Goal: Information Seeking & Learning: Compare options

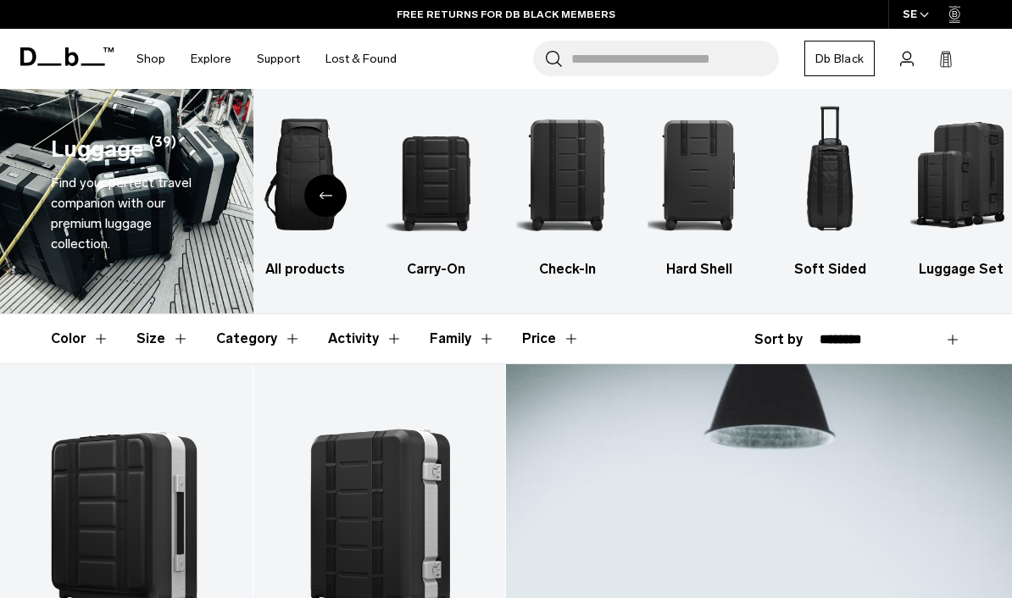
scroll to position [17, 0]
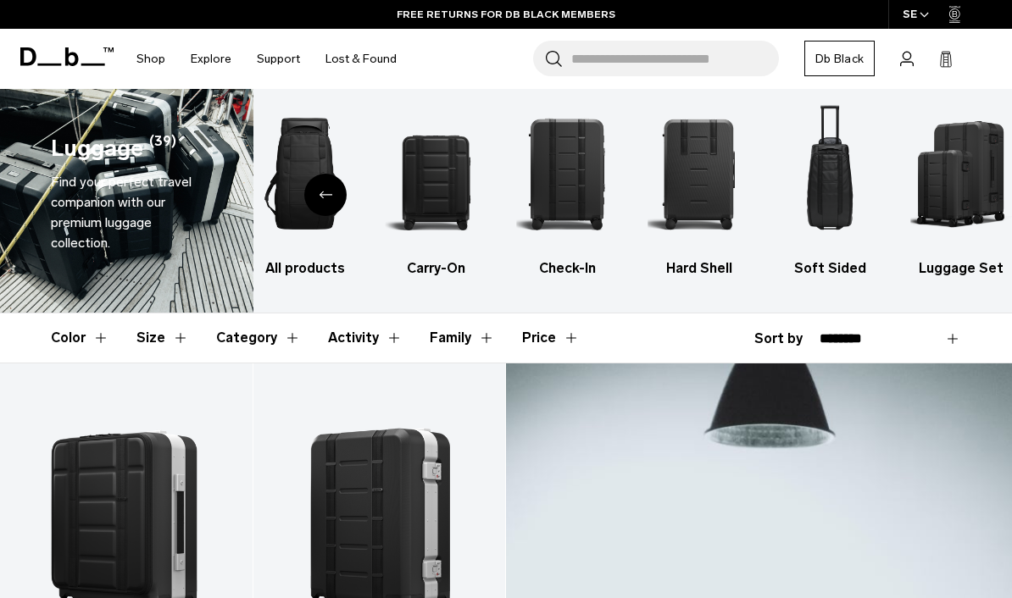
click at [587, 162] on img "3 / 6" at bounding box center [568, 173] width 102 height 153
click at [828, 172] on img "5 / 6" at bounding box center [831, 173] width 102 height 153
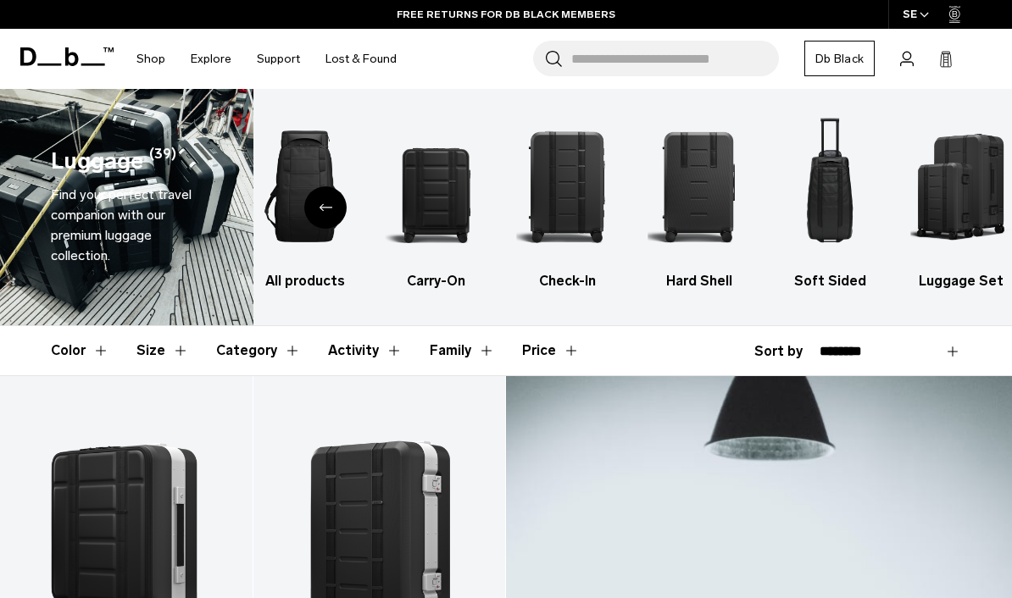
scroll to position [0, 0]
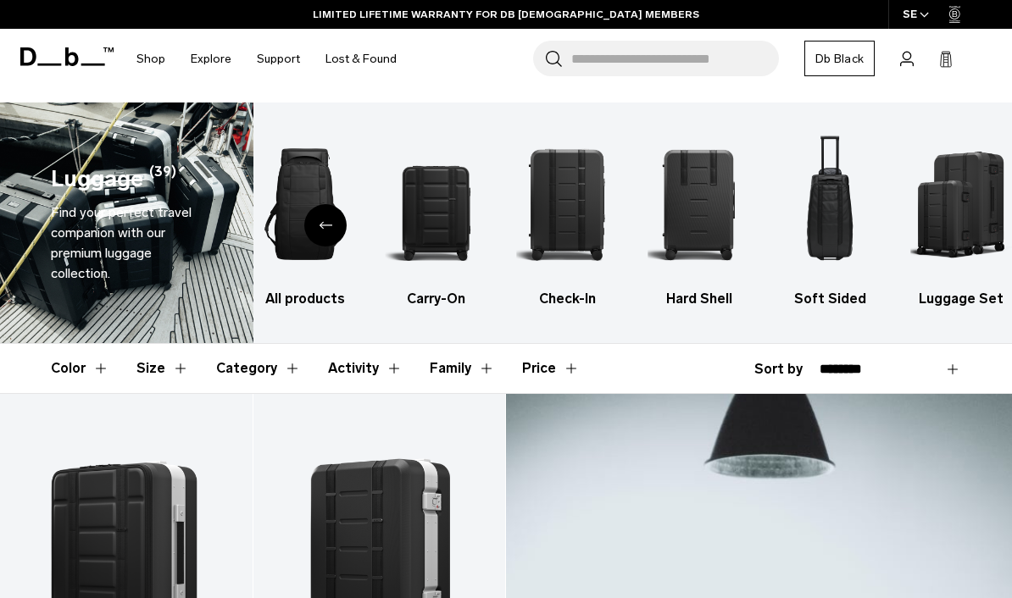
click at [959, 203] on img "6 / 6" at bounding box center [962, 204] width 102 height 153
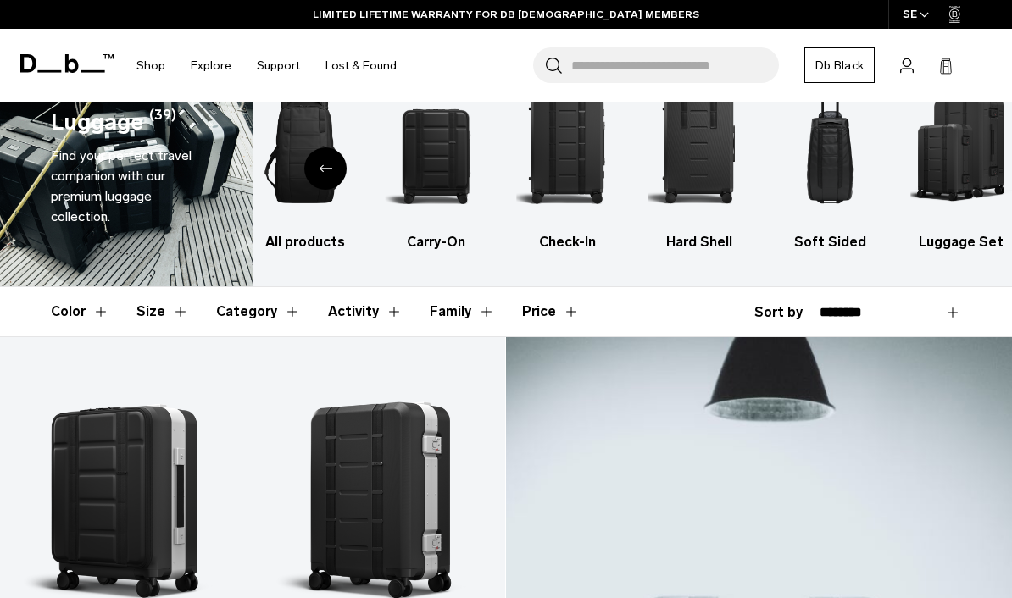
scroll to position [54, 0]
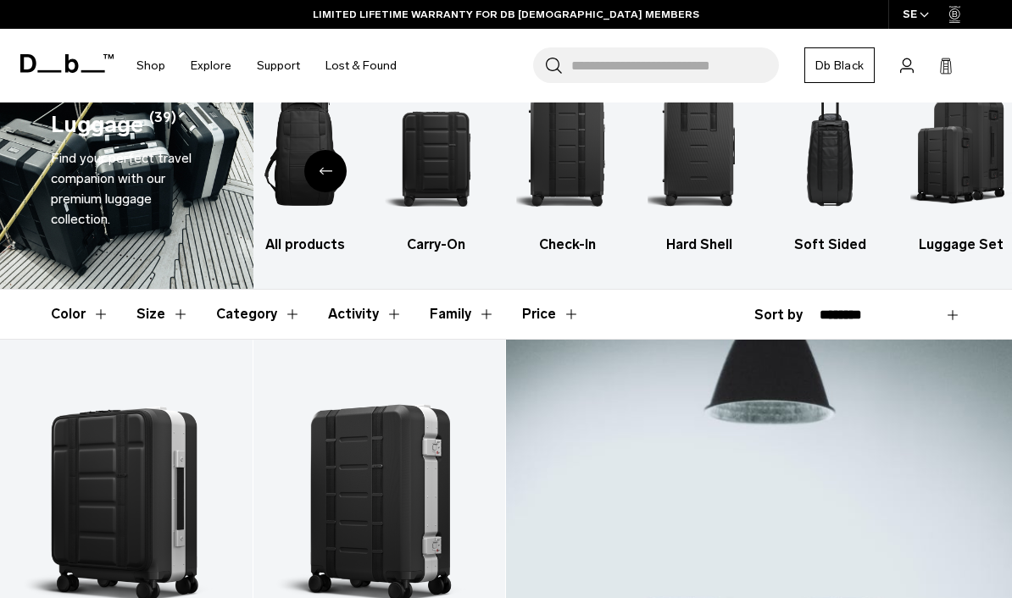
click at [953, 144] on img "6 / 6" at bounding box center [962, 150] width 102 height 153
click at [840, 174] on img "5 / 6" at bounding box center [831, 150] width 102 height 153
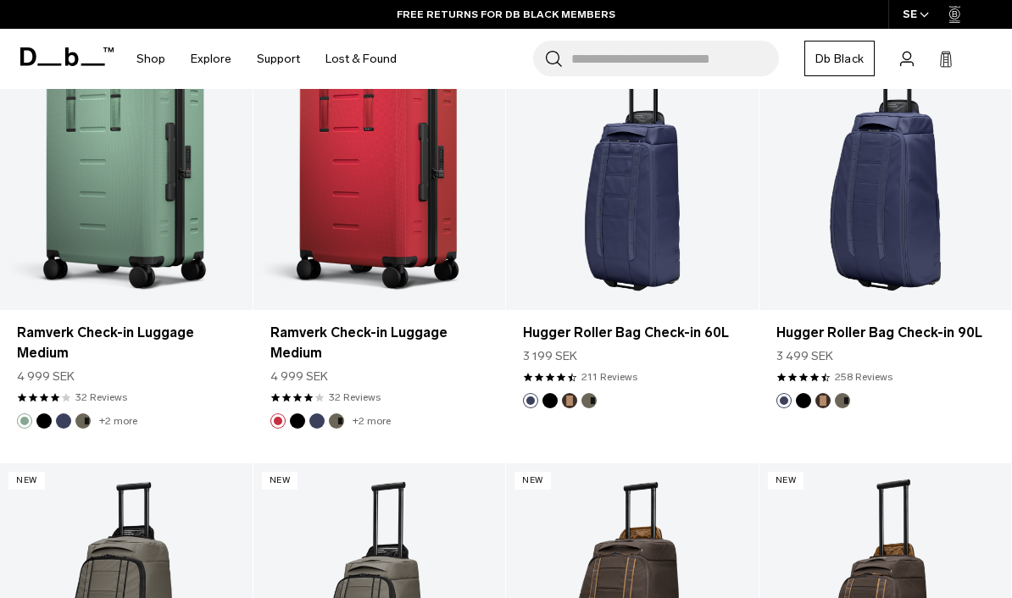
scroll to position [1635, 0]
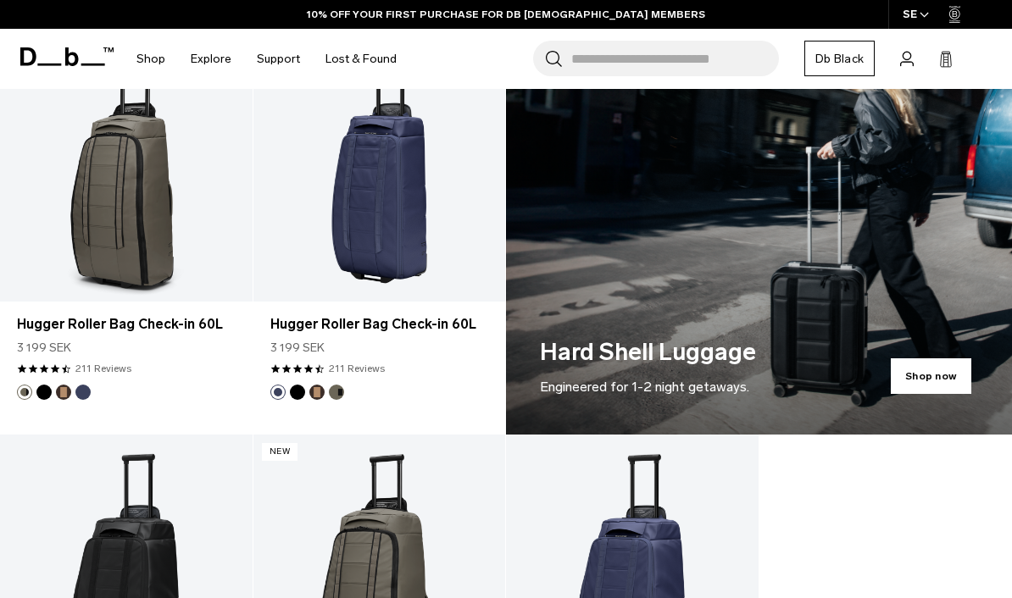
scroll to position [769, 0]
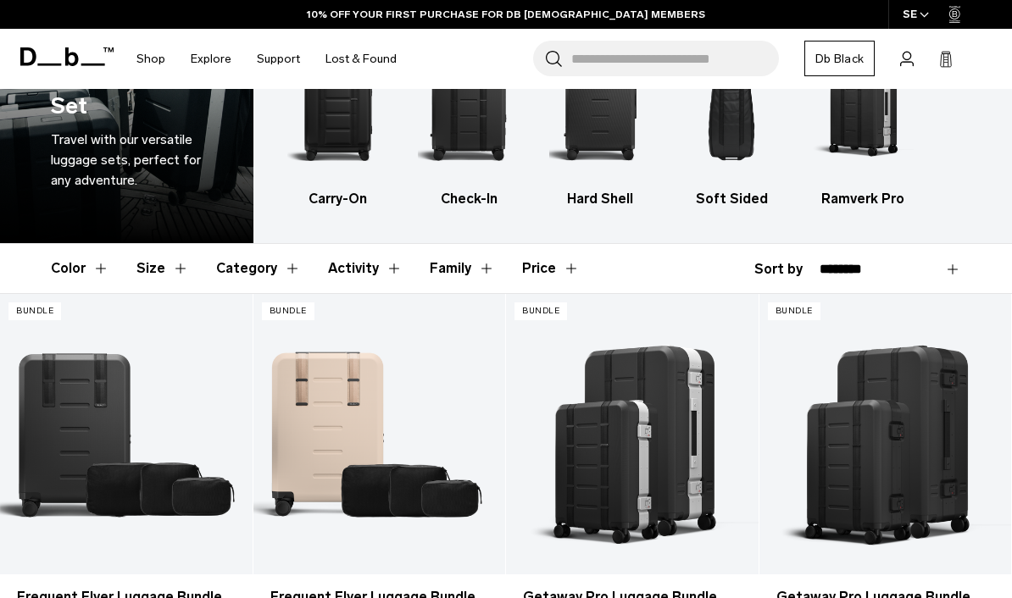
scroll to position [78, 0]
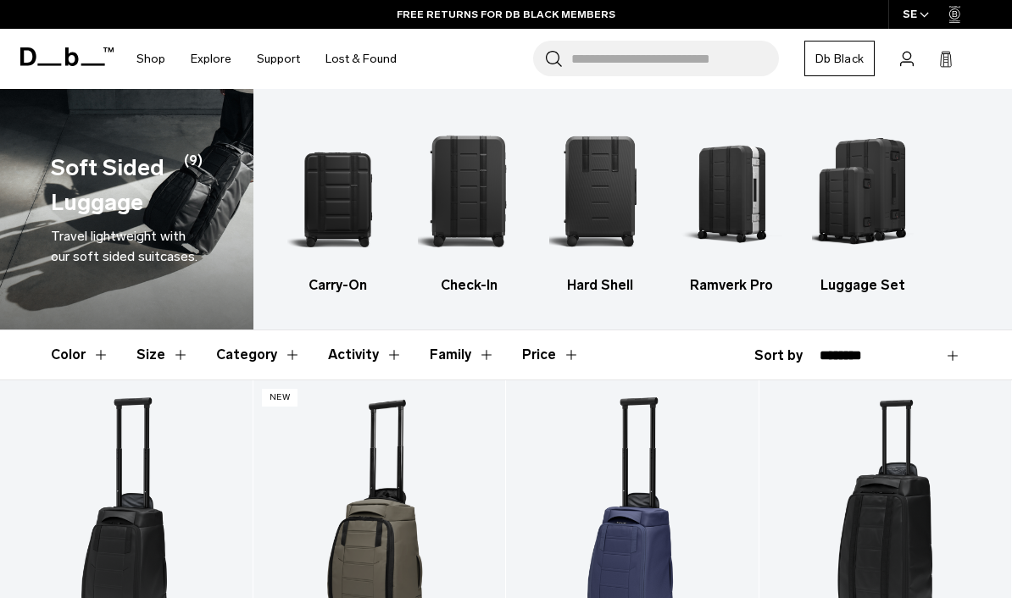
click at [362, 201] on img "1 / 5" at bounding box center [338, 190] width 102 height 153
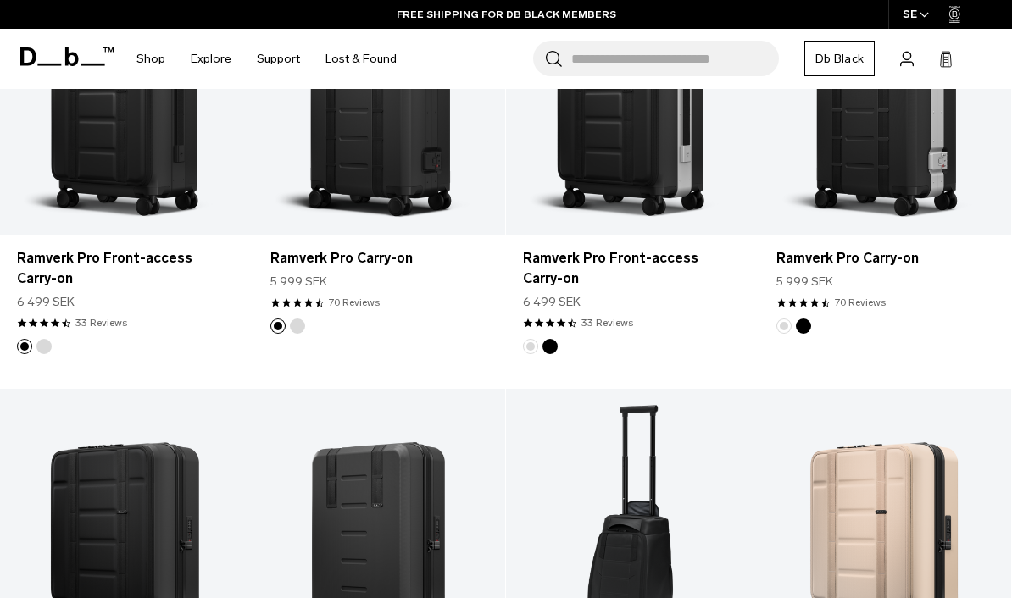
scroll to position [415, 0]
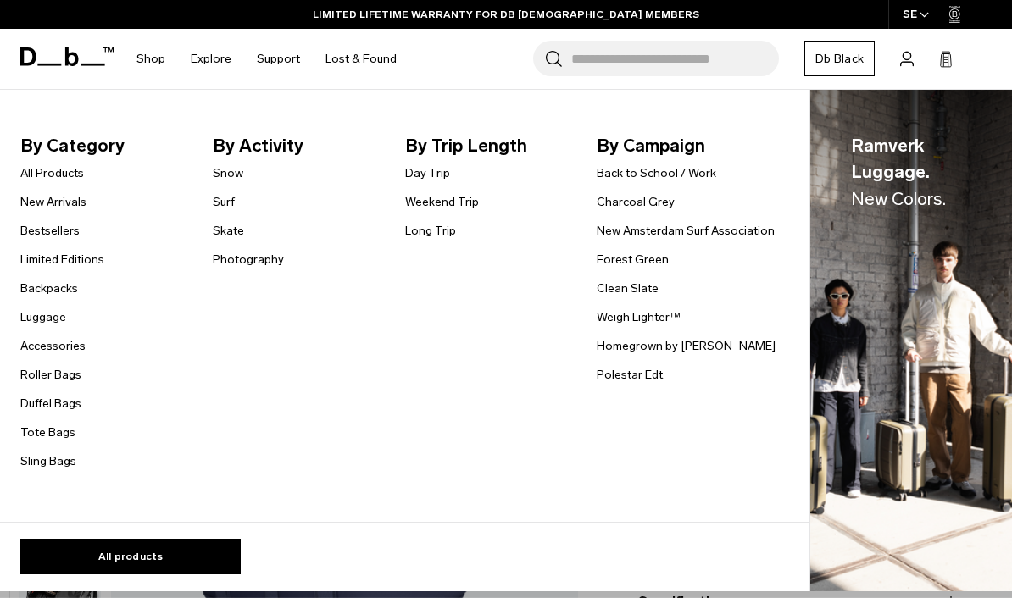
click at [474, 208] on link "Weekend Trip" at bounding box center [442, 202] width 74 height 18
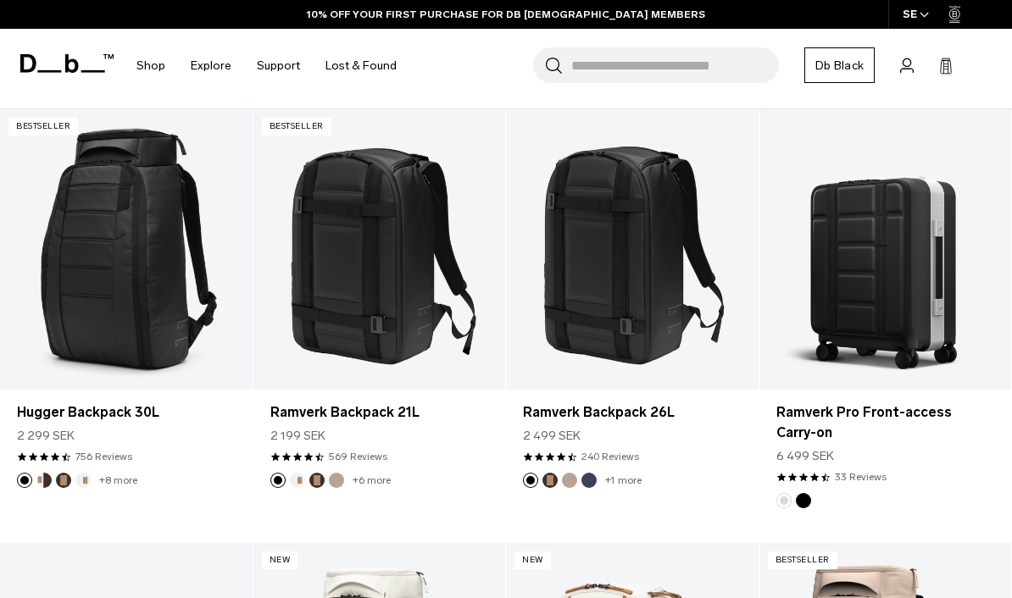
scroll to position [344, 0]
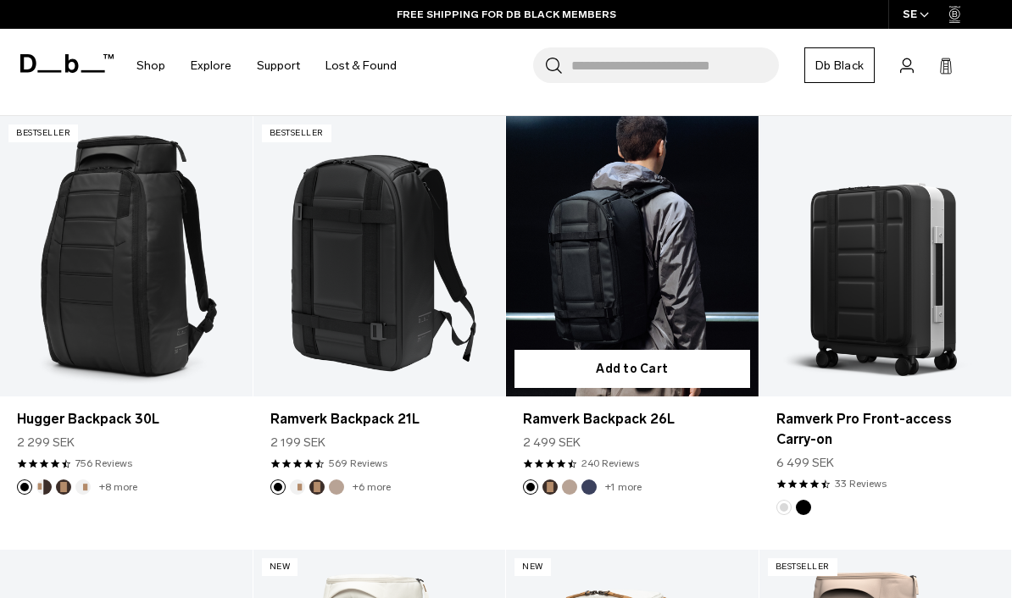
click at [665, 284] on link "Ramverk Backpack 26L" at bounding box center [632, 256] width 253 height 281
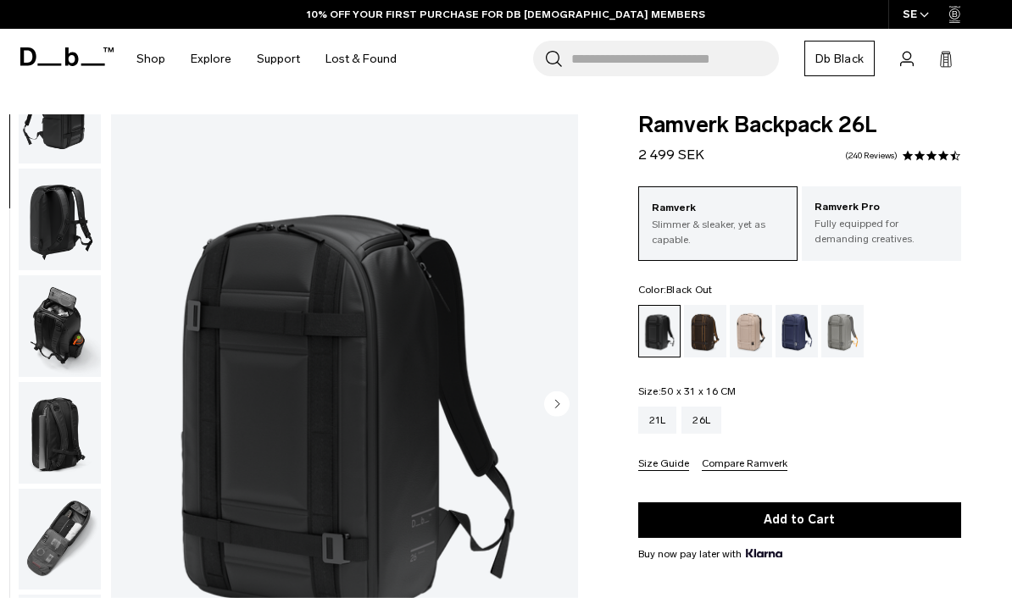
scroll to position [276, 0]
click at [53, 323] on img "button" at bounding box center [60, 326] width 82 height 102
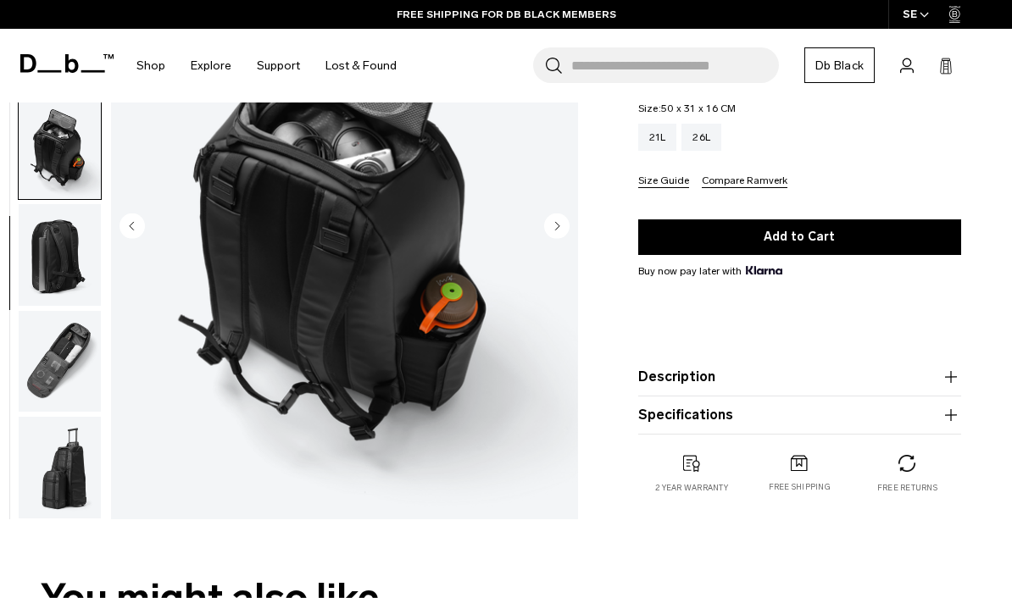
scroll to position [285, 0]
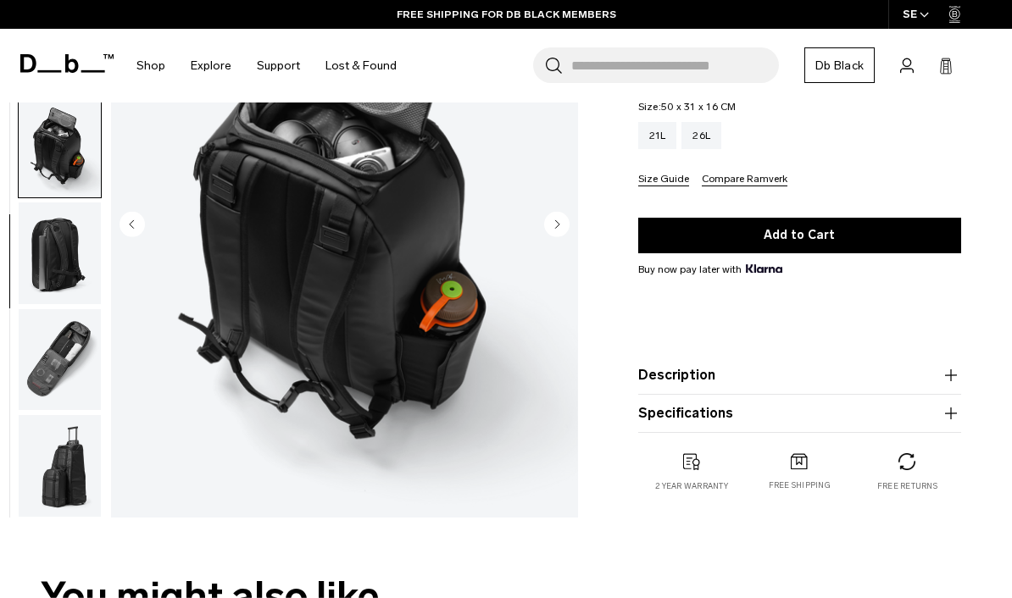
click at [63, 348] on img "button" at bounding box center [60, 360] width 82 height 102
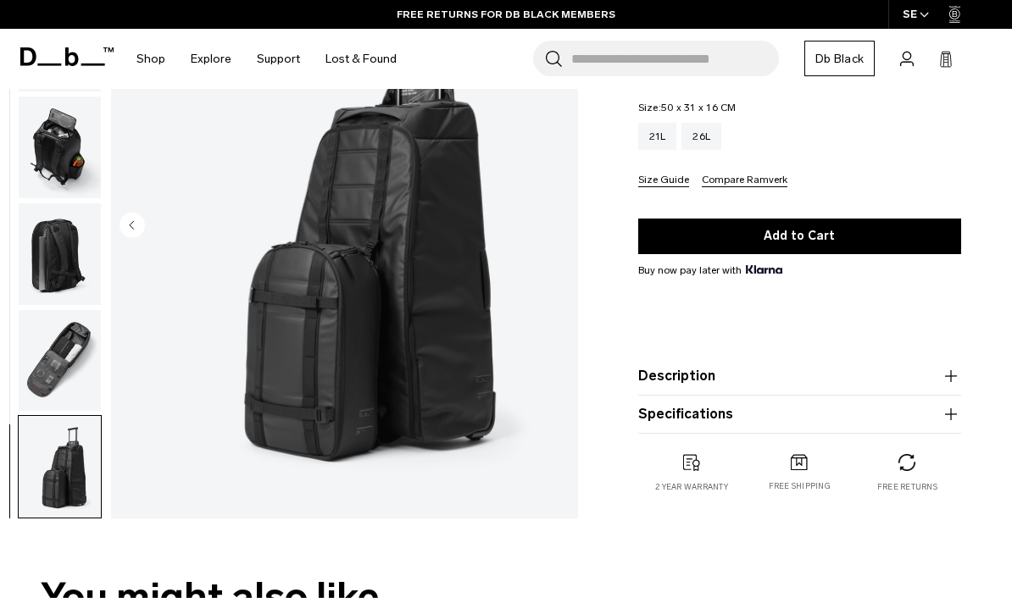
scroll to position [286, 0]
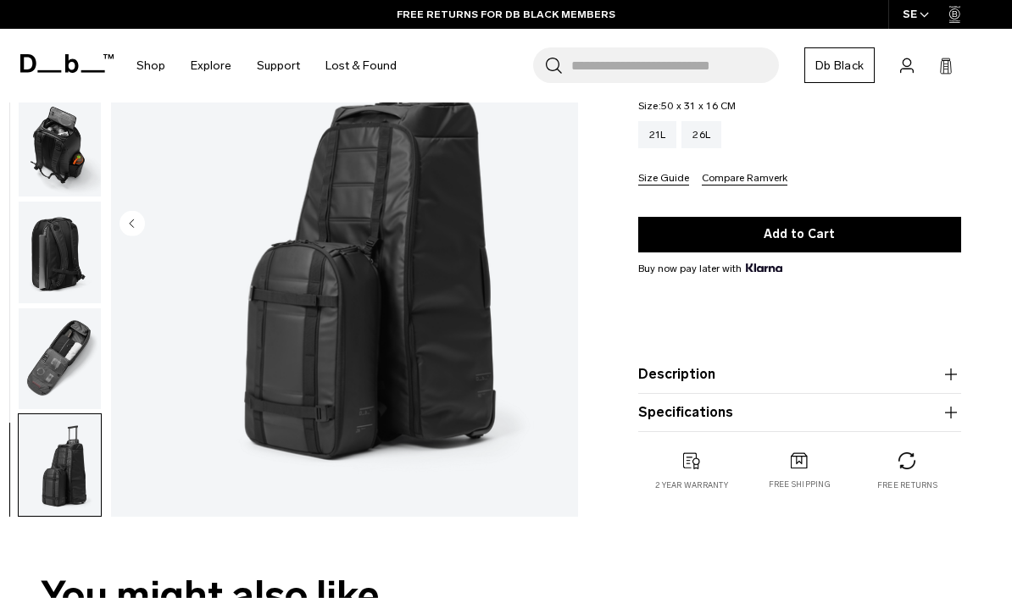
click at [62, 442] on img "button" at bounding box center [60, 465] width 82 height 102
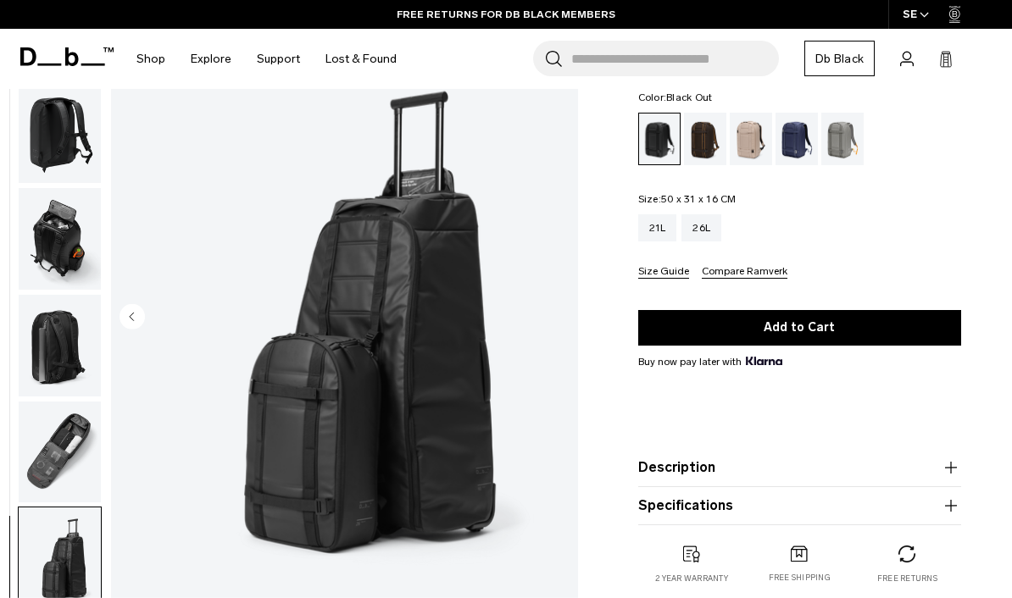
scroll to position [57, 0]
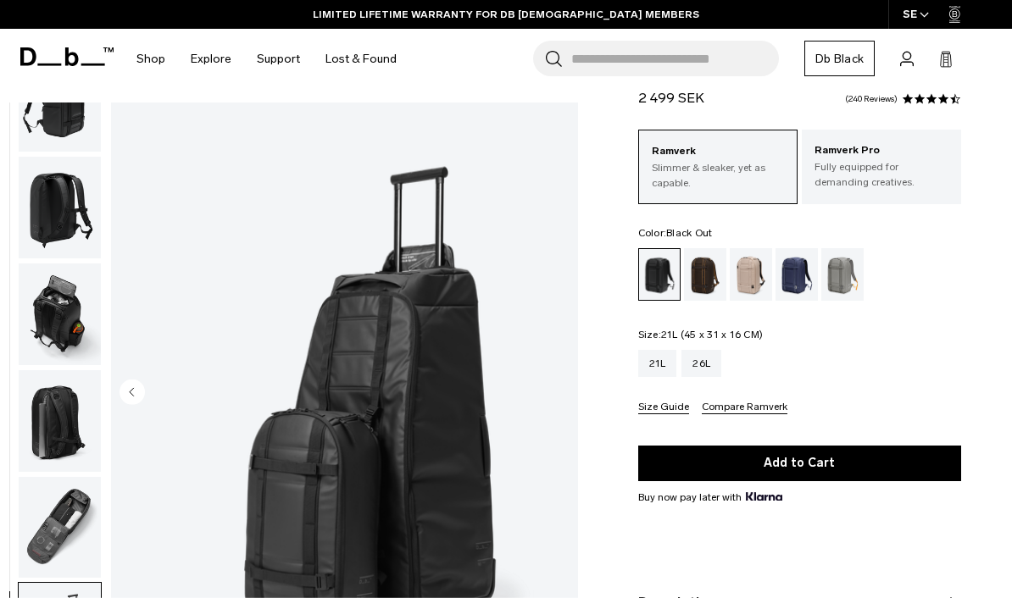
click at [675, 355] on div "21L" at bounding box center [657, 363] width 39 height 27
click at [719, 371] on div "26L" at bounding box center [701, 363] width 40 height 27
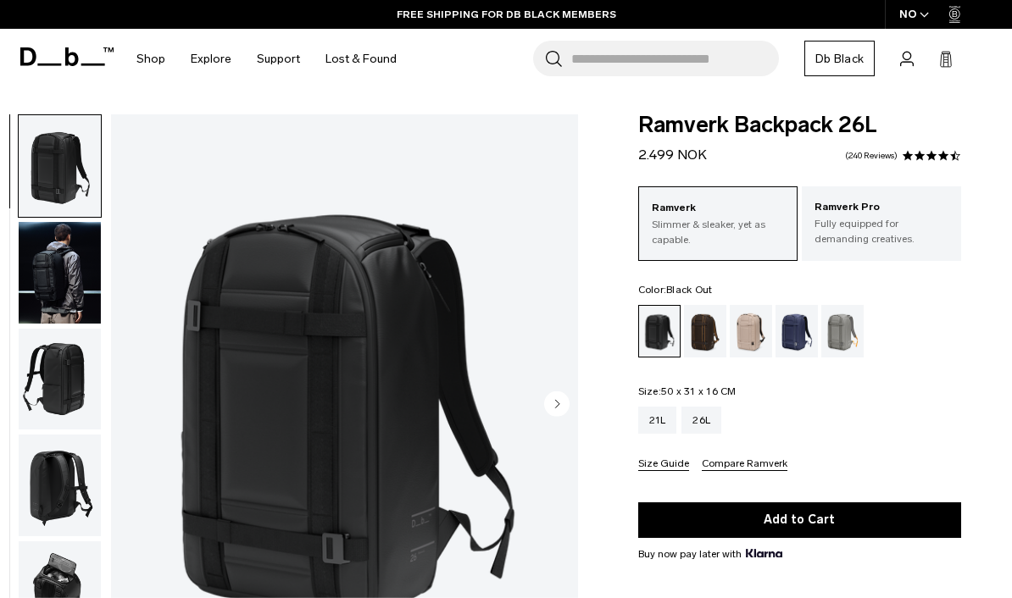
scroll to position [57, 0]
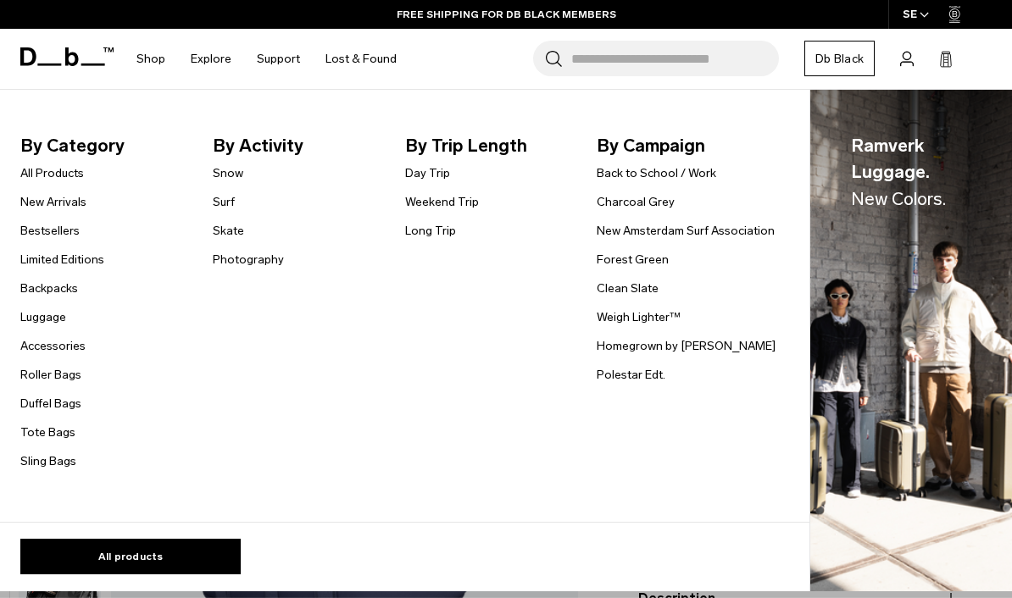
click at [439, 239] on link "Long Trip" at bounding box center [430, 231] width 51 height 18
click at [471, 205] on link "Weekend Trip" at bounding box center [442, 202] width 74 height 18
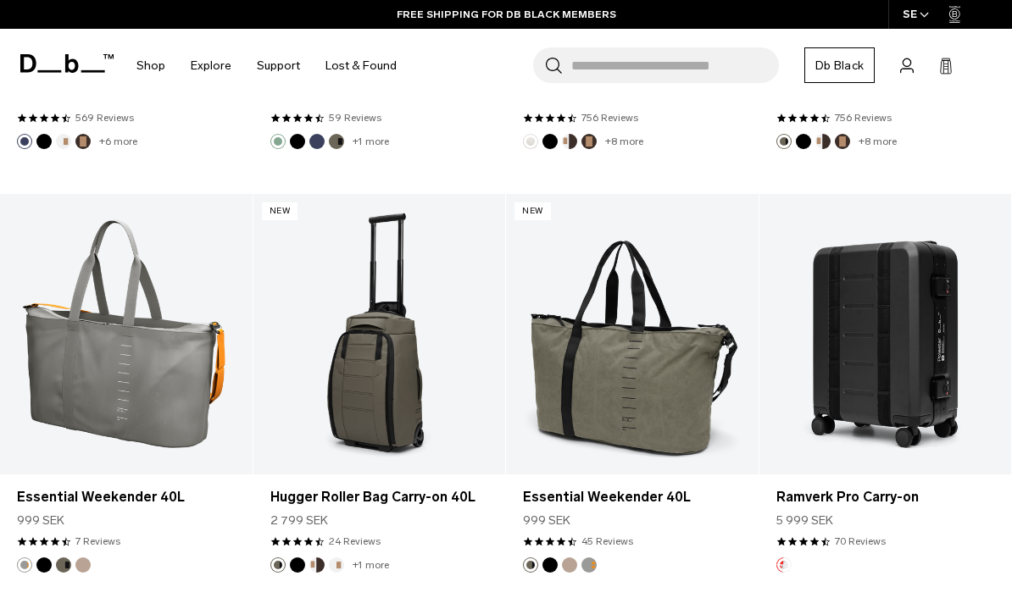
scroll to position [3690, 0]
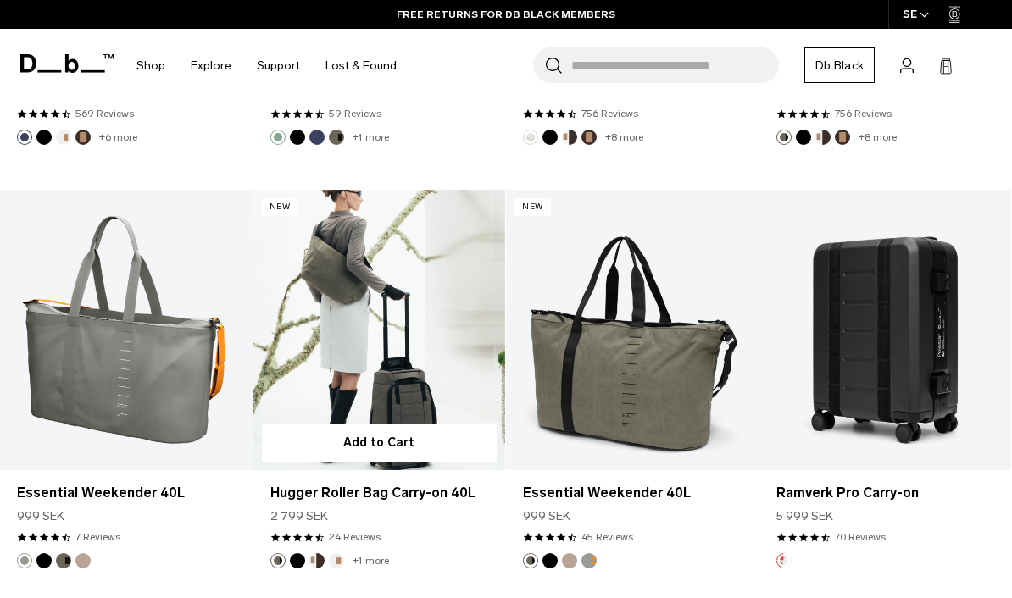
click at [436, 308] on link "Hugger Roller Bag Carry-on 40L" at bounding box center [379, 330] width 253 height 281
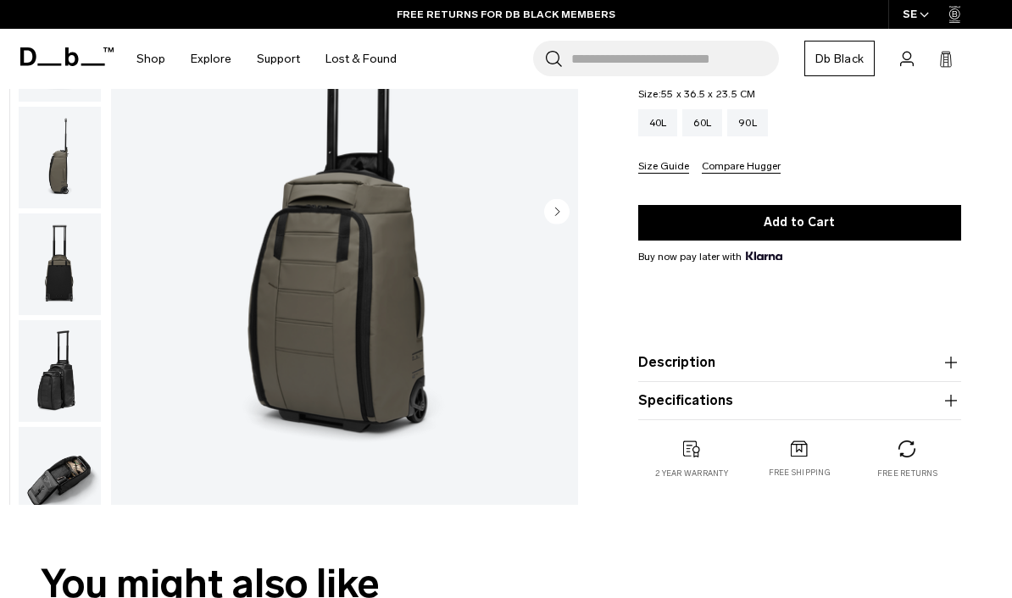
scroll to position [137, 0]
click at [566, 228] on img "1 / 11" at bounding box center [344, 213] width 467 height 583
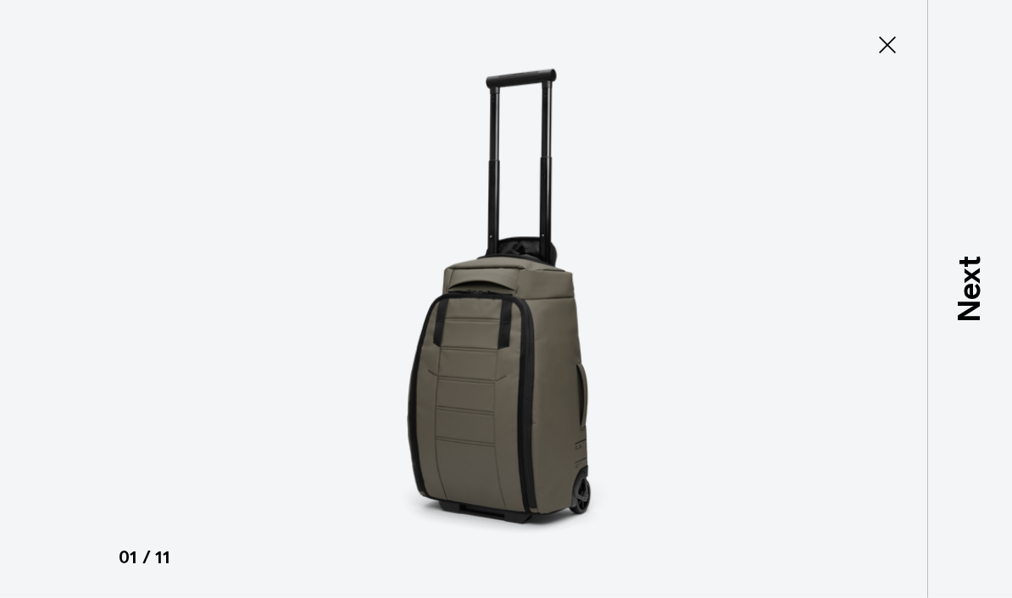
scroll to position [806, 0]
click at [879, 307] on img at bounding box center [506, 299] width 763 height 598
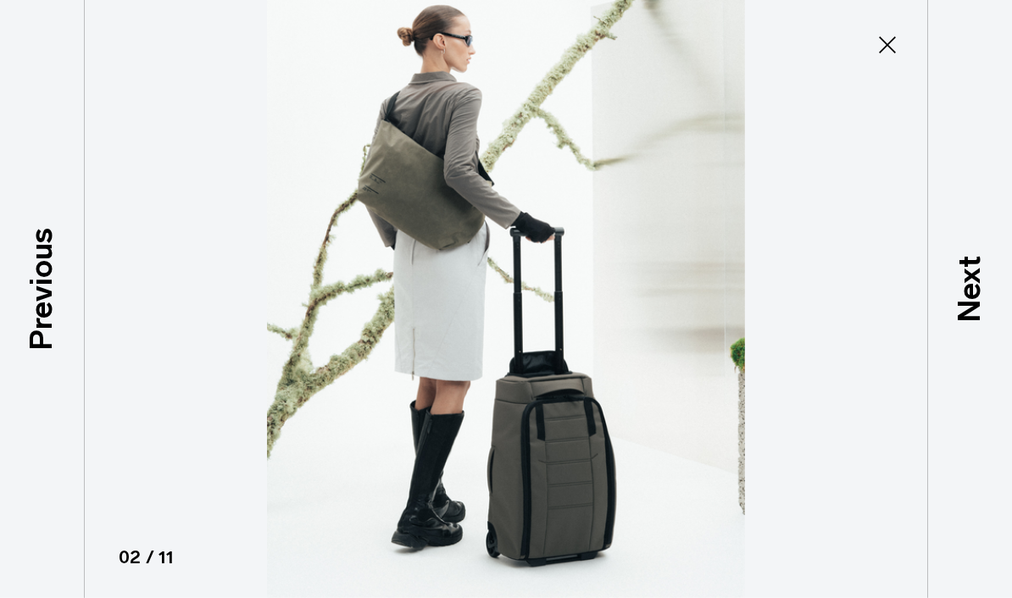
click at [949, 318] on p "Next" at bounding box center [970, 288] width 46 height 67
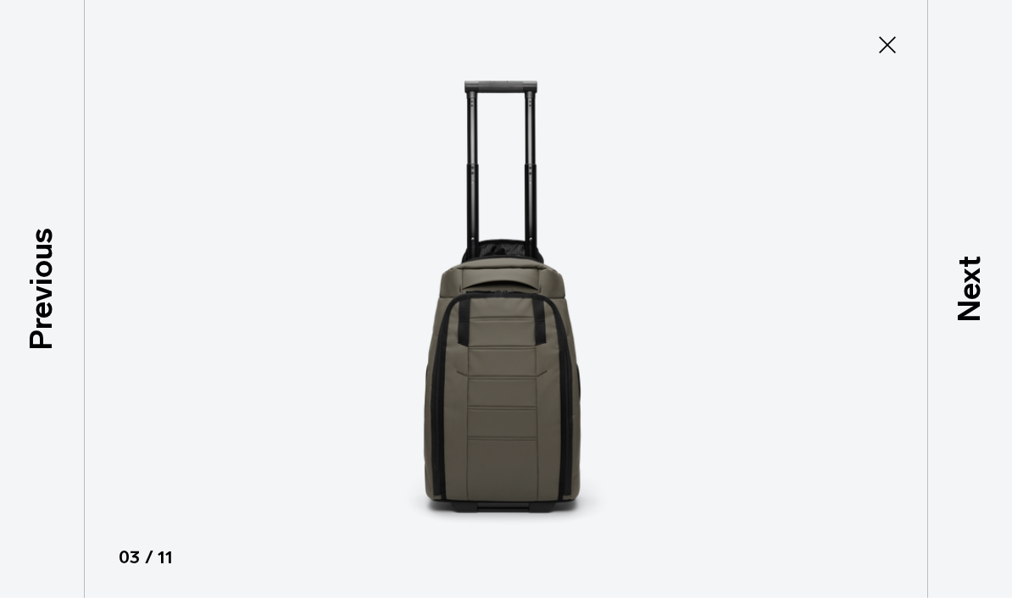
click at [947, 322] on p "Next" at bounding box center [970, 288] width 46 height 67
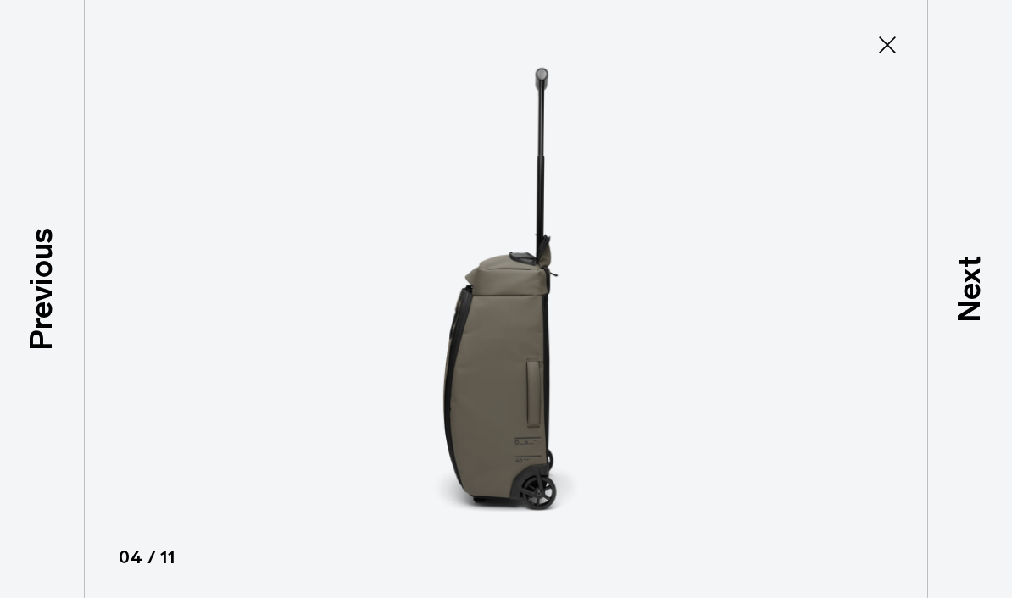
click at [948, 322] on p "Next" at bounding box center [970, 288] width 46 height 67
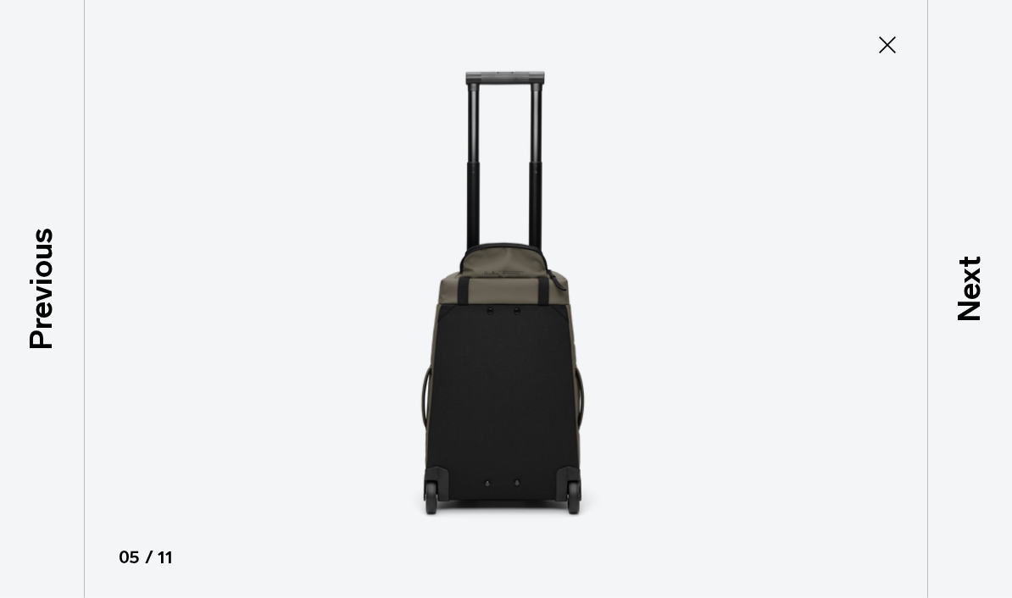
click at [948, 322] on p "Next" at bounding box center [970, 288] width 46 height 67
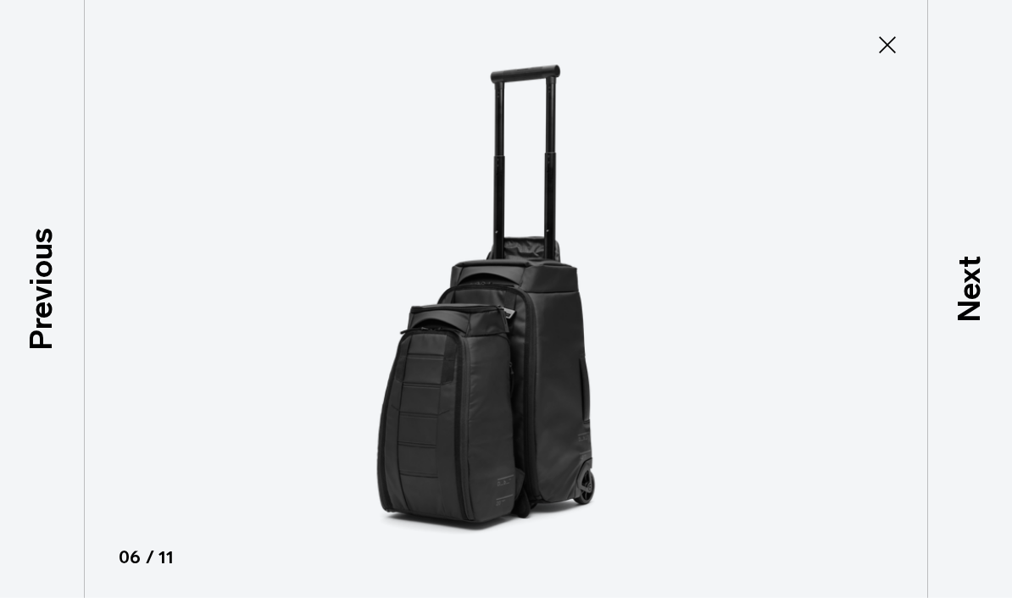
click at [947, 322] on p "Next" at bounding box center [970, 288] width 46 height 67
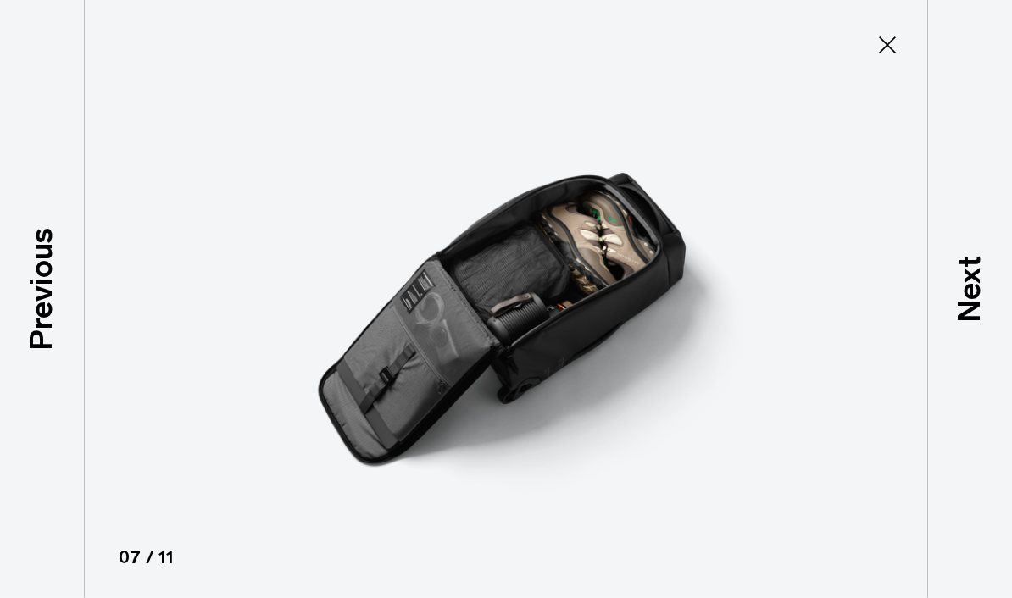
click at [947, 322] on p "Next" at bounding box center [970, 288] width 46 height 67
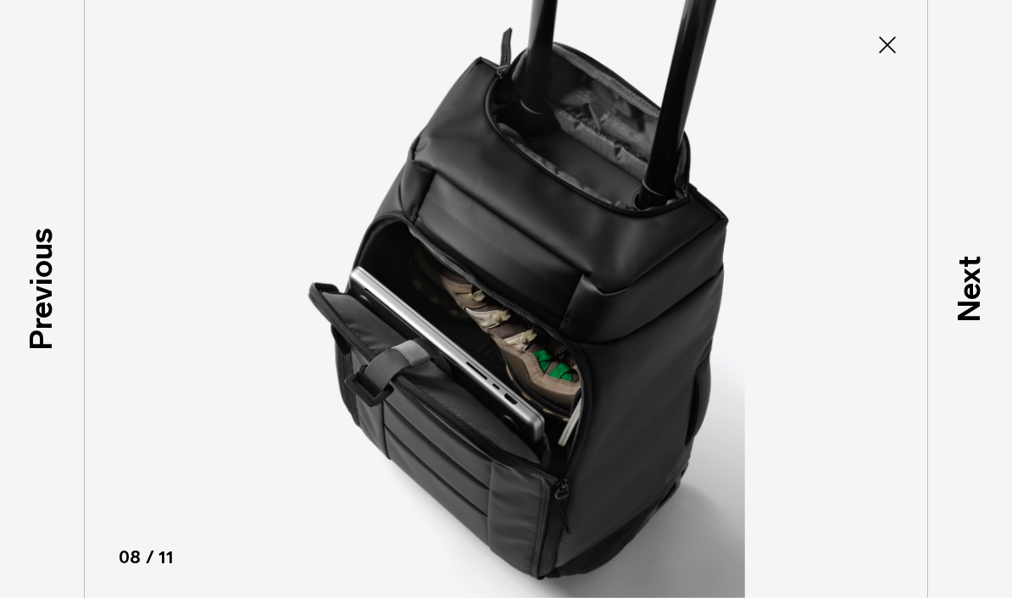
click at [948, 322] on p "Next" at bounding box center [970, 288] width 46 height 67
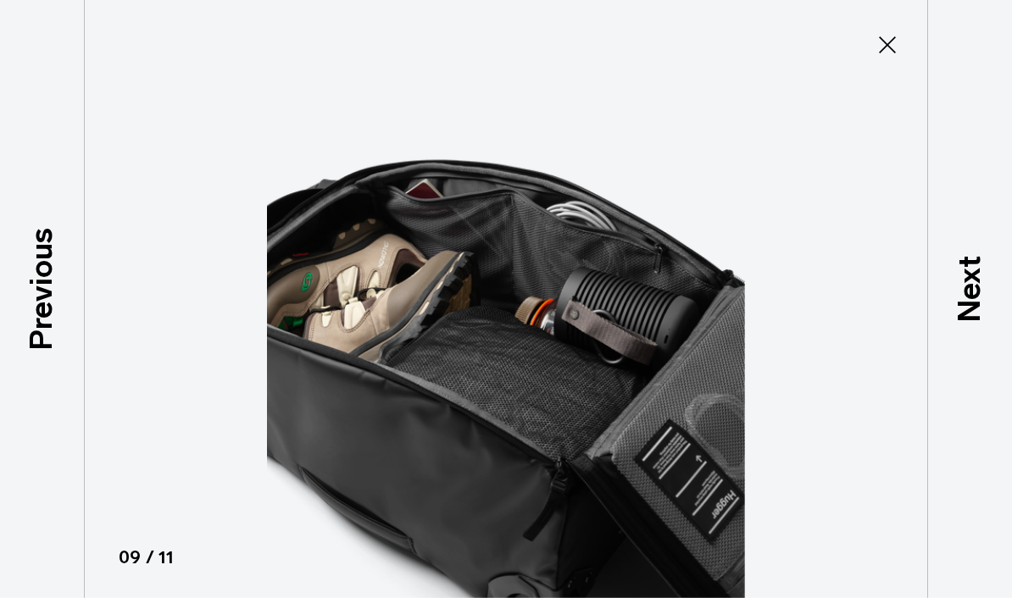
click at [965, 316] on p "Next" at bounding box center [970, 288] width 46 height 67
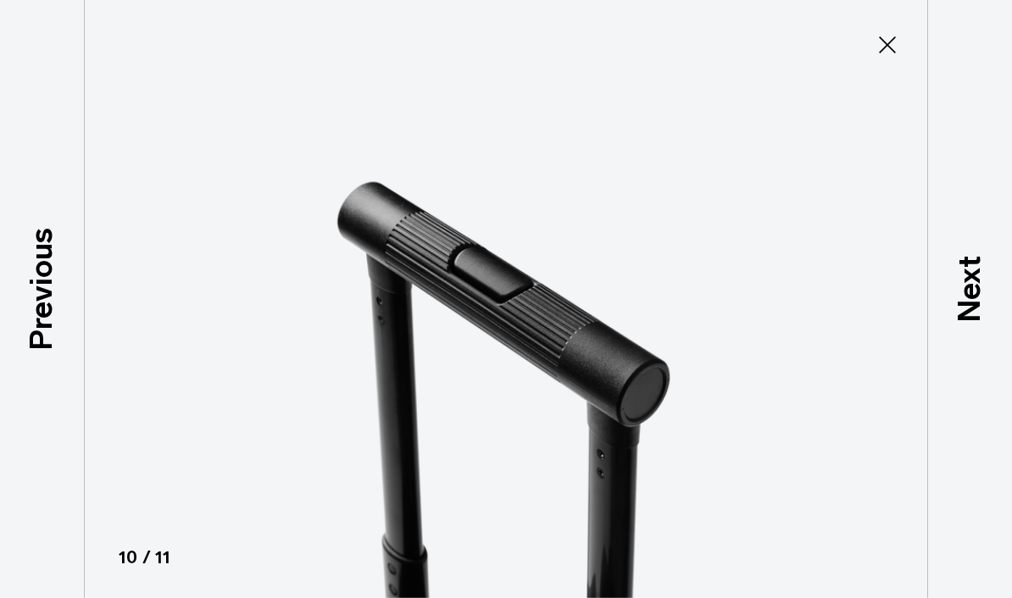
click at [960, 318] on p "Next" at bounding box center [970, 288] width 46 height 67
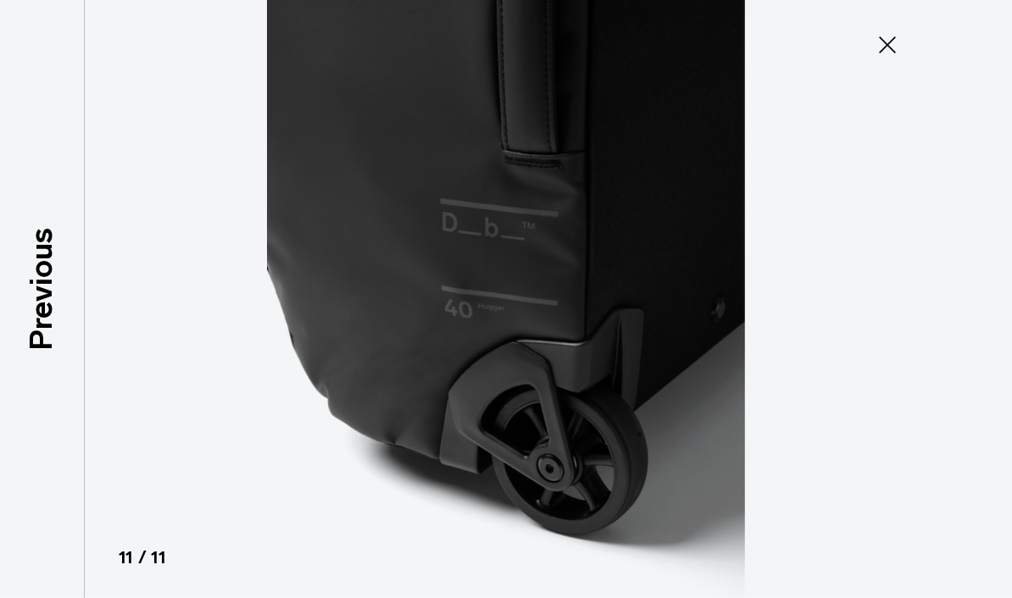
click at [980, 324] on div at bounding box center [506, 299] width 1012 height 598
click at [956, 311] on div at bounding box center [506, 299] width 1012 height 598
click at [883, 55] on icon at bounding box center [887, 44] width 27 height 27
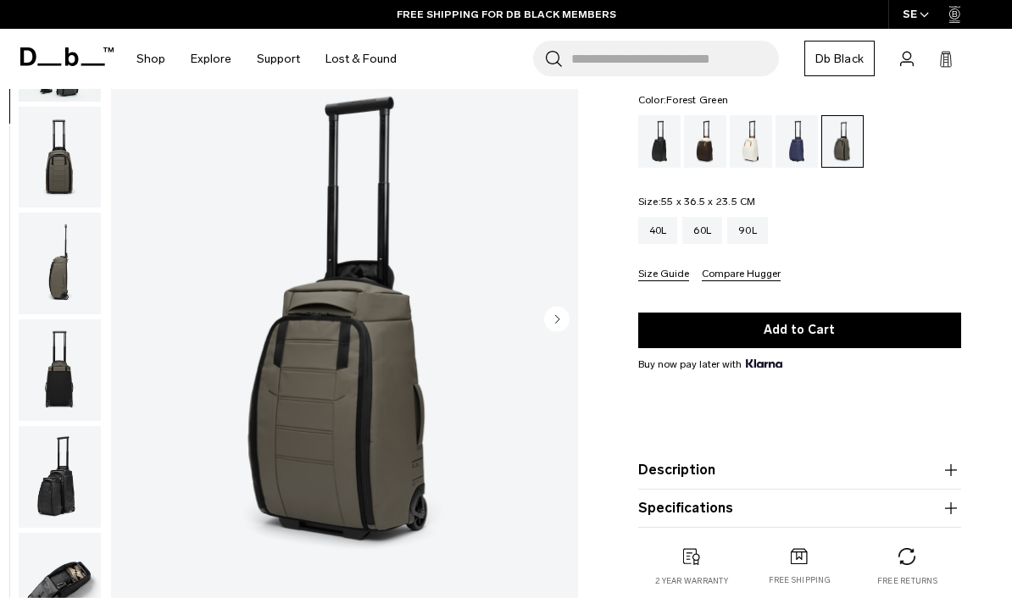
scroll to position [109, 0]
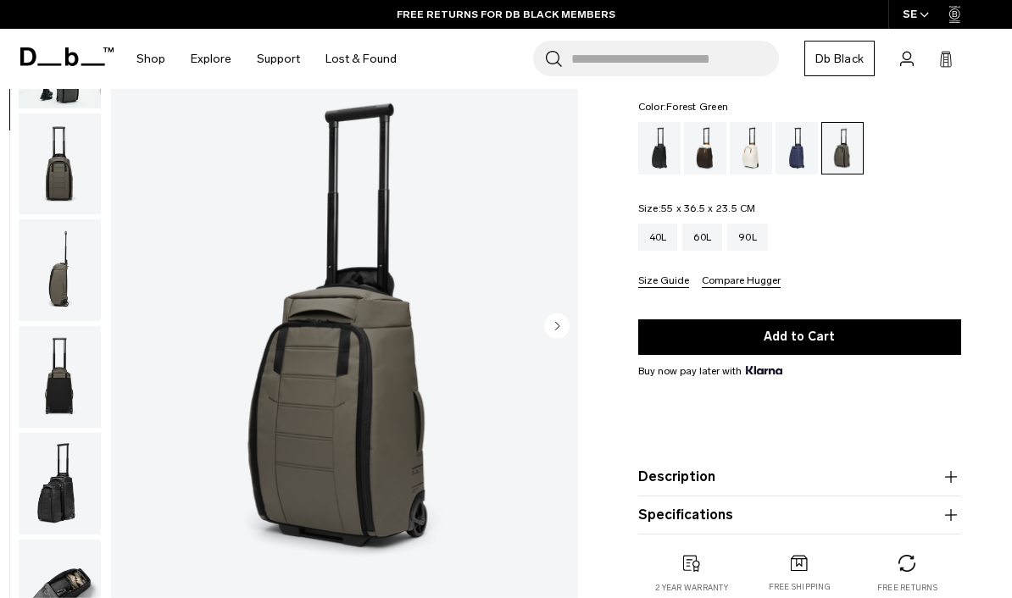
click at [713, 239] on div "60L" at bounding box center [702, 237] width 40 height 27
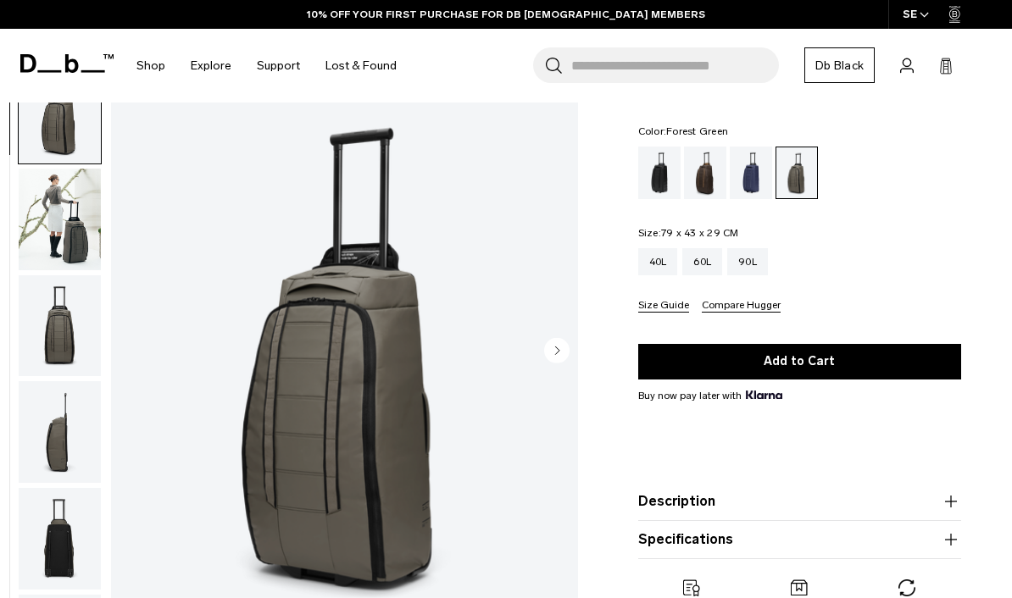
scroll to position [64, 0]
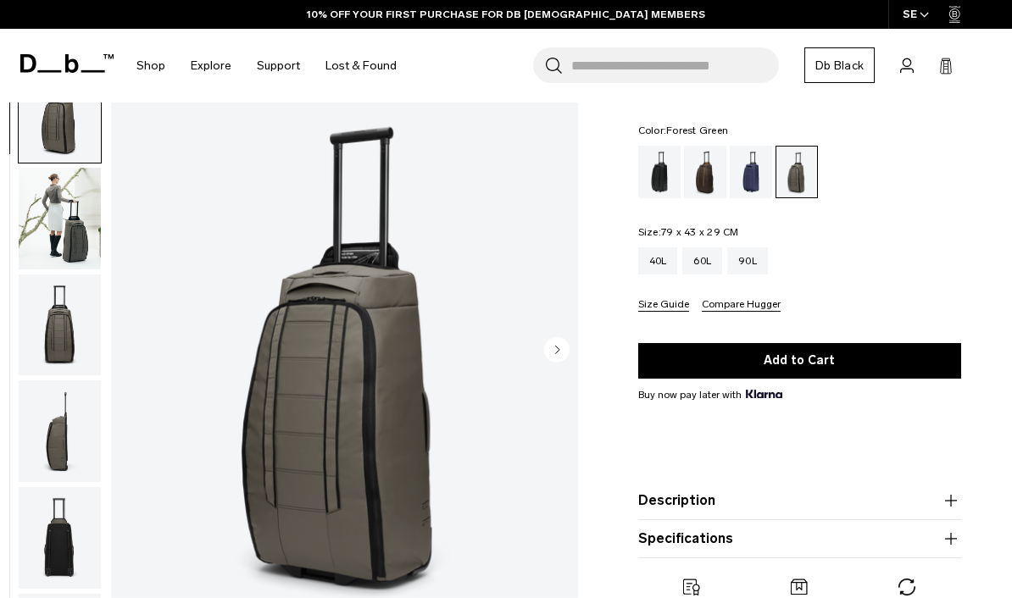
click at [56, 249] on img "button" at bounding box center [60, 218] width 82 height 102
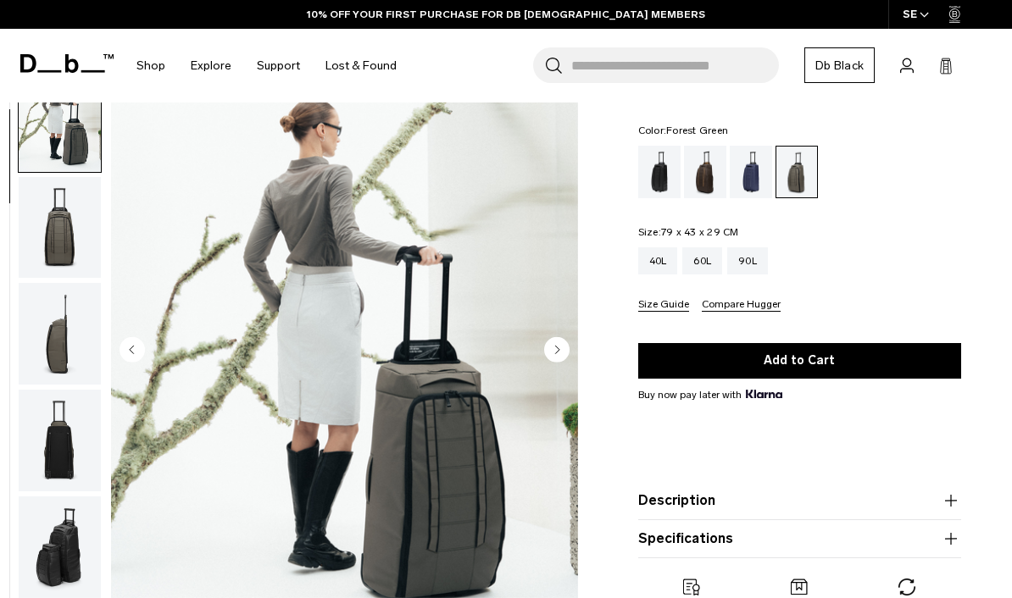
scroll to position [108, 0]
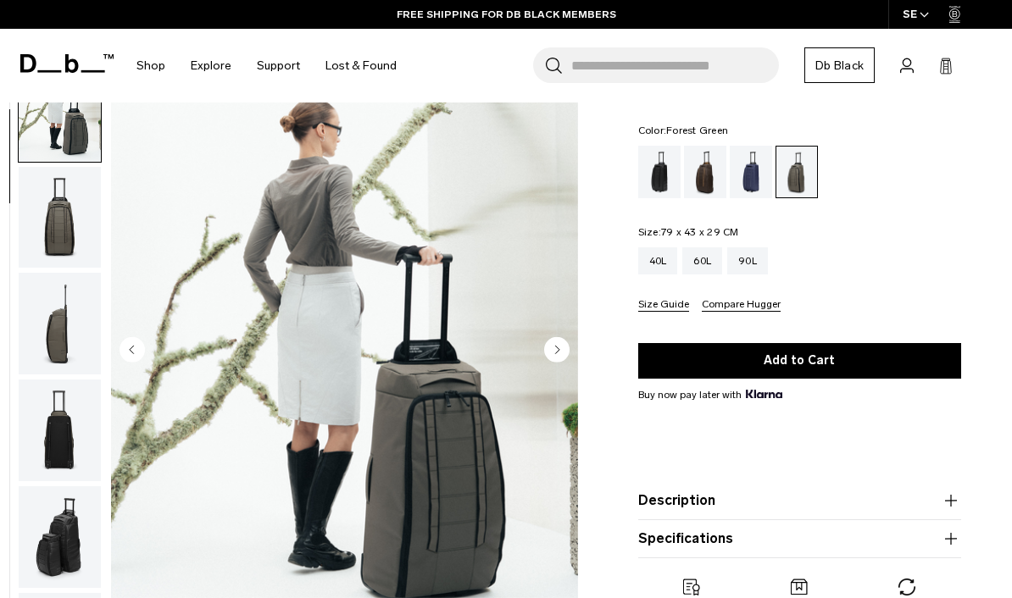
click at [53, 268] on img "button" at bounding box center [60, 217] width 82 height 102
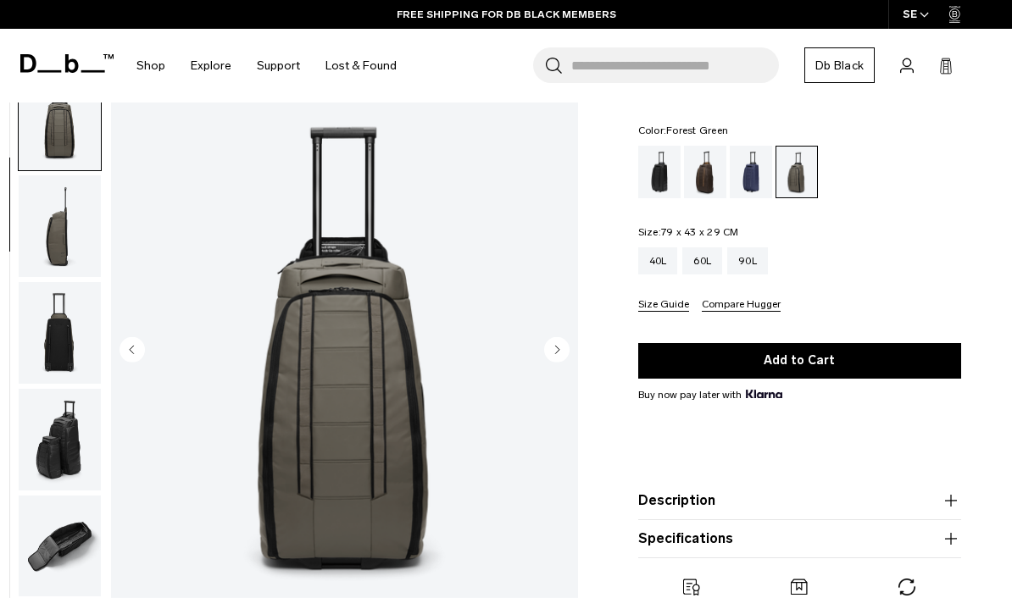
scroll to position [216, 0]
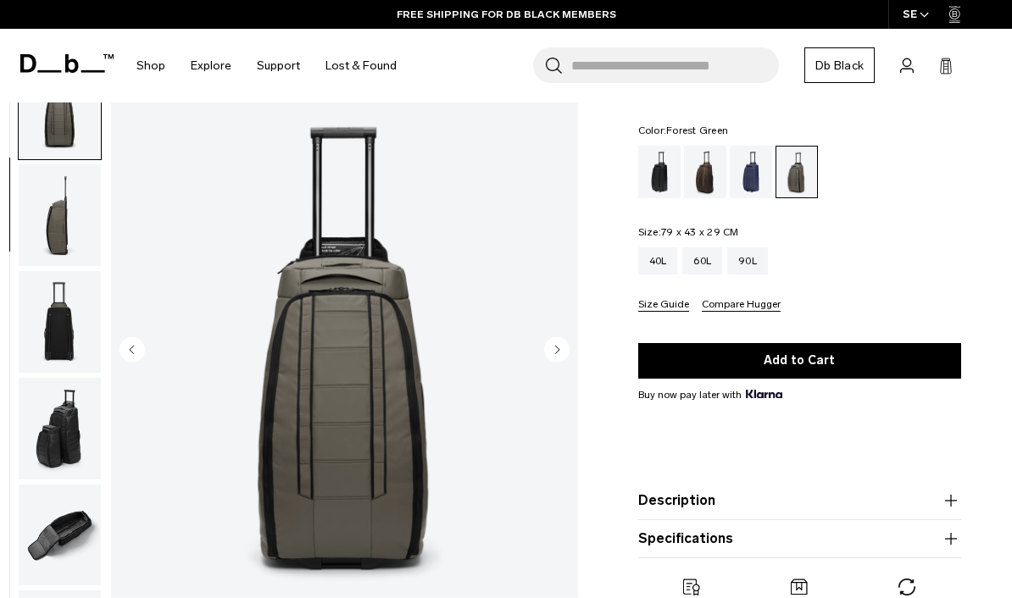
click at [47, 266] on img "button" at bounding box center [60, 215] width 82 height 102
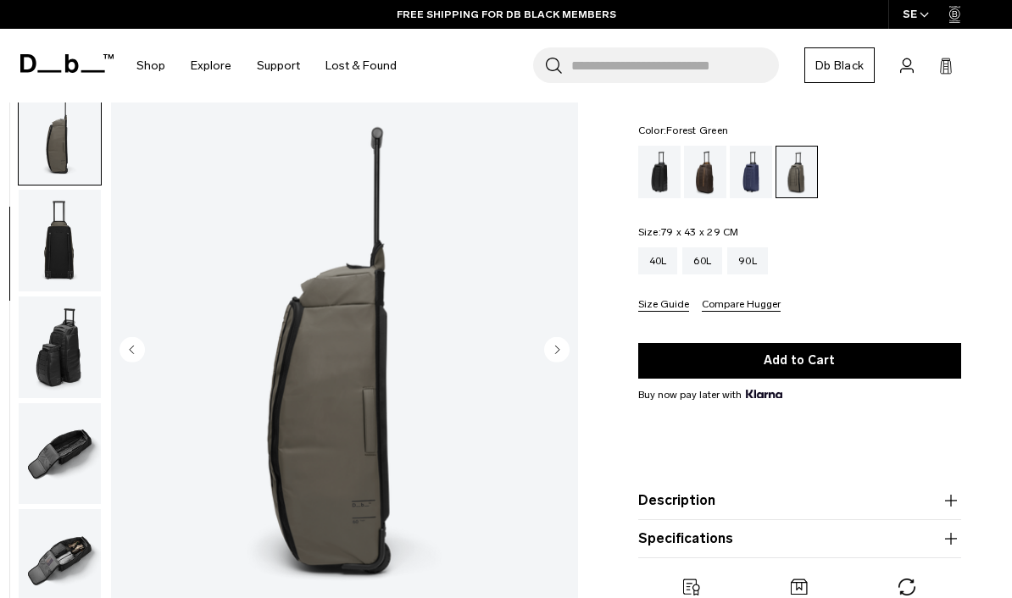
scroll to position [324, 0]
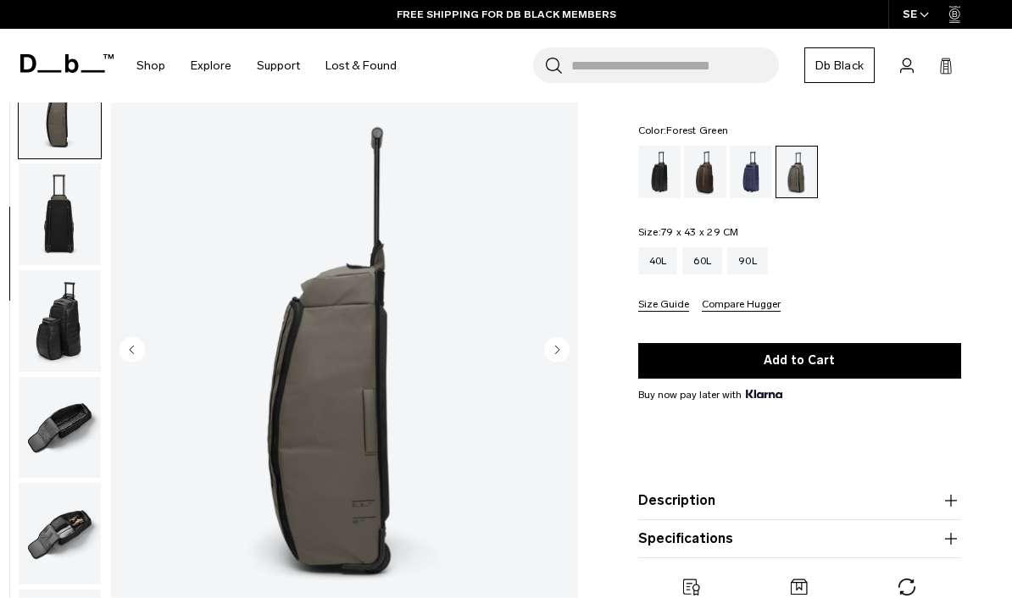
click at [66, 265] on img "button" at bounding box center [60, 215] width 82 height 102
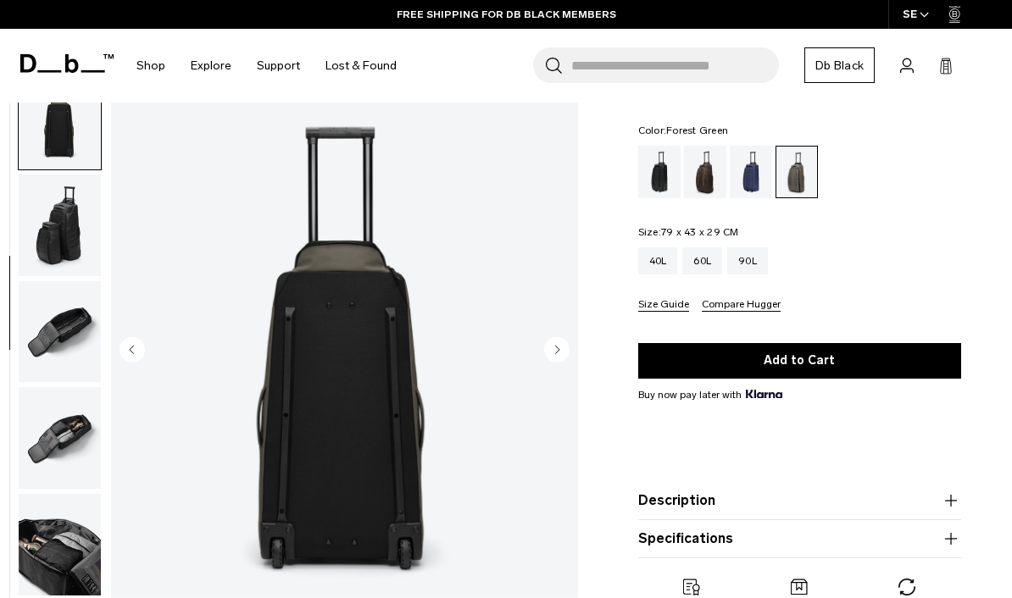
scroll to position [431, 0]
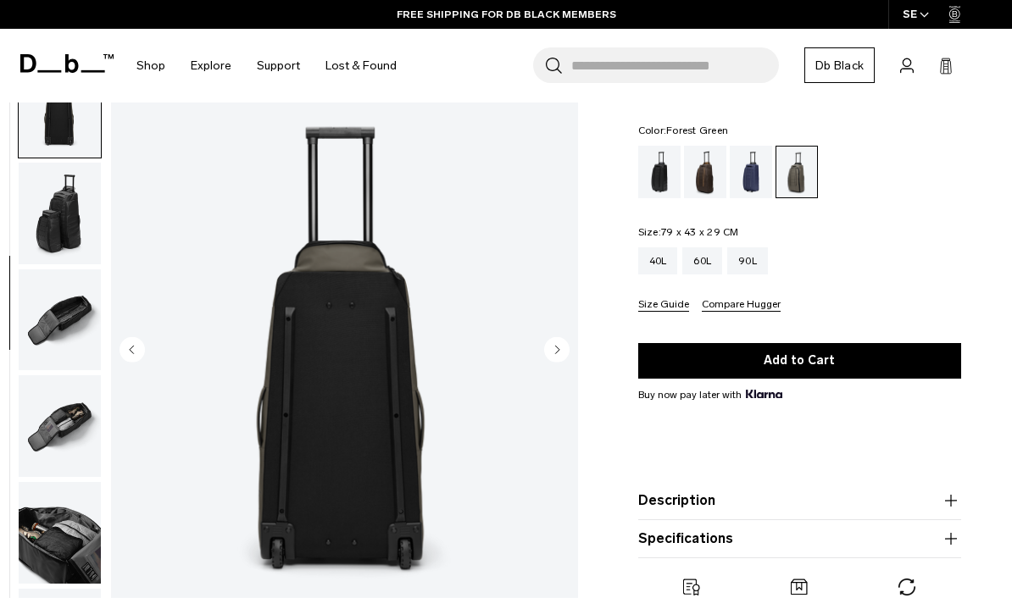
click at [67, 264] on img "button" at bounding box center [60, 214] width 82 height 102
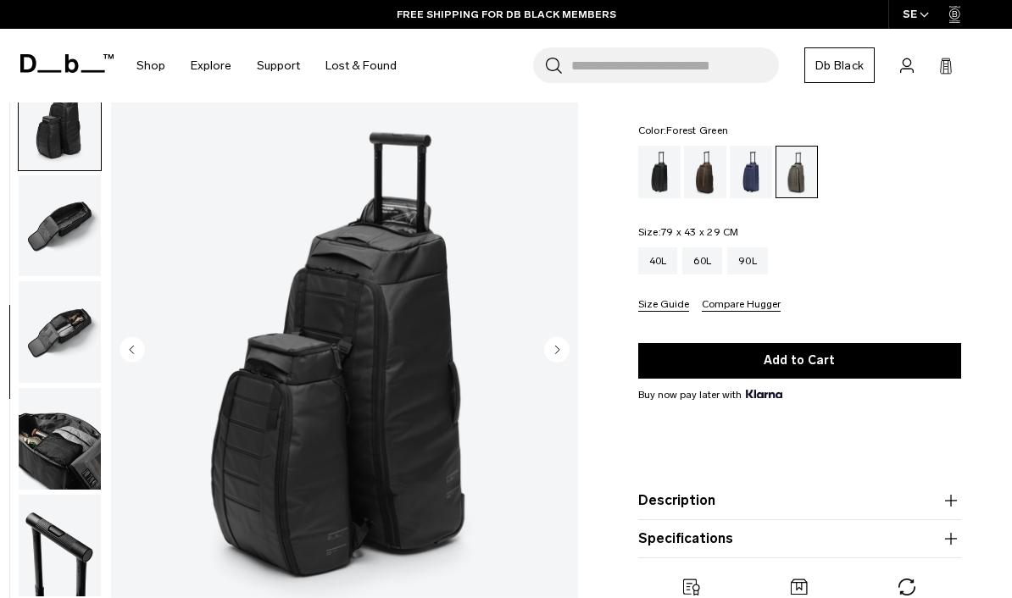
scroll to position [539, 0]
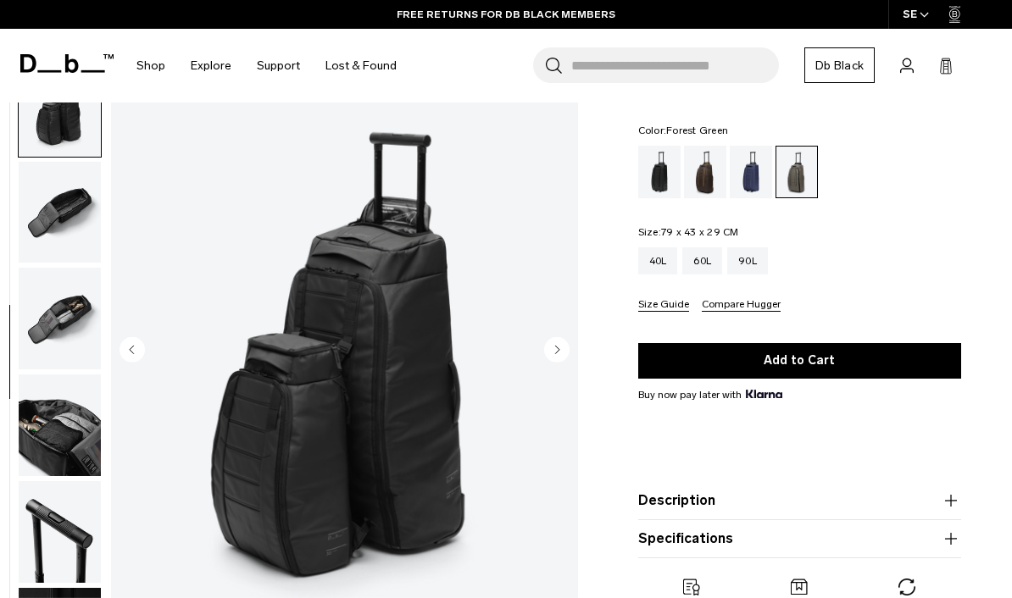
click at [65, 263] on img "button" at bounding box center [60, 212] width 82 height 102
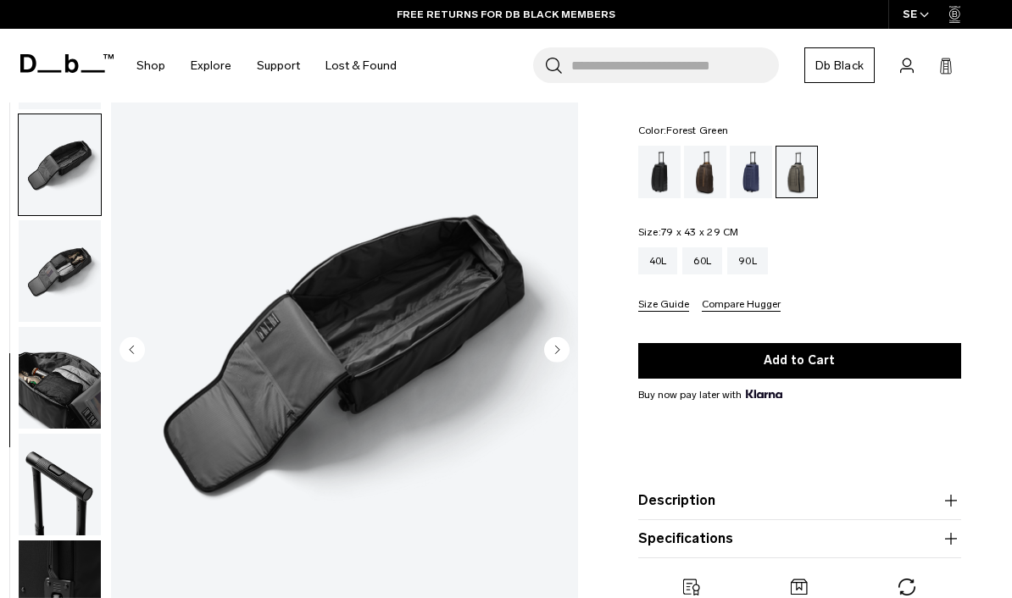
scroll to position [600, 0]
click at [64, 295] on img "button" at bounding box center [60, 271] width 82 height 102
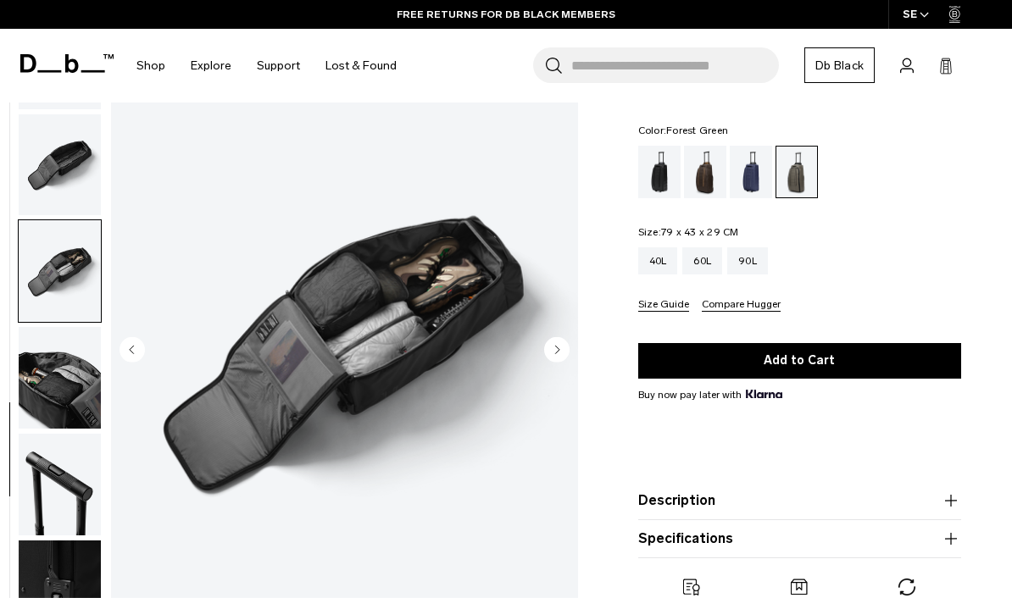
click at [64, 372] on img "button" at bounding box center [60, 378] width 82 height 102
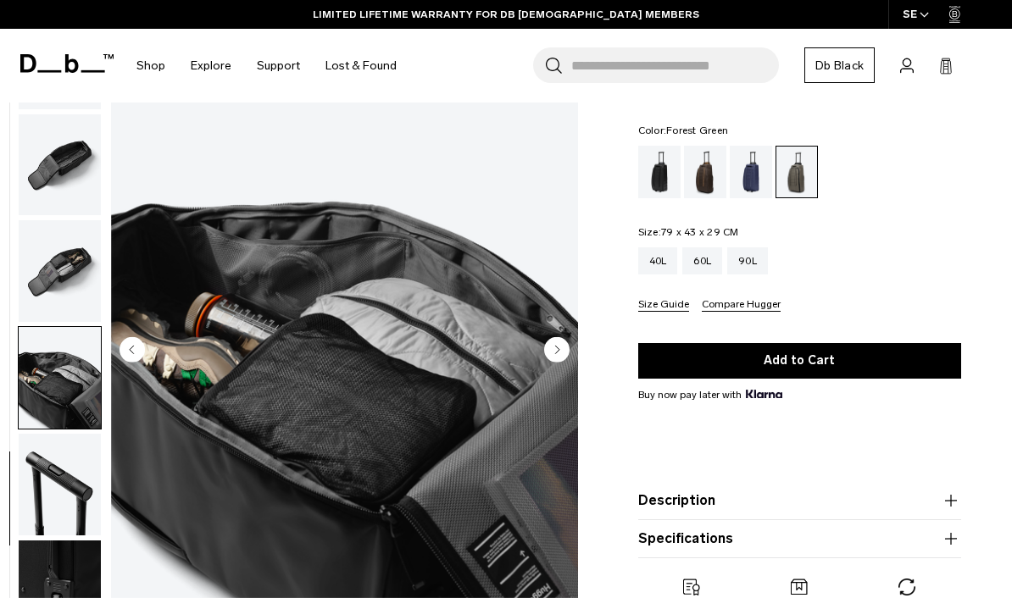
click at [58, 387] on img "button" at bounding box center [60, 378] width 82 height 102
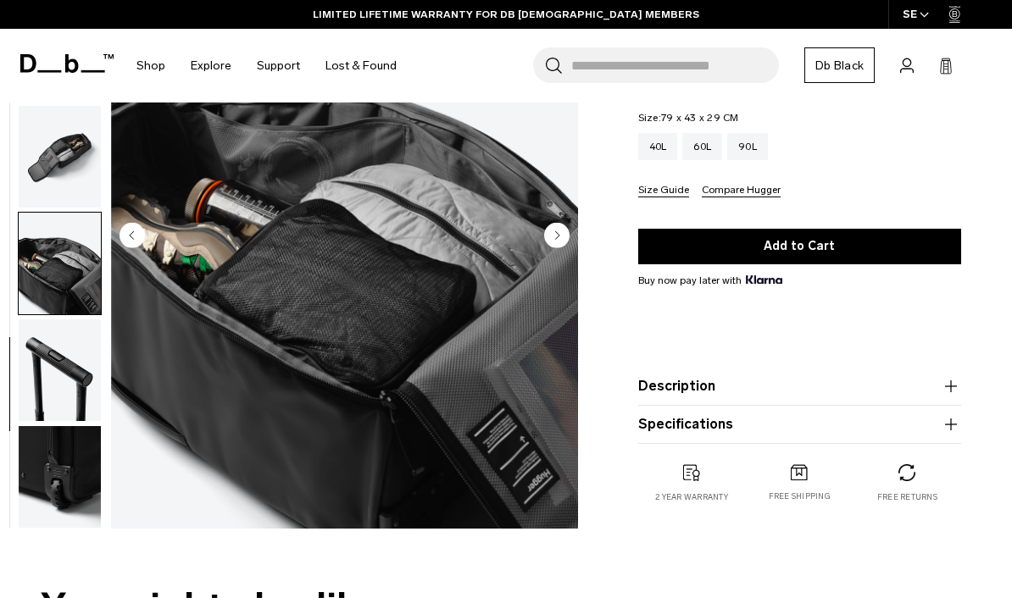
scroll to position [222, 0]
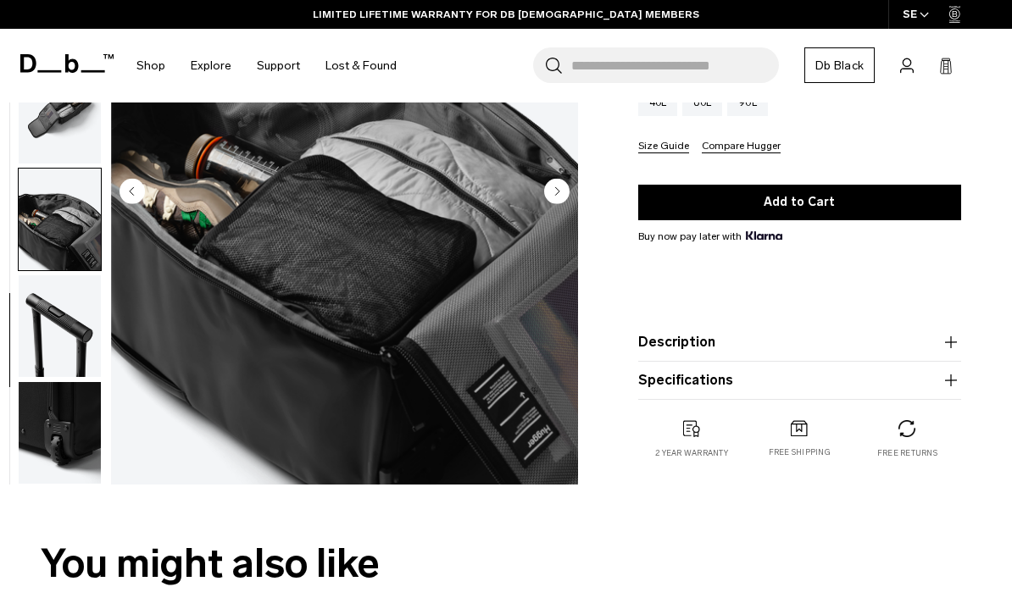
click at [64, 340] on img "button" at bounding box center [60, 326] width 82 height 102
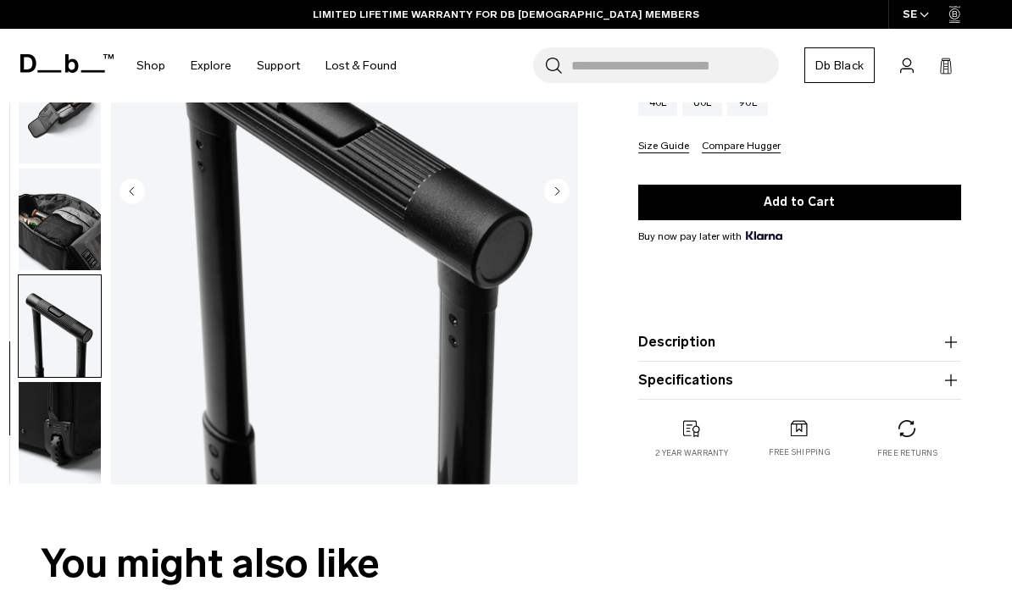
click at [58, 420] on img "button" at bounding box center [60, 433] width 82 height 102
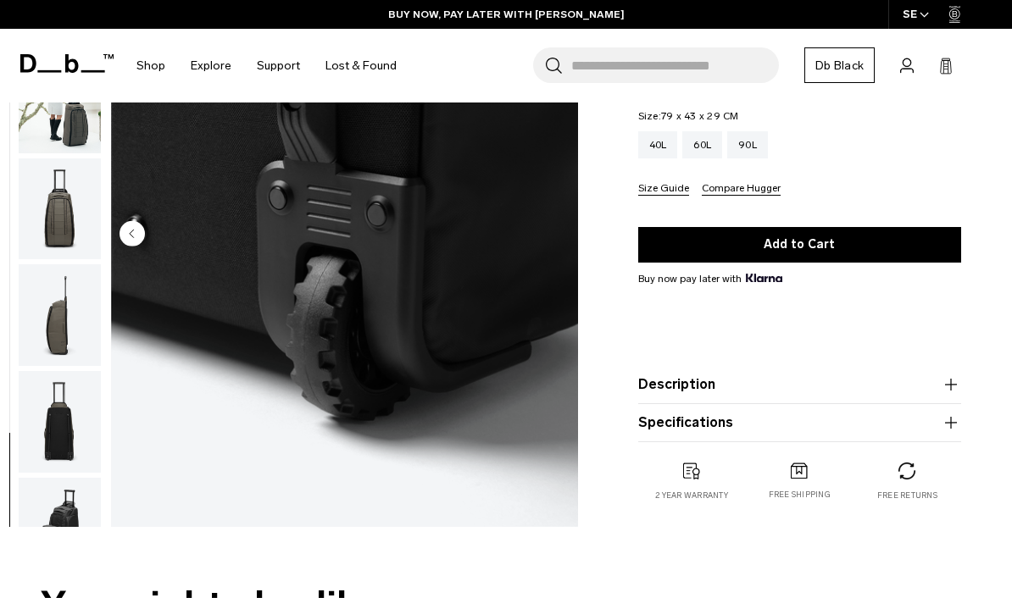
scroll to position [172, 0]
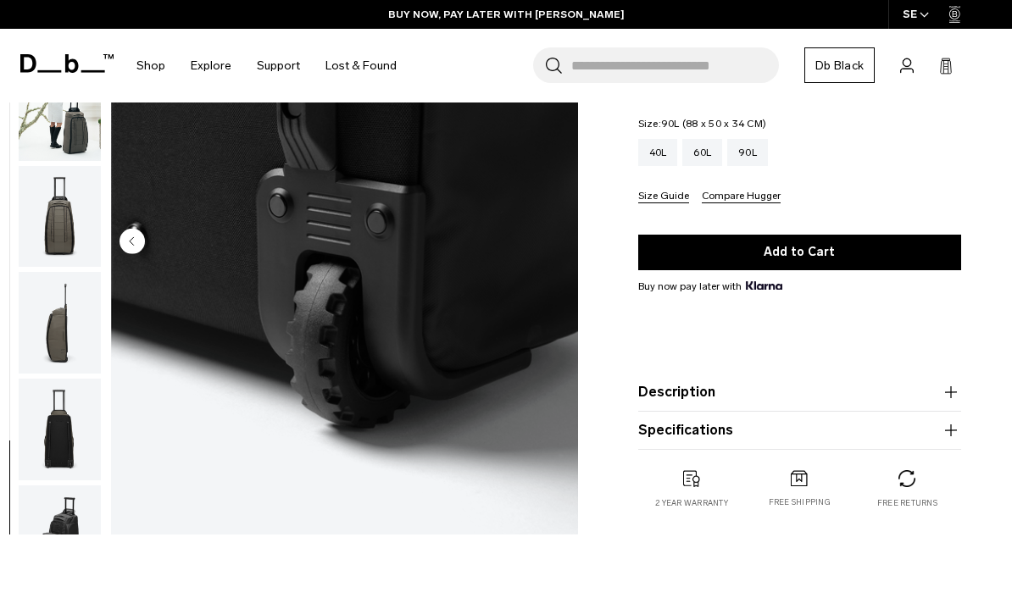
click at [757, 166] on div "90L" at bounding box center [747, 152] width 41 height 27
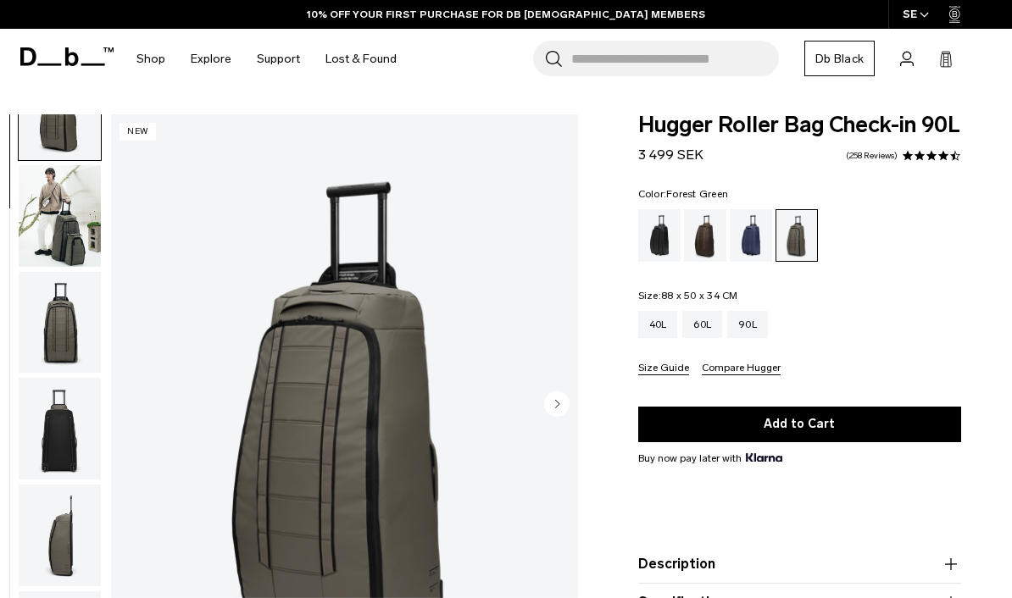
click at [62, 223] on img "button" at bounding box center [60, 216] width 82 height 102
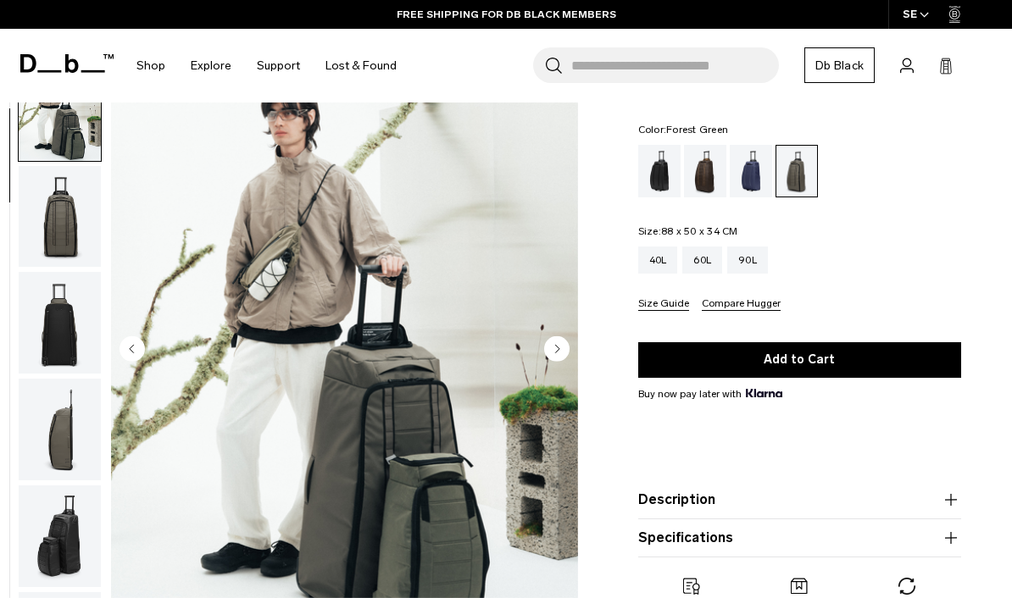
scroll to position [63, 0]
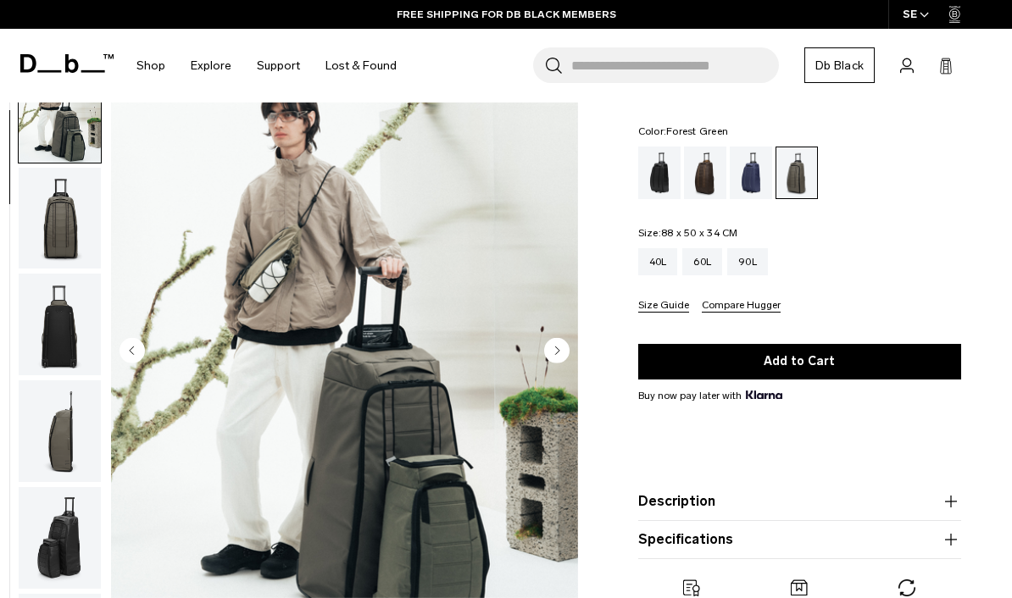
click at [60, 247] on img "button" at bounding box center [60, 218] width 82 height 102
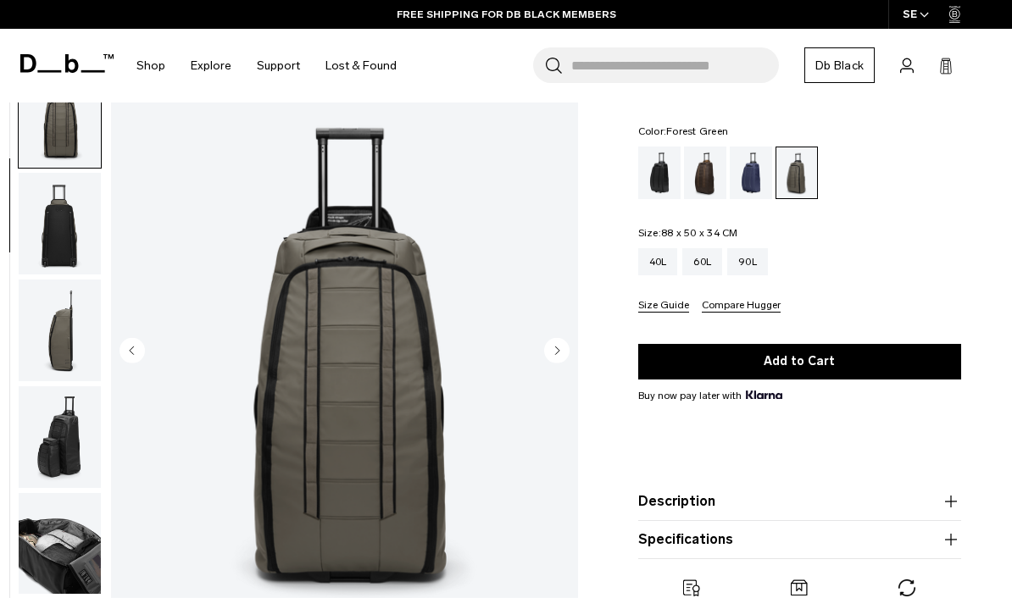
scroll to position [216, 0]
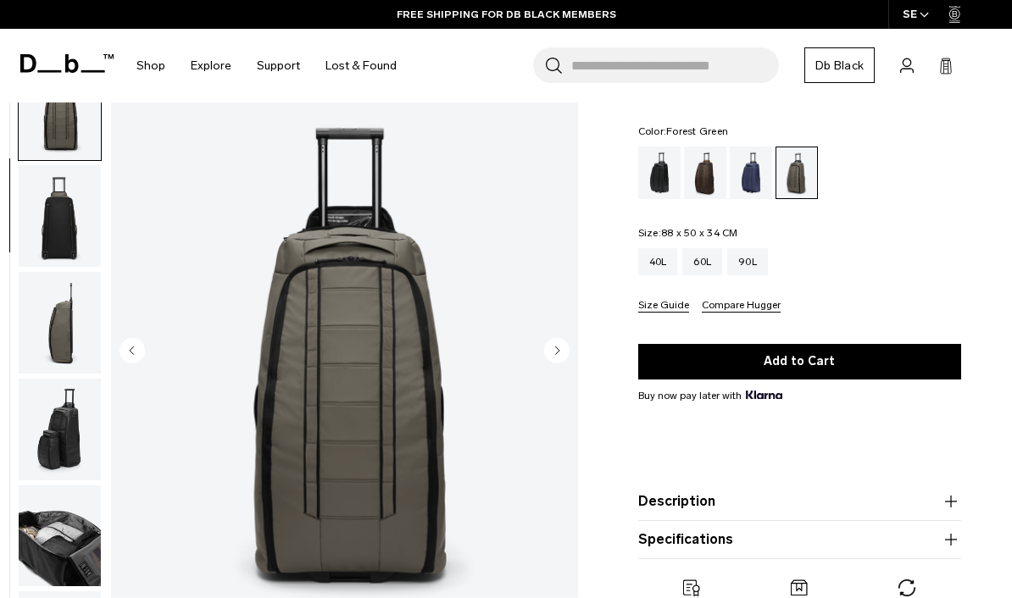
click at [565, 389] on img "3 / 11" at bounding box center [344, 352] width 467 height 583
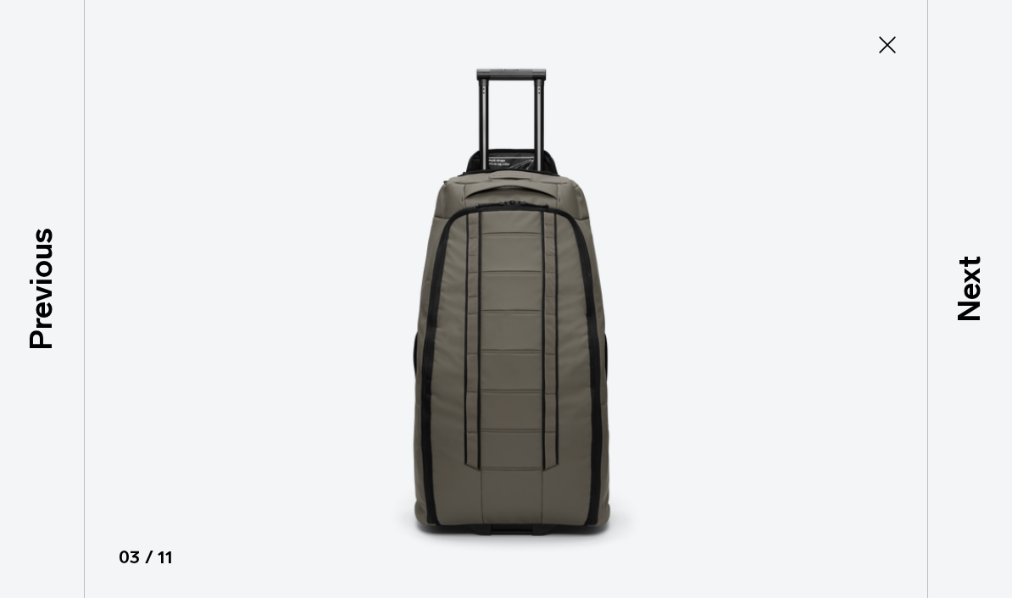
click at [969, 302] on p "Next" at bounding box center [970, 288] width 46 height 67
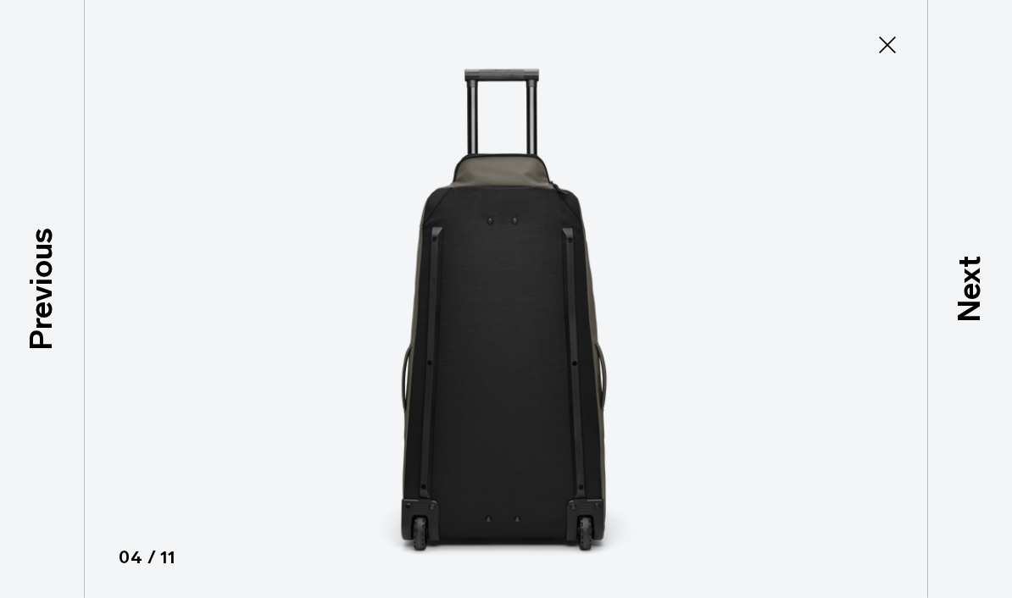
click at [961, 299] on p "Next" at bounding box center [970, 288] width 46 height 67
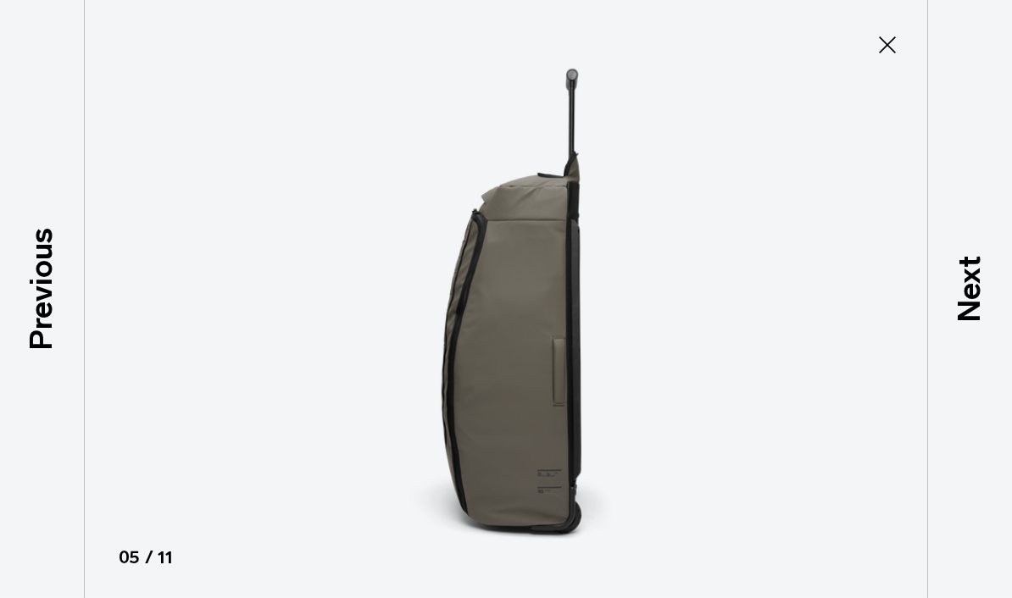
click at [950, 299] on p "Next" at bounding box center [970, 288] width 46 height 67
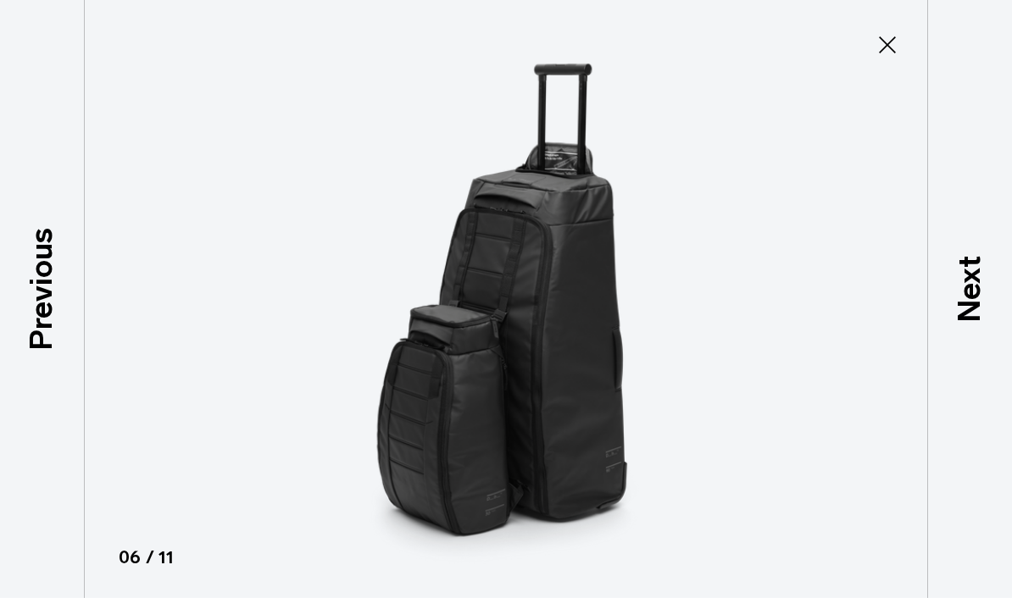
click at [948, 303] on p "Next" at bounding box center [970, 288] width 46 height 67
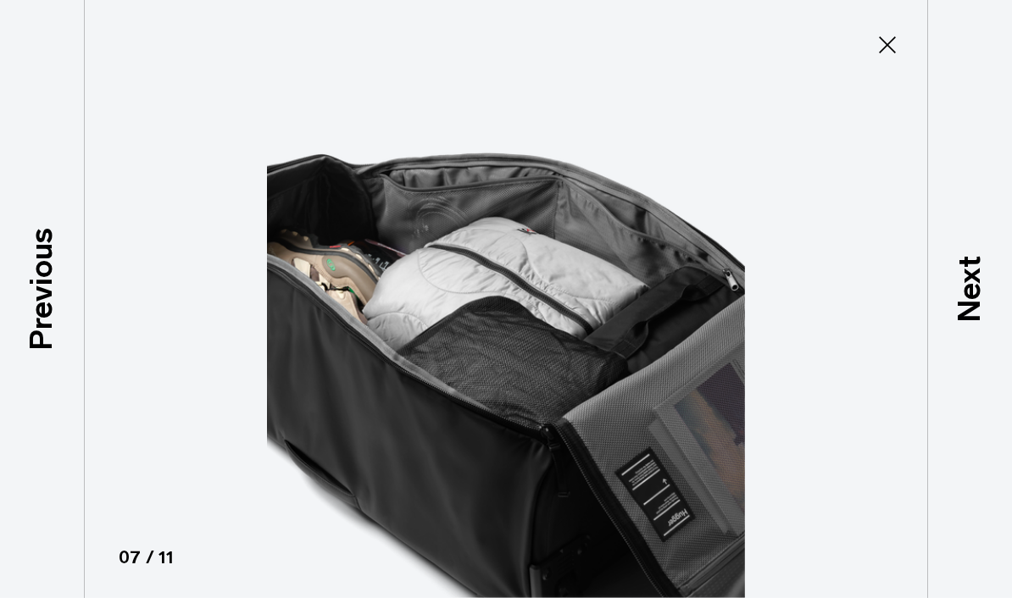
click at [940, 302] on div "Next" at bounding box center [969, 299] width 85 height 598
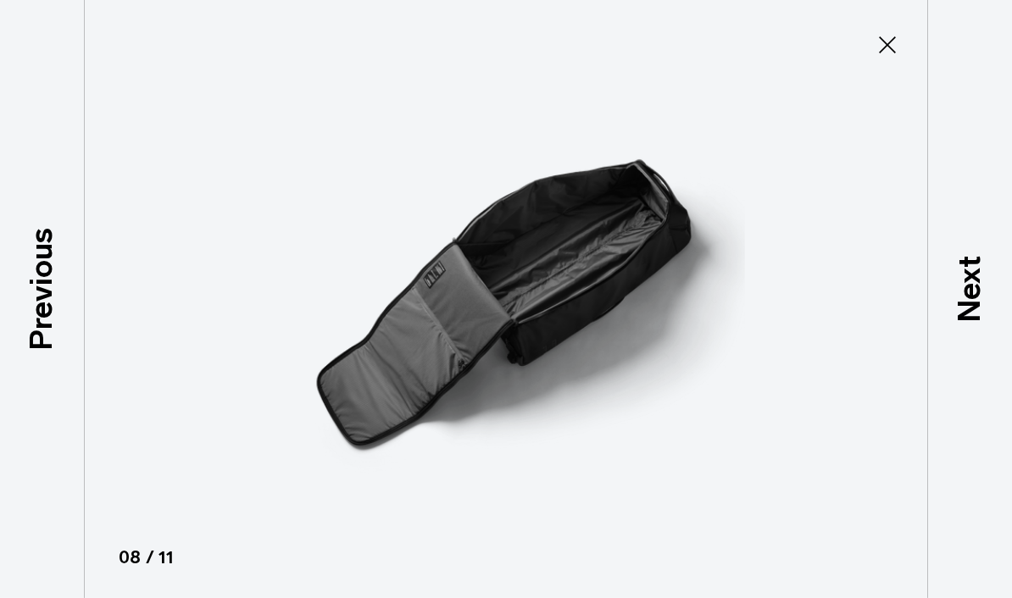
click at [940, 301] on div "Next" at bounding box center [969, 299] width 85 height 598
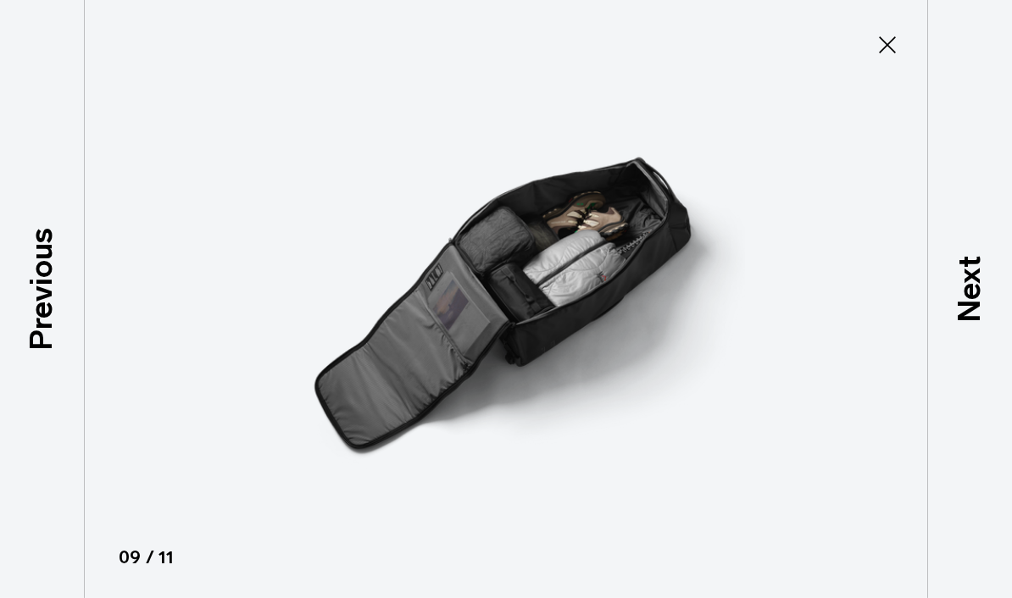
click at [937, 301] on div "Next" at bounding box center [969, 299] width 85 height 598
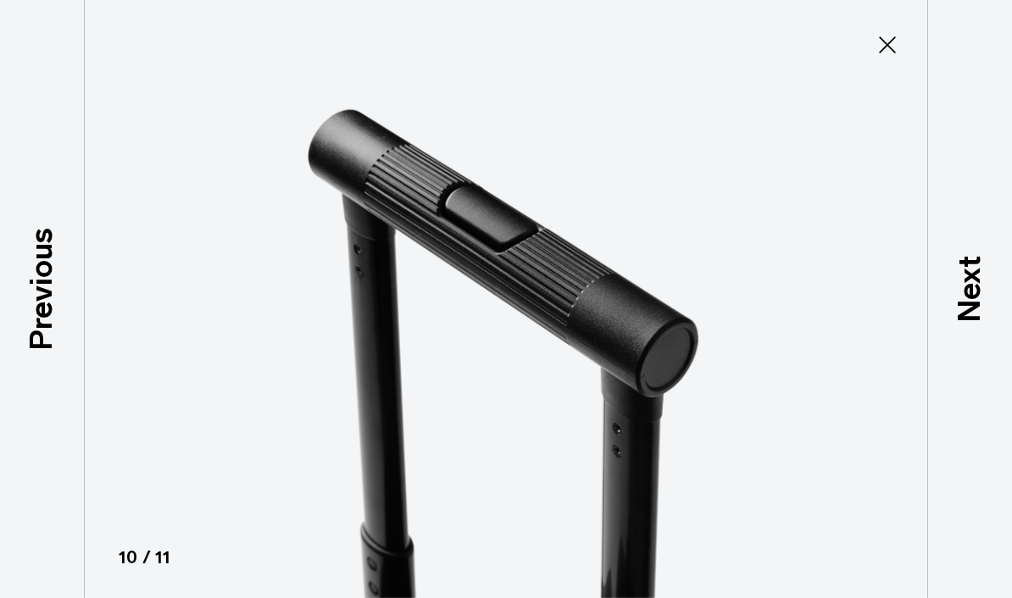
click at [936, 301] on div "Next" at bounding box center [969, 299] width 85 height 598
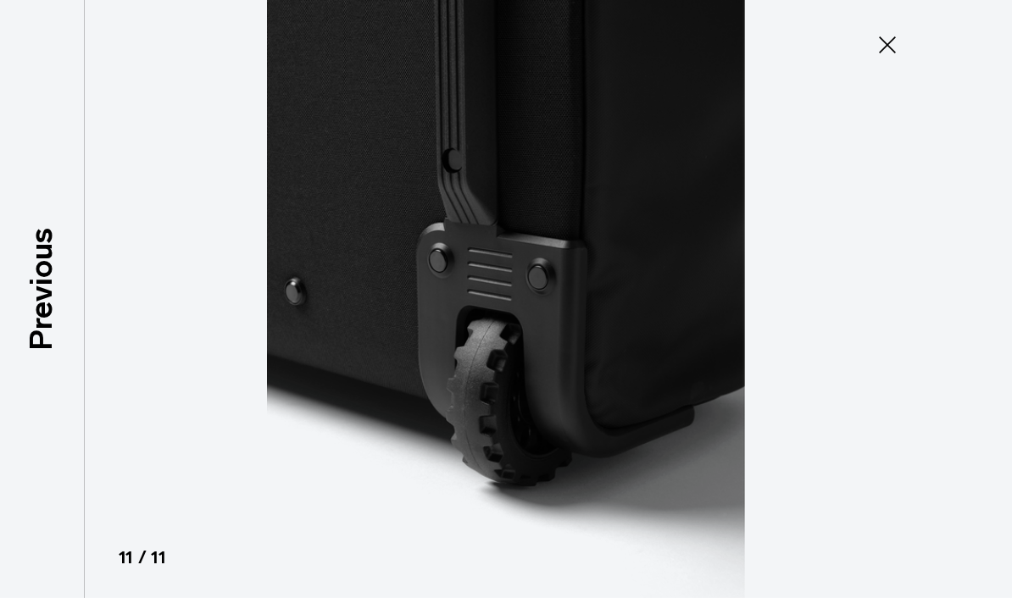
scroll to position [60, 0]
click at [878, 51] on icon at bounding box center [887, 44] width 27 height 27
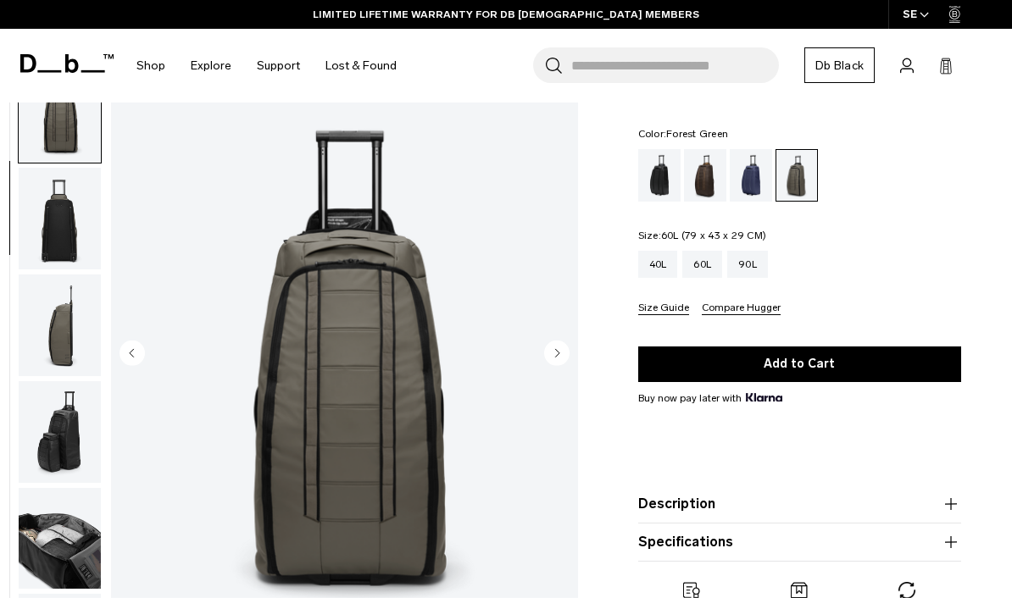
click at [707, 278] on div "60L" at bounding box center [702, 264] width 40 height 27
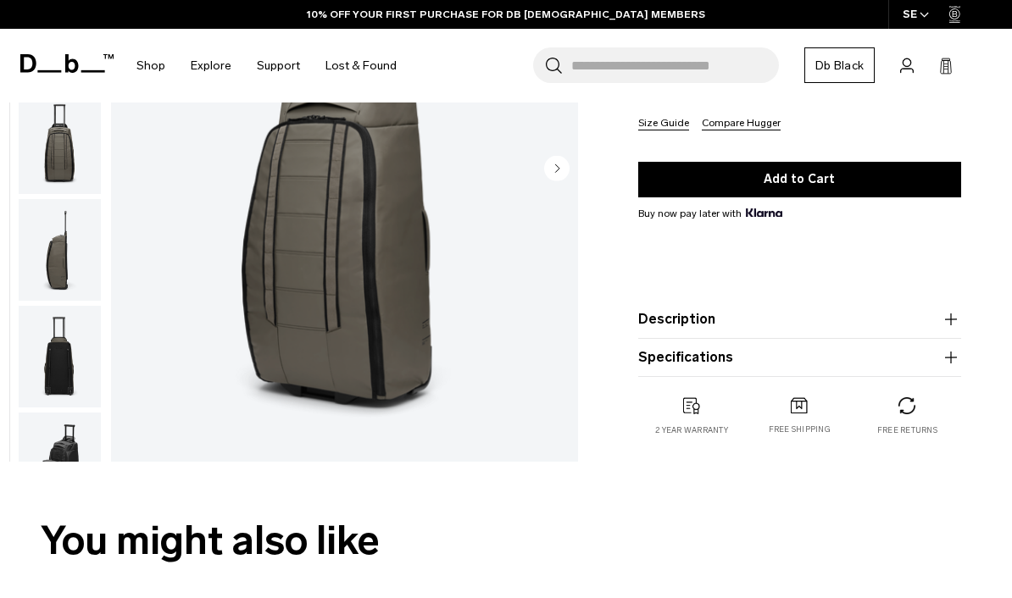
scroll to position [257, 0]
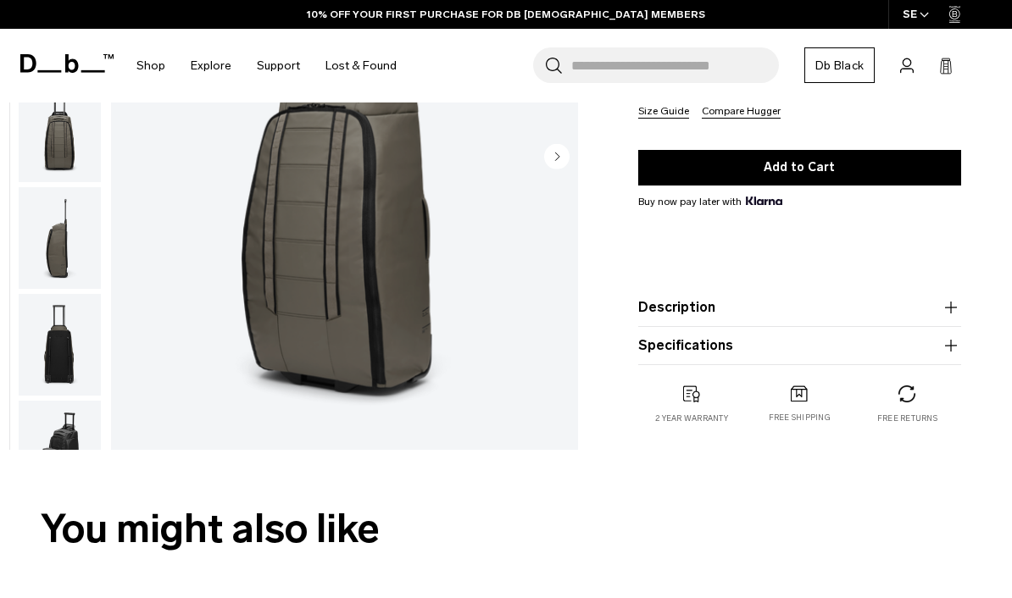
click at [958, 356] on icon "button" at bounding box center [951, 346] width 20 height 20
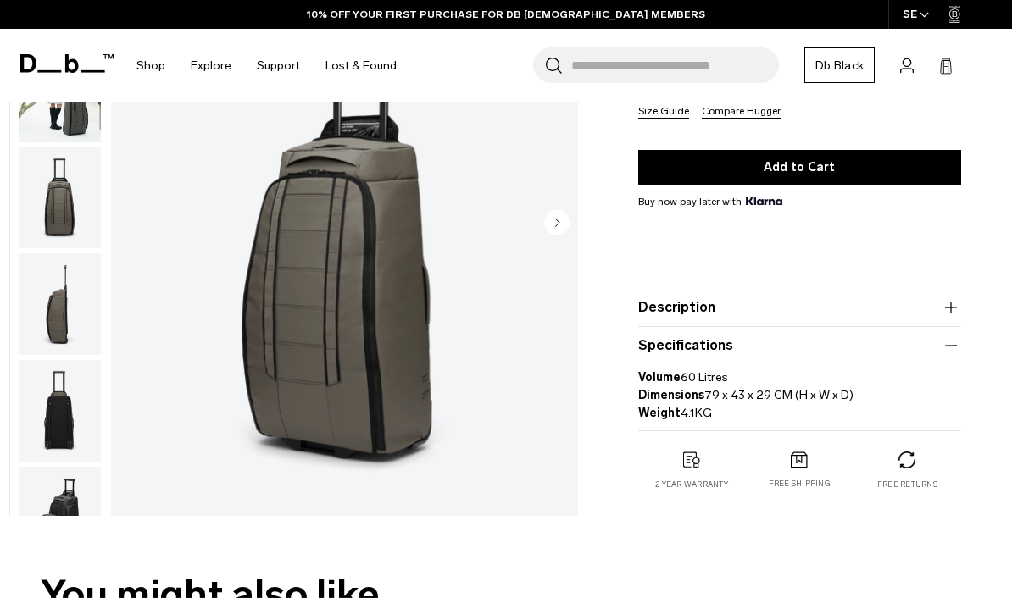
click at [950, 356] on icon "button" at bounding box center [951, 346] width 20 height 20
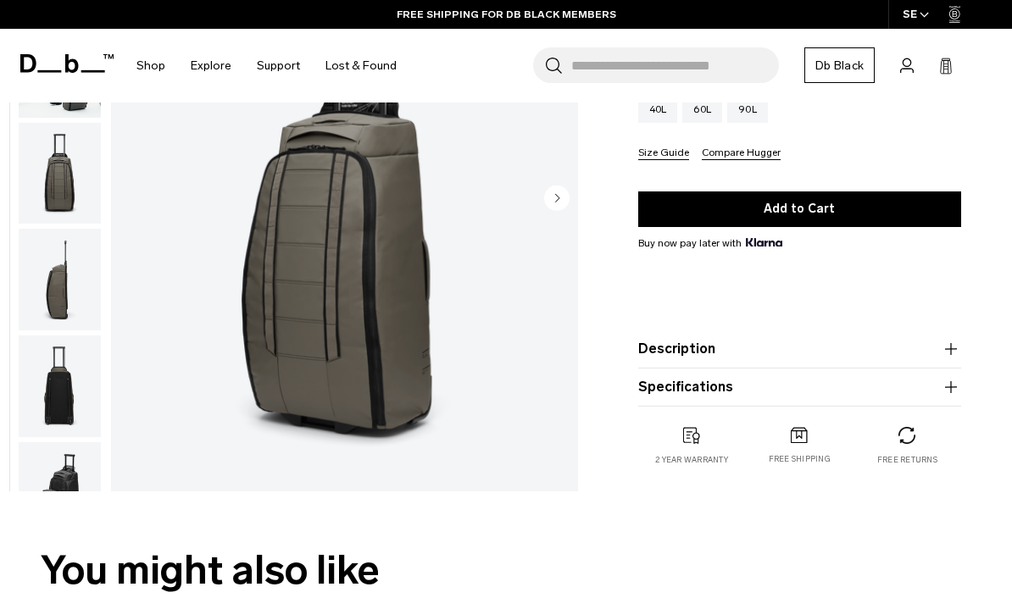
scroll to position [197, 0]
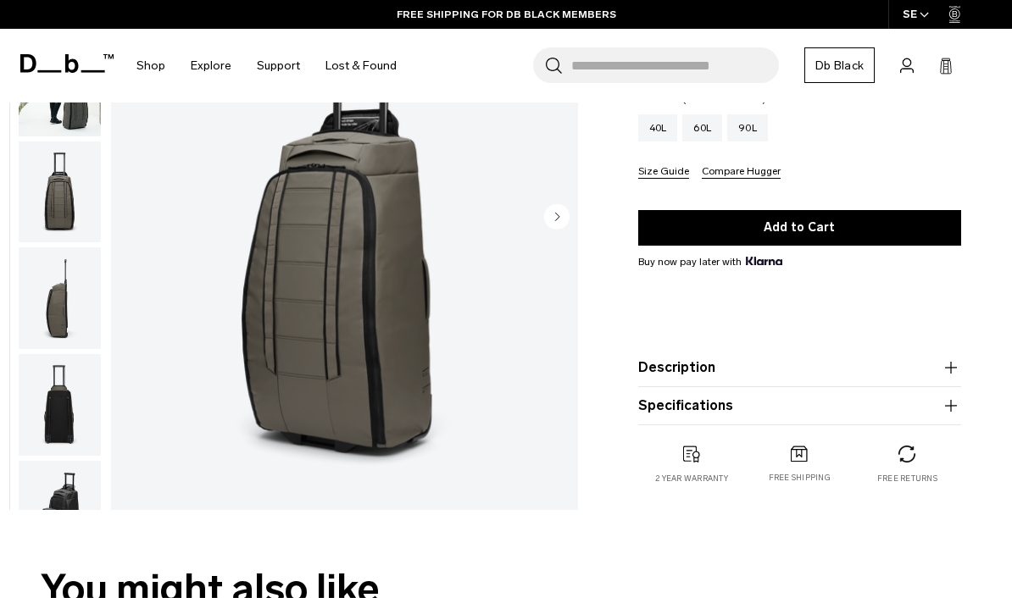
click at [754, 142] on div "90L" at bounding box center [747, 127] width 41 height 27
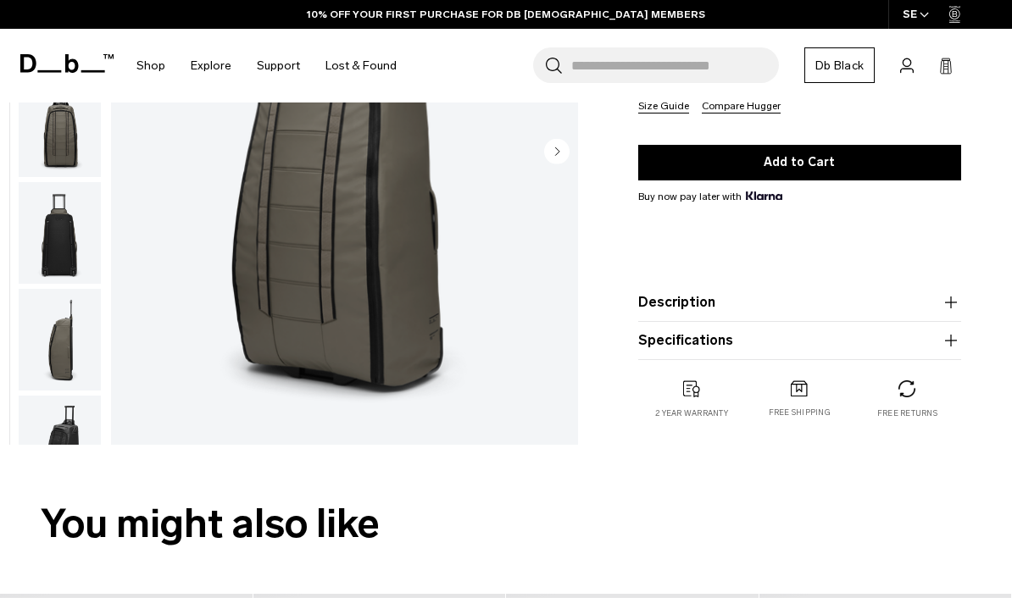
scroll to position [266, 0]
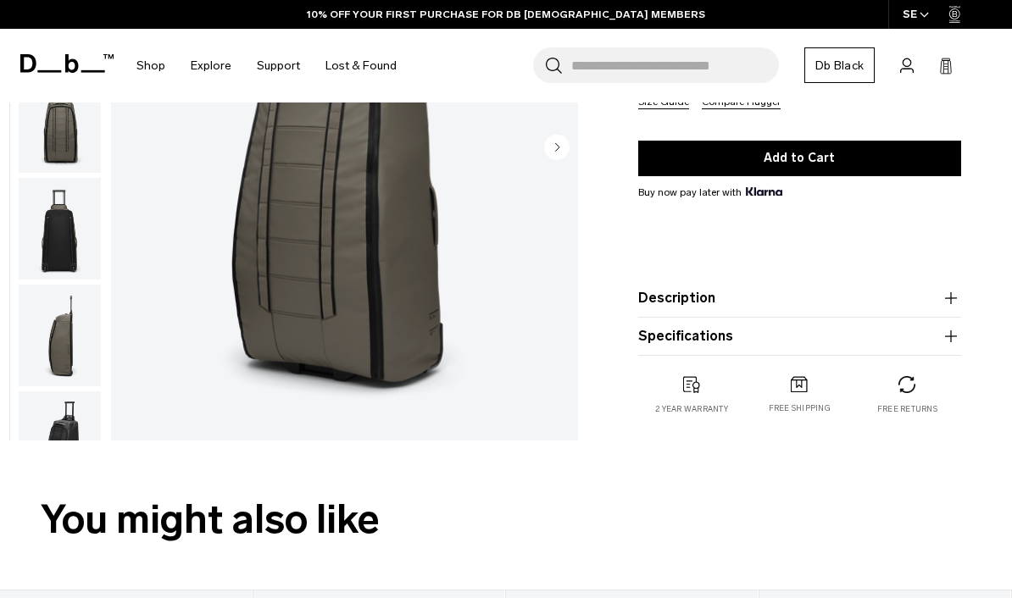
click at [951, 337] on icon "button" at bounding box center [951, 336] width 12 height 1
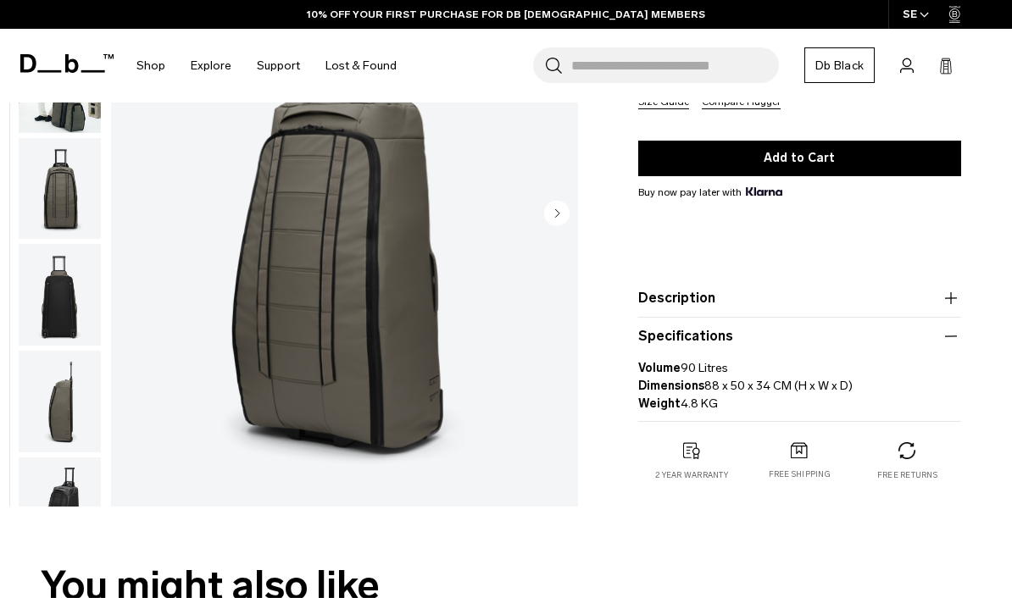
click at [946, 347] on icon "button" at bounding box center [951, 336] width 20 height 20
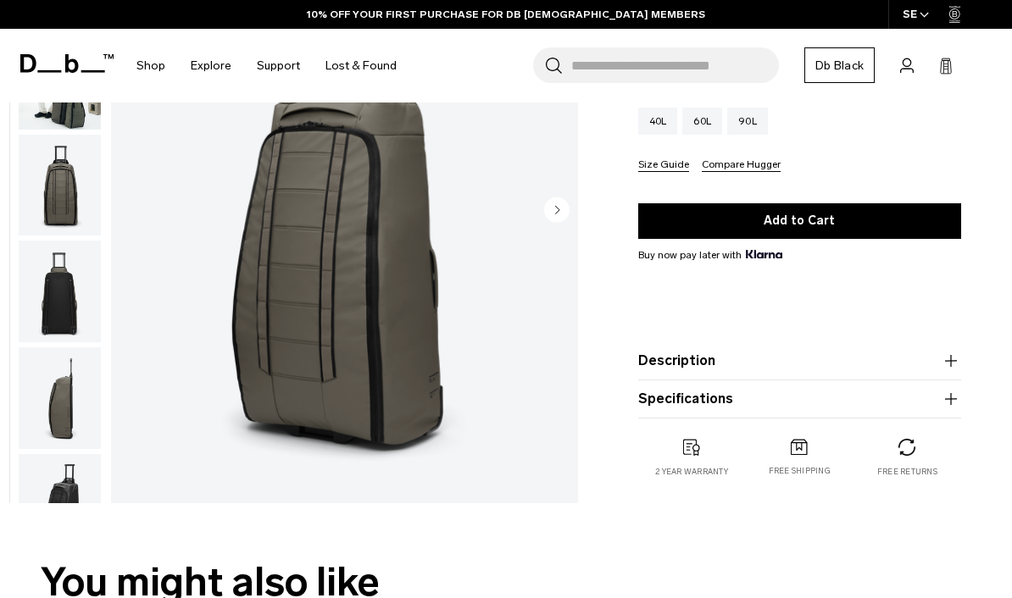
scroll to position [182, 0]
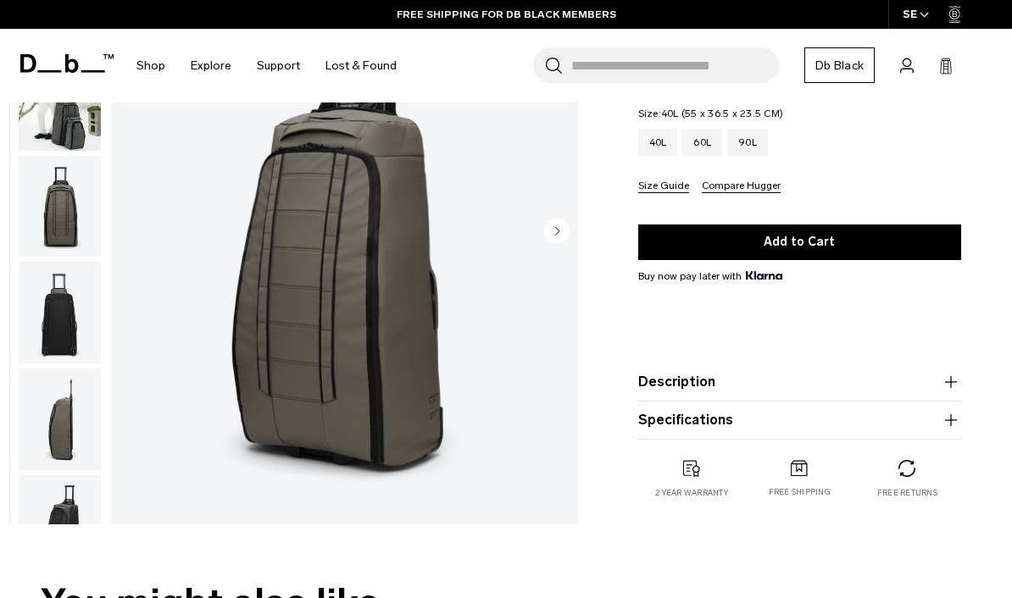
click at [647, 156] on div "40L" at bounding box center [658, 142] width 40 height 27
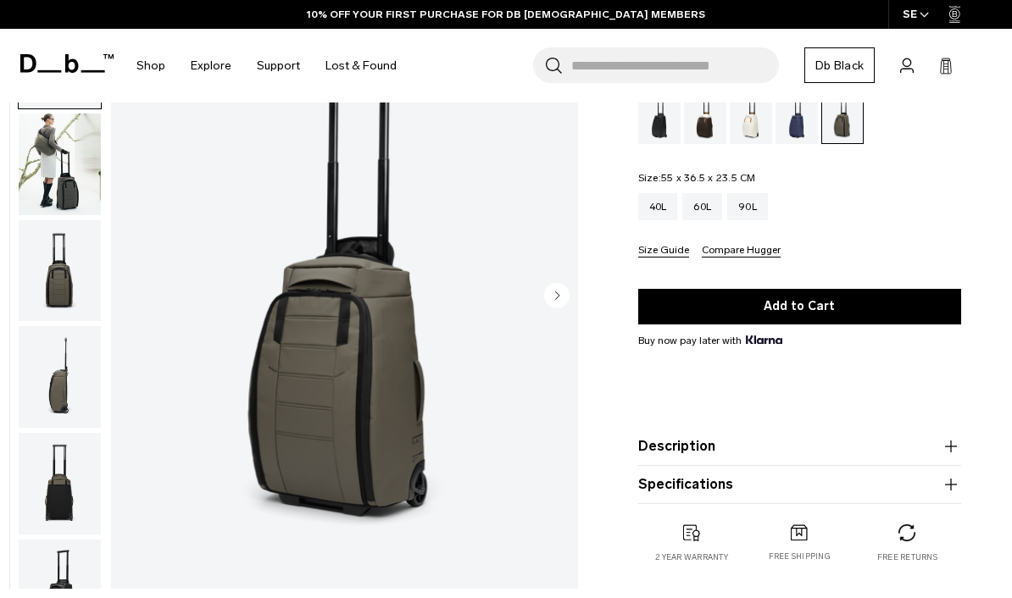
scroll to position [159, 0]
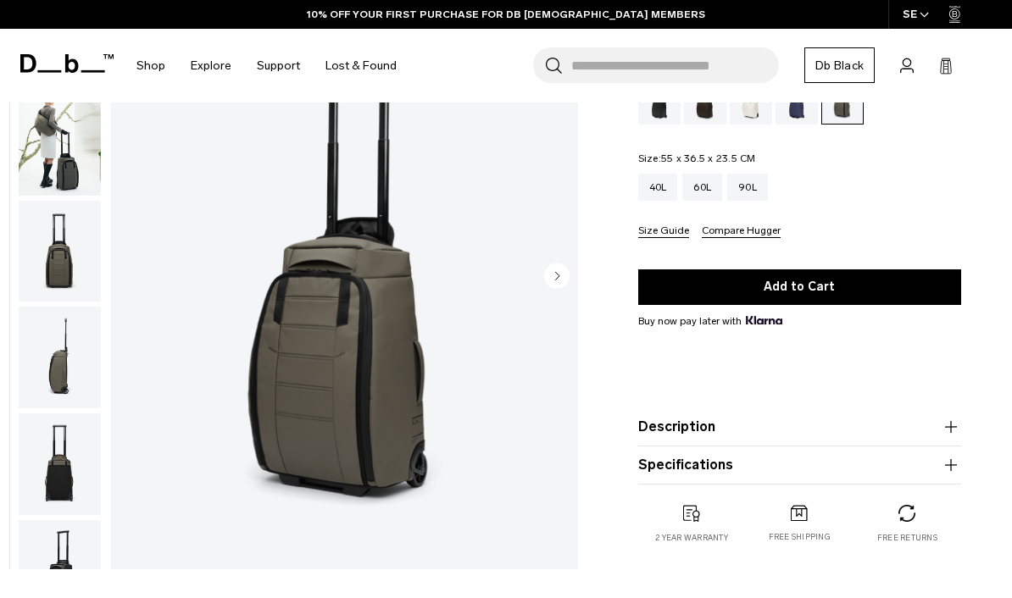
click at [954, 468] on icon "button" at bounding box center [951, 465] width 20 height 20
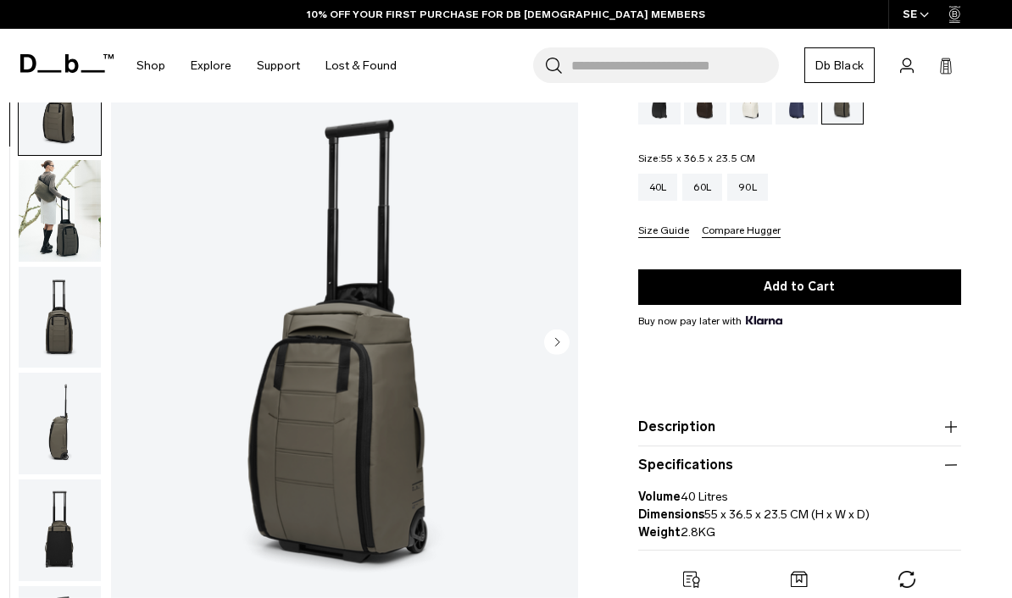
click at [953, 470] on icon "button" at bounding box center [951, 465] width 20 height 20
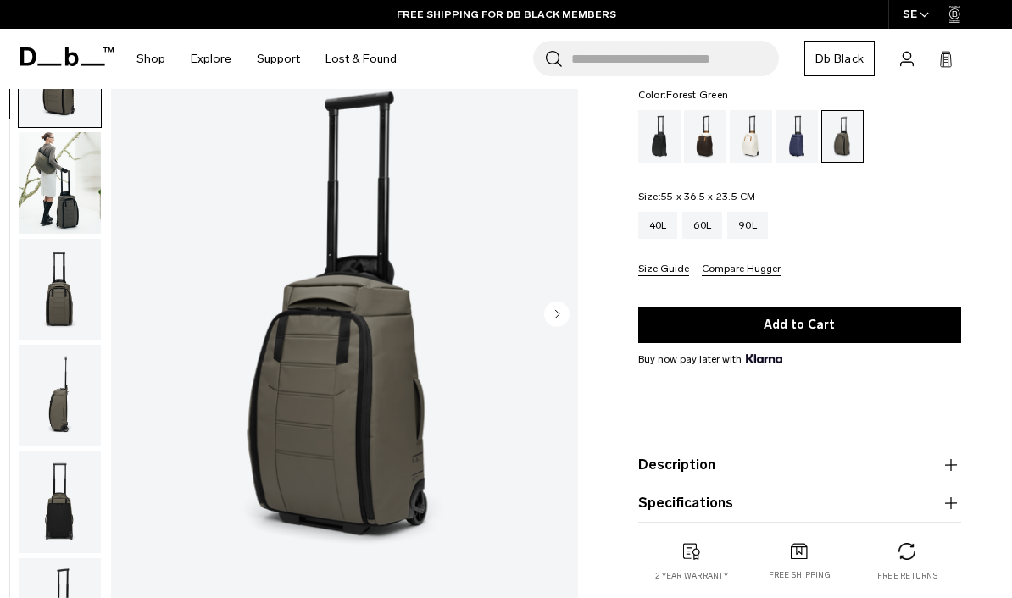
scroll to position [120, 0]
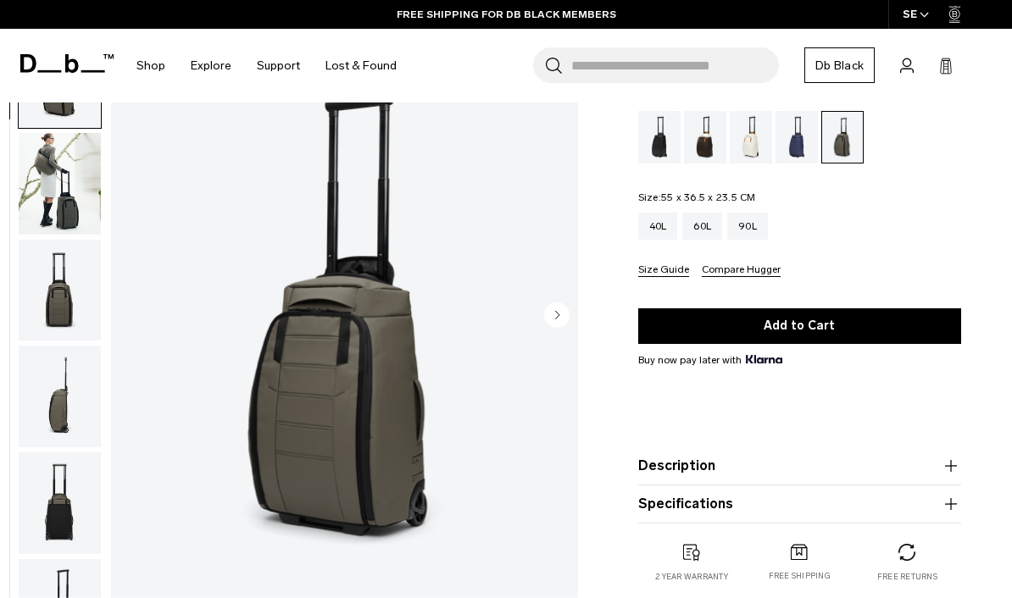
click at [555, 323] on circle "Next slide" at bounding box center [556, 314] width 25 height 25
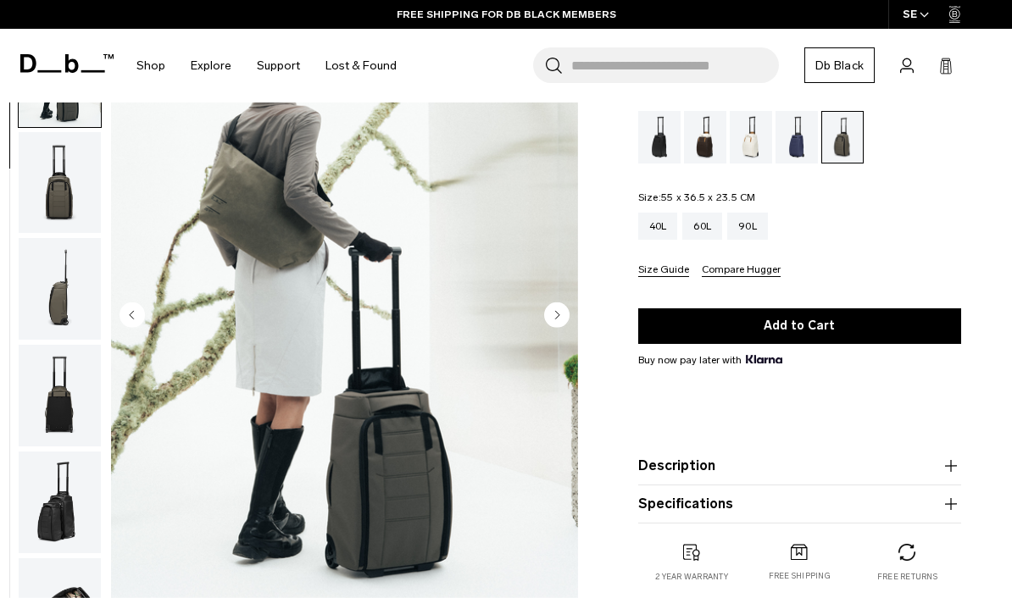
click at [559, 324] on circle "Next slide" at bounding box center [556, 314] width 25 height 25
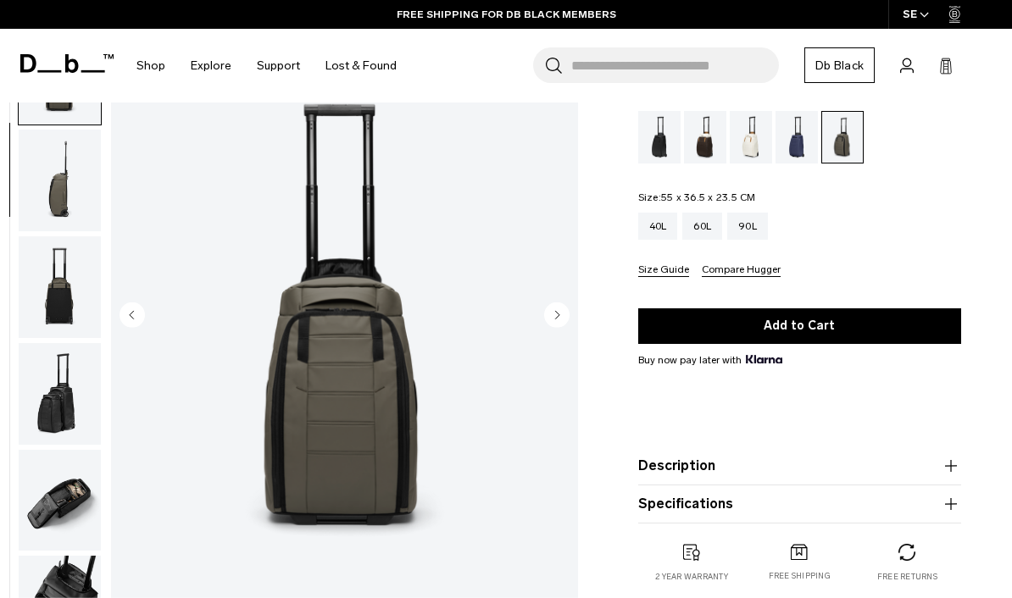
click at [561, 316] on circle "Next slide" at bounding box center [556, 314] width 25 height 25
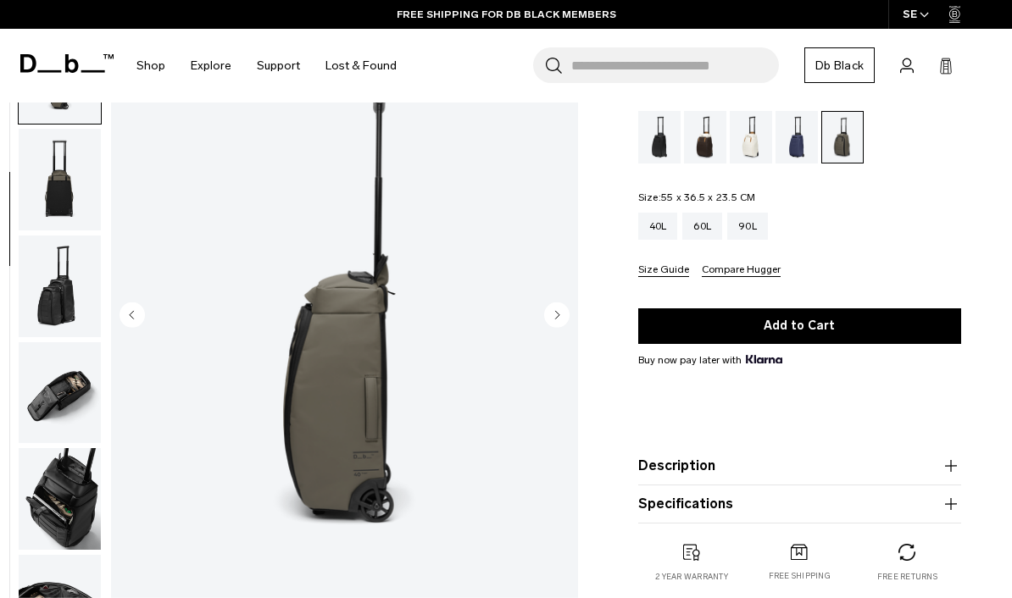
click at [561, 314] on circle "Next slide" at bounding box center [556, 314] width 25 height 25
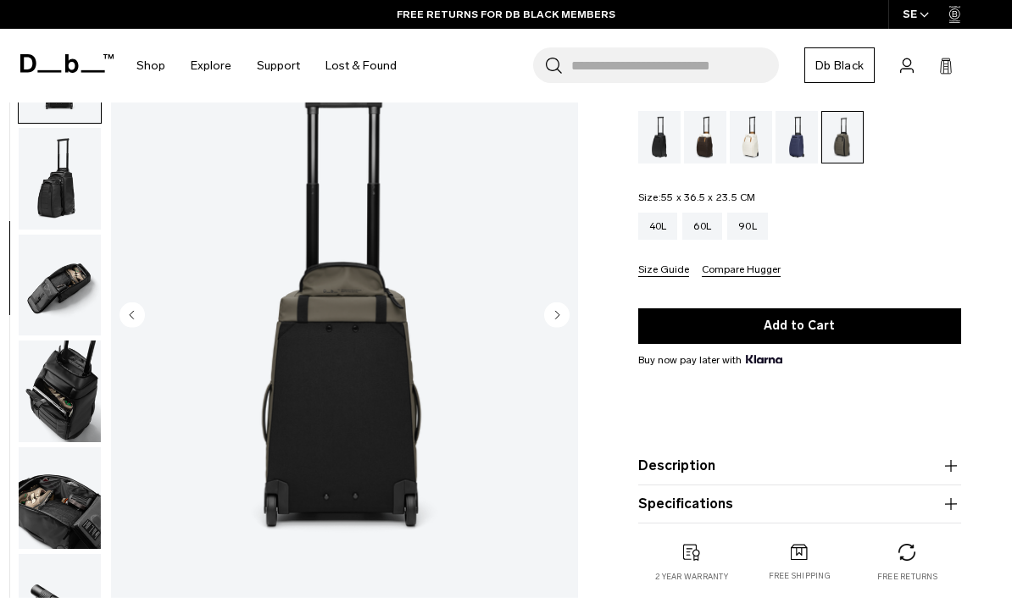
click at [563, 314] on circle "Next slide" at bounding box center [556, 314] width 25 height 25
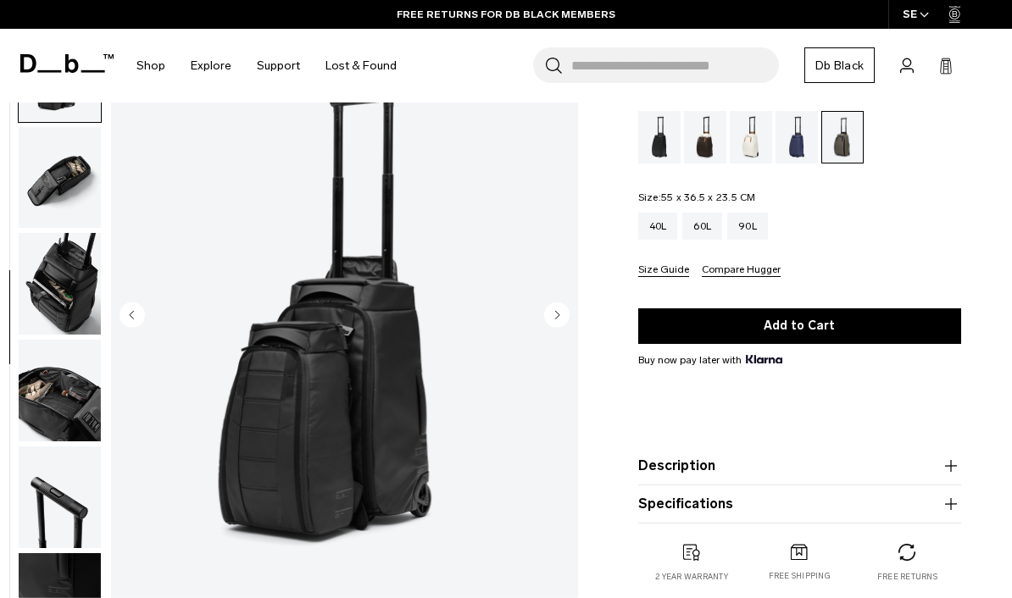
click at [564, 319] on circle "Next slide" at bounding box center [556, 314] width 25 height 25
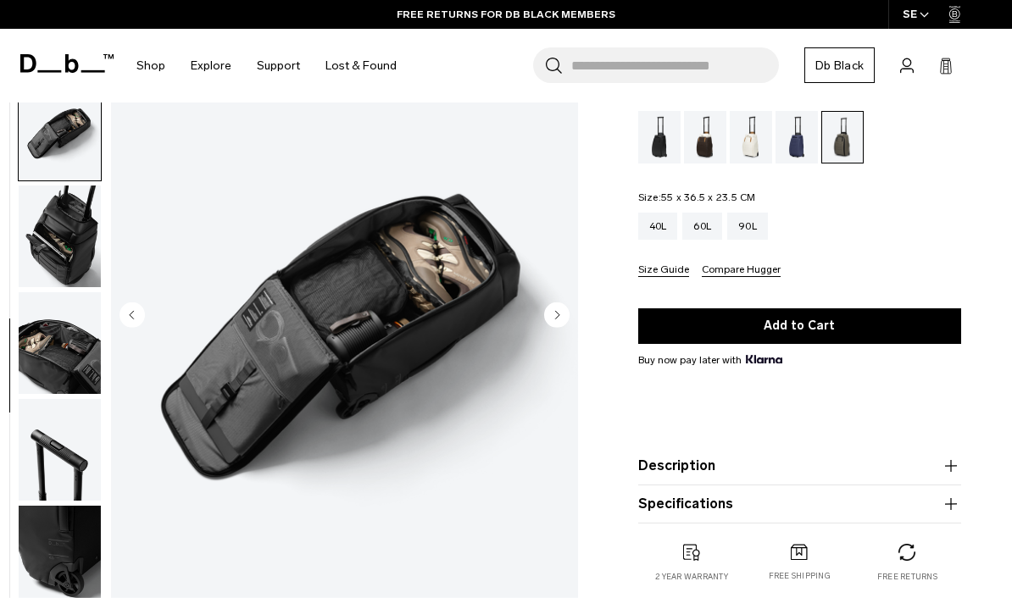
scroll to position [600, 0]
click at [563, 320] on circle "Next slide" at bounding box center [556, 314] width 25 height 25
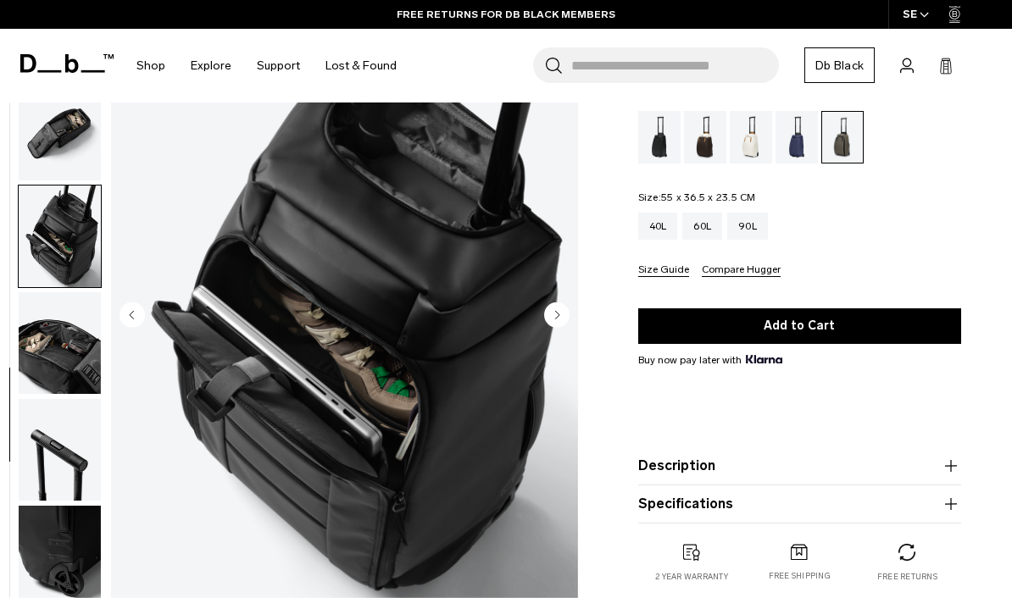
click at [556, 315] on icon "Next slide" at bounding box center [557, 315] width 4 height 8
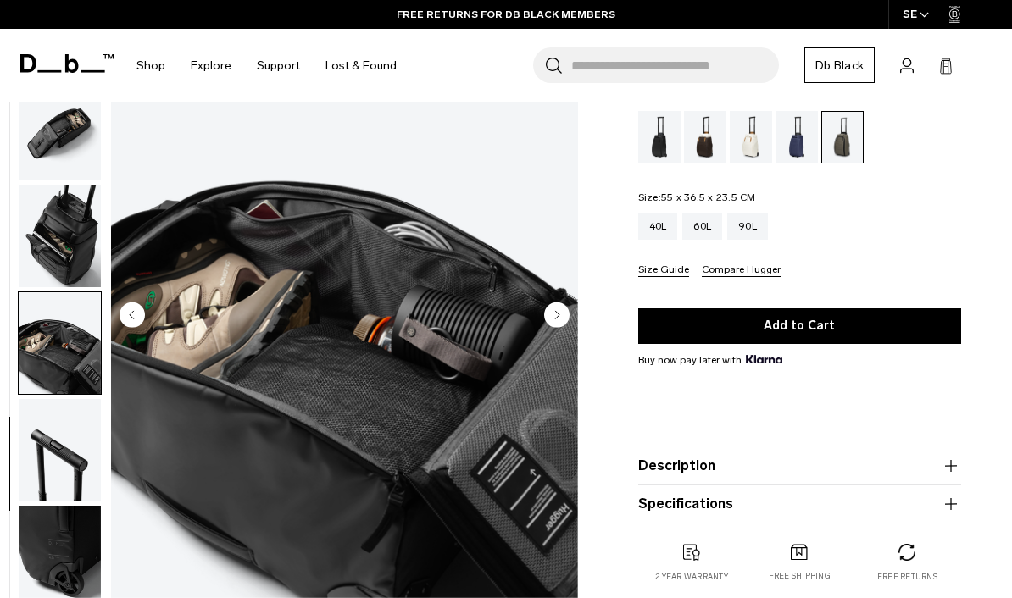
click at [559, 320] on circle "Next slide" at bounding box center [556, 314] width 25 height 25
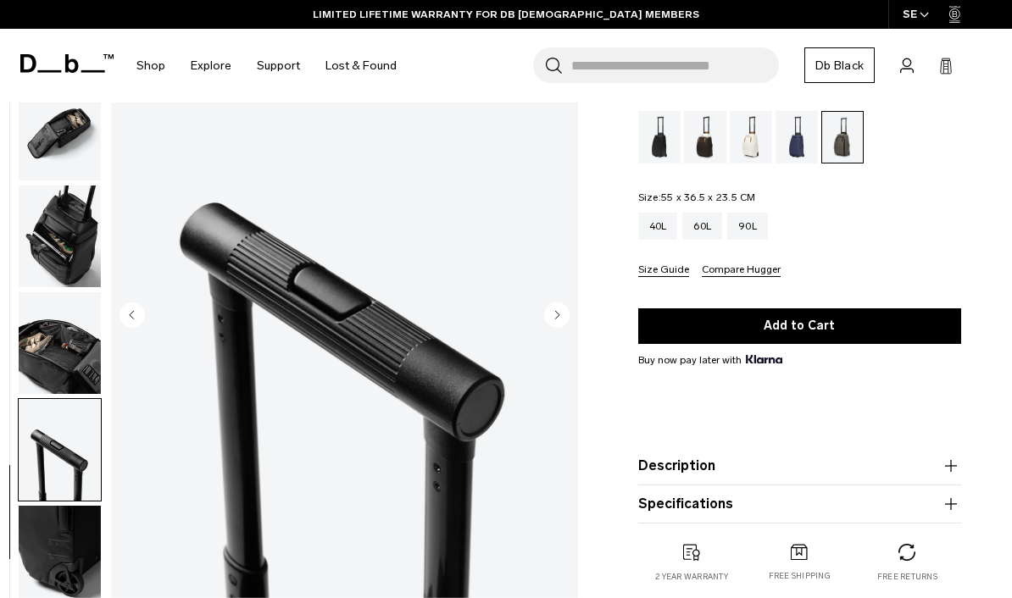
click at [561, 326] on circle "Next slide" at bounding box center [556, 314] width 25 height 25
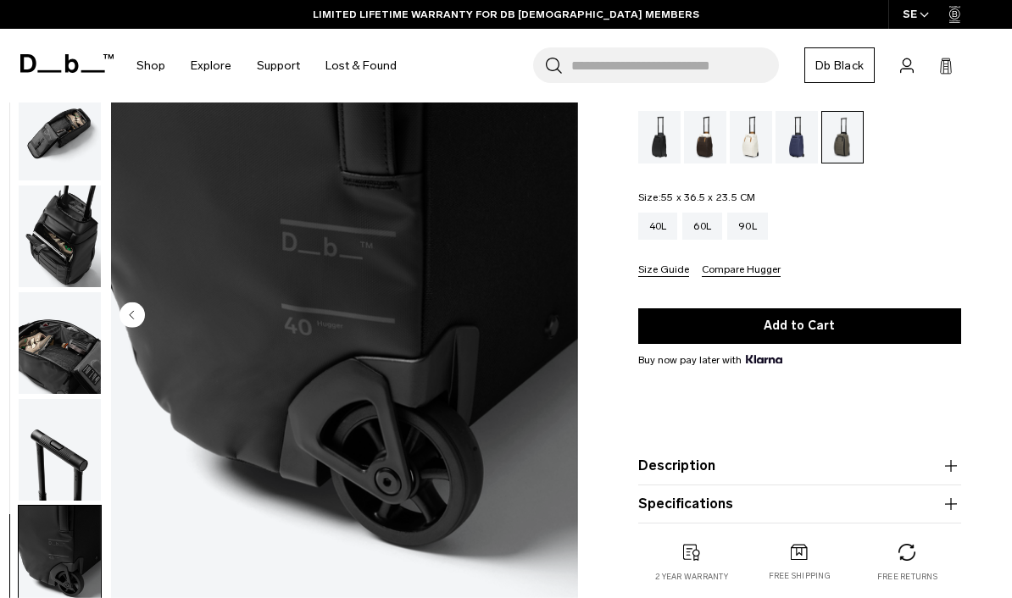
click at [561, 320] on img "11 / 11" at bounding box center [344, 316] width 467 height 583
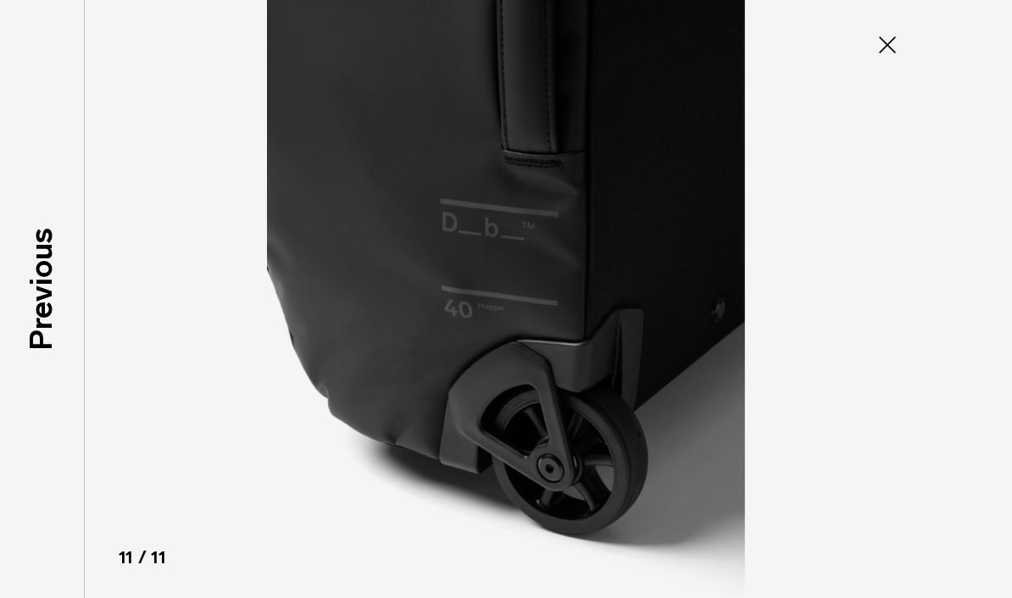
click at [37, 321] on p "Previous" at bounding box center [42, 288] width 46 height 123
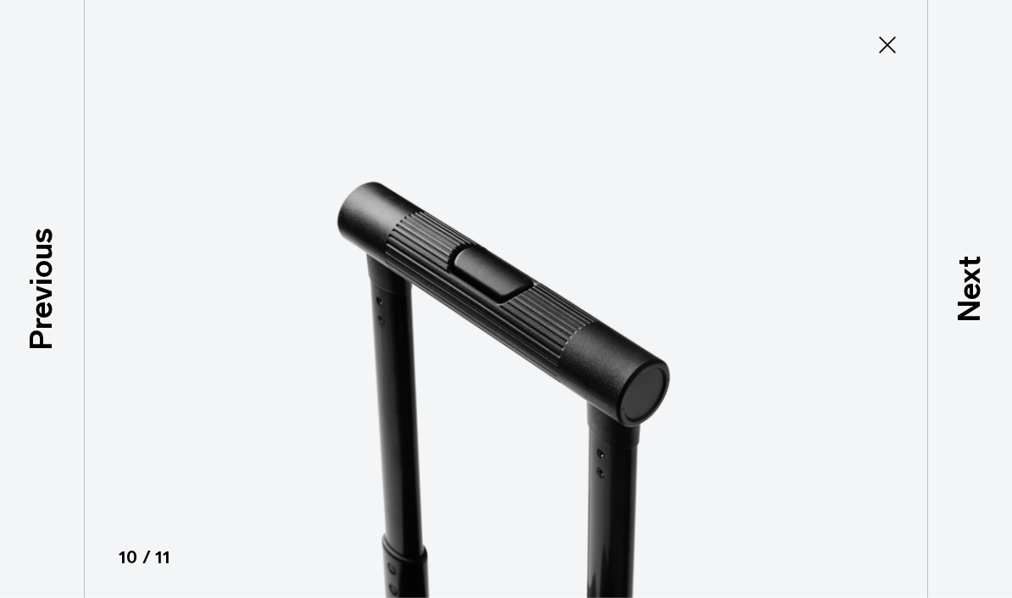
click at [44, 317] on p "Previous" at bounding box center [42, 288] width 46 height 123
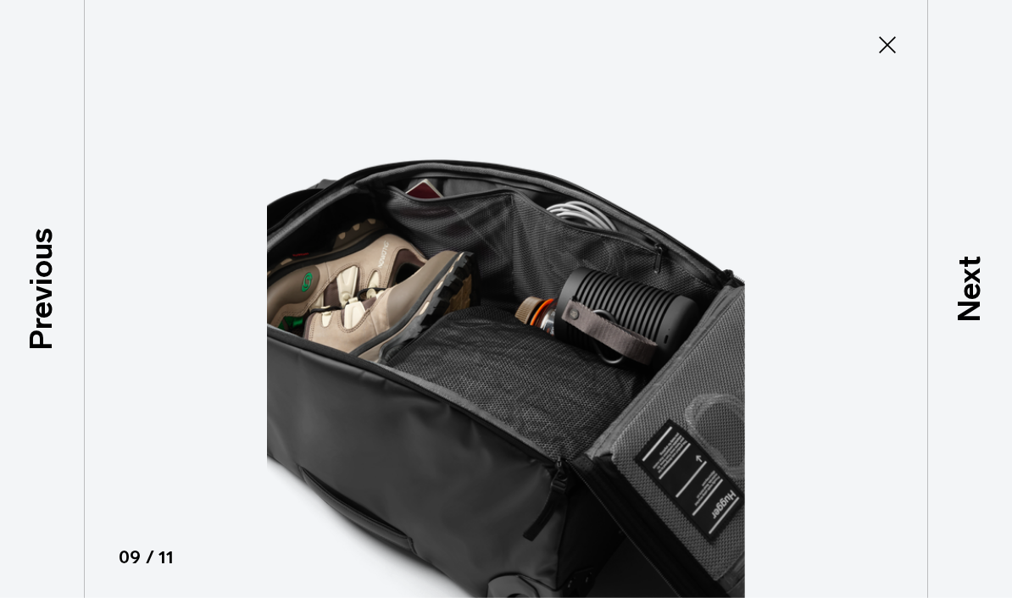
click at [52, 319] on p "Previous" at bounding box center [42, 288] width 46 height 123
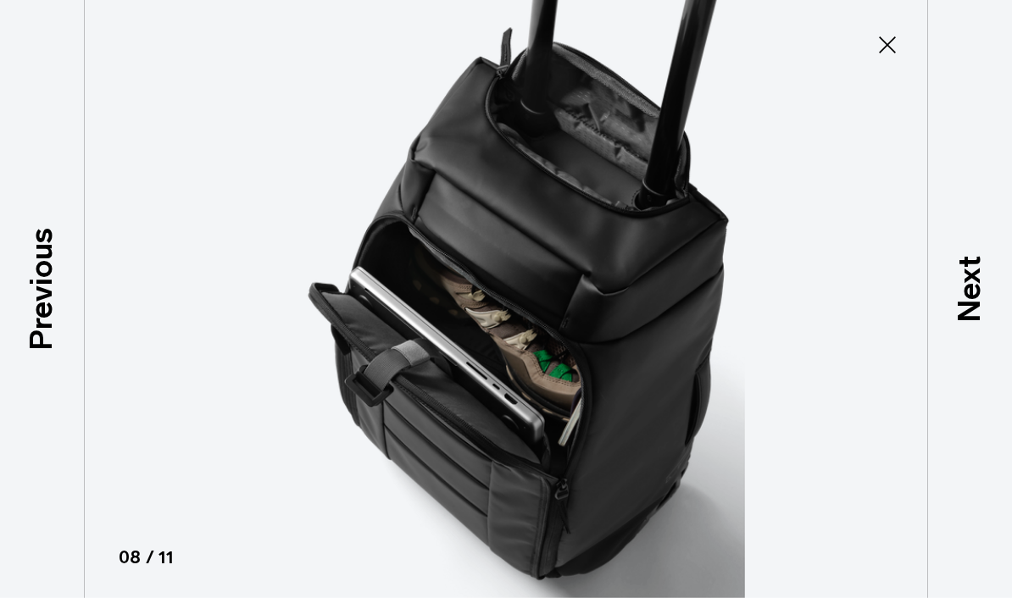
click at [50, 317] on p "Previous" at bounding box center [42, 288] width 46 height 123
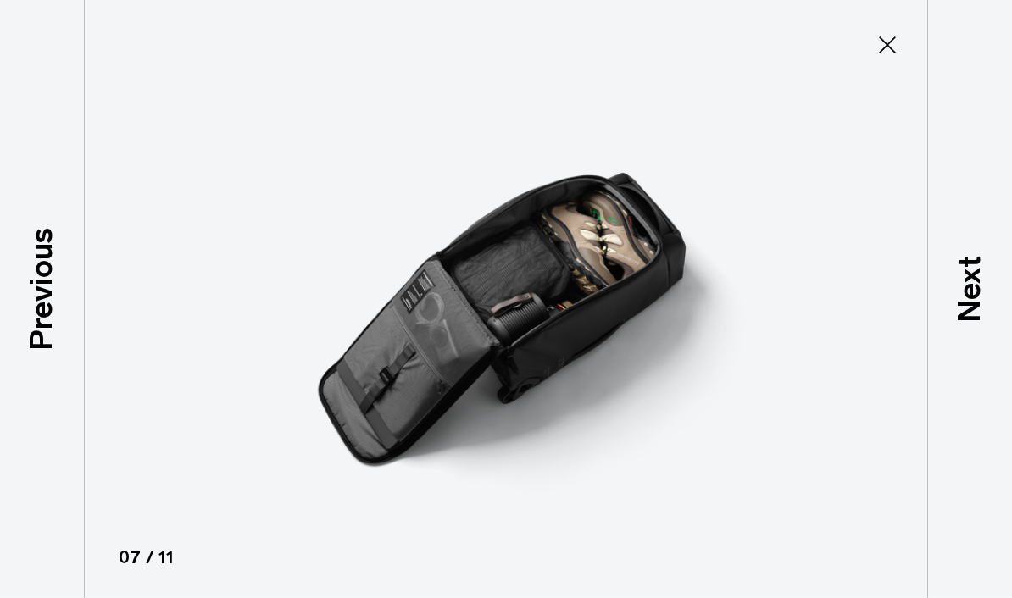
click at [53, 315] on p "Previous" at bounding box center [42, 288] width 46 height 123
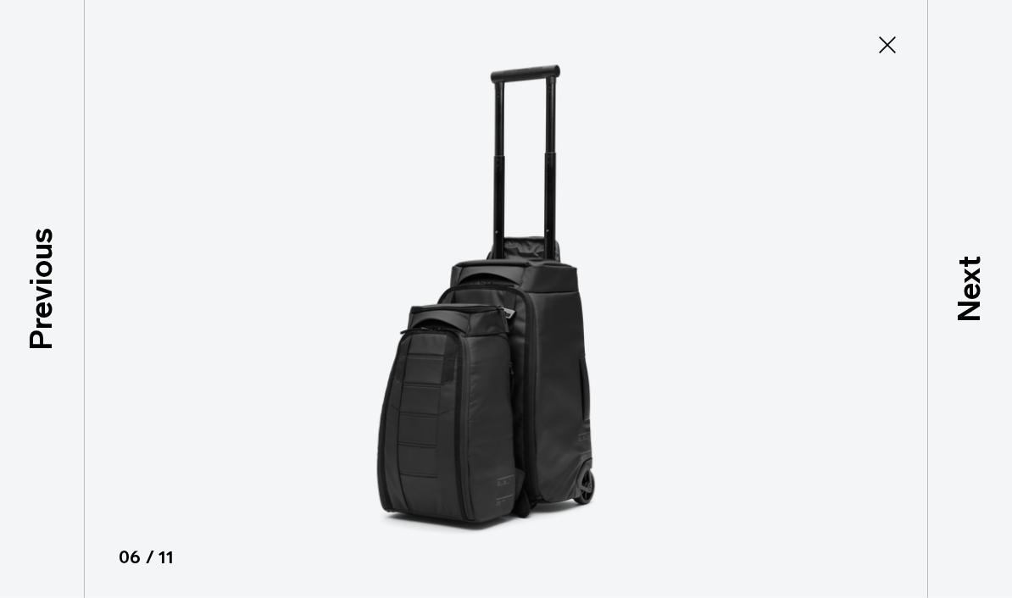
click at [45, 311] on p "Previous" at bounding box center [42, 288] width 46 height 123
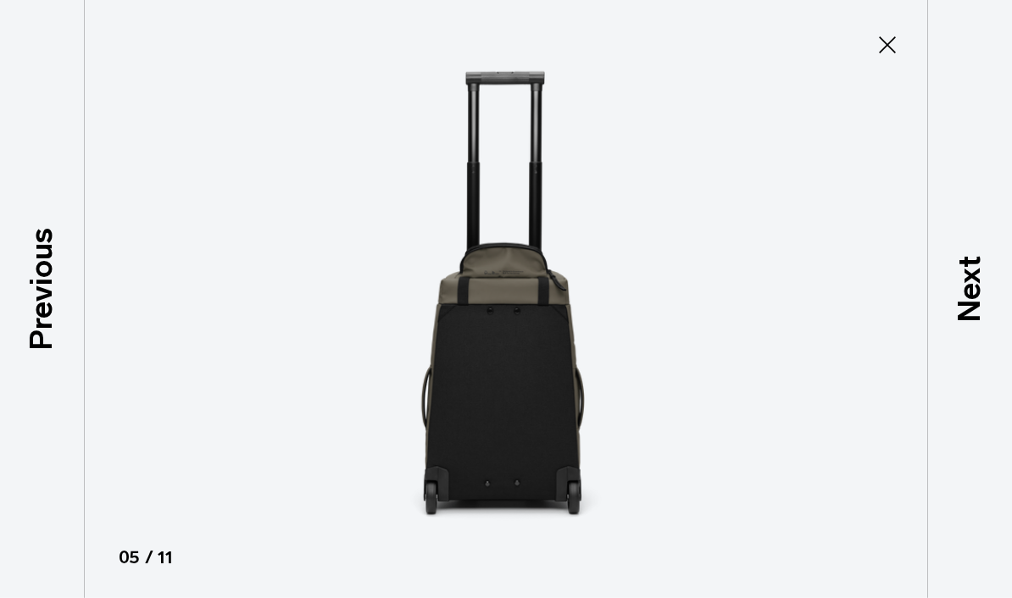
click at [48, 320] on p "Previous" at bounding box center [42, 288] width 46 height 123
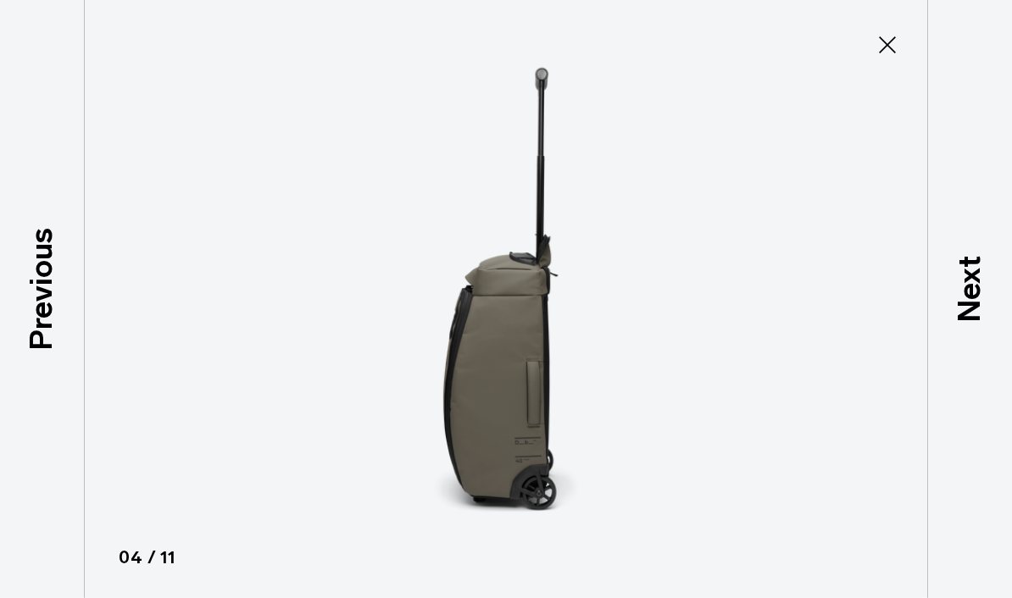
click at [45, 314] on p "Previous" at bounding box center [42, 288] width 46 height 123
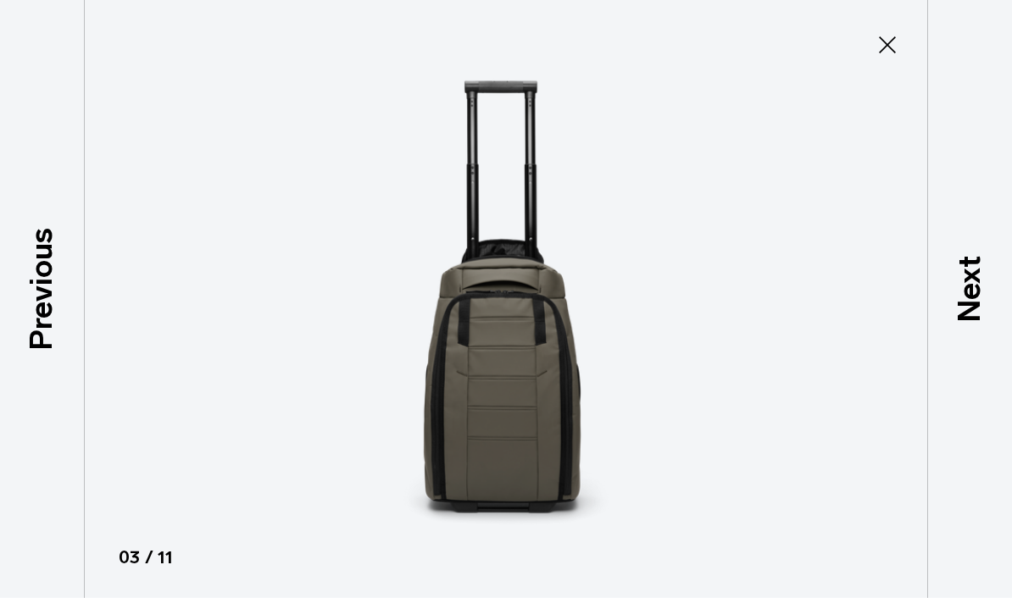
click at [42, 314] on p "Previous" at bounding box center [42, 288] width 46 height 123
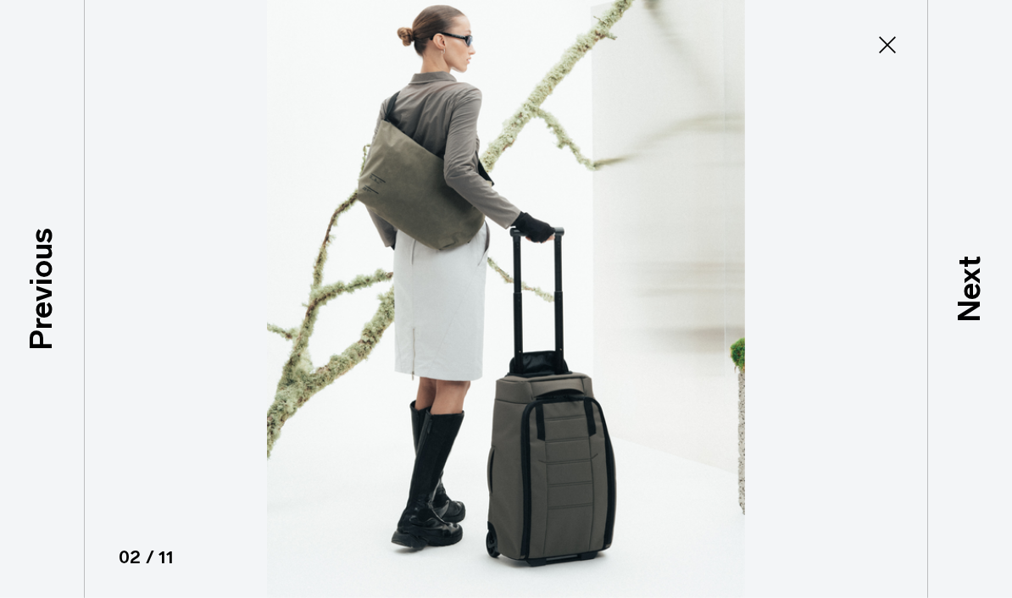
click at [53, 315] on p "Previous" at bounding box center [42, 288] width 46 height 123
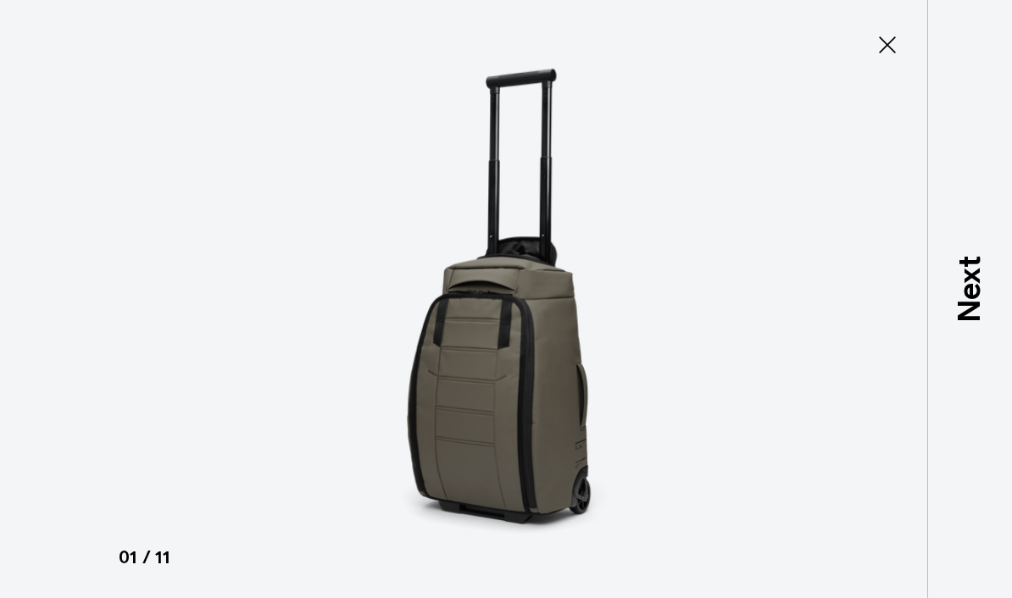
click at [894, 51] on icon at bounding box center [887, 44] width 17 height 17
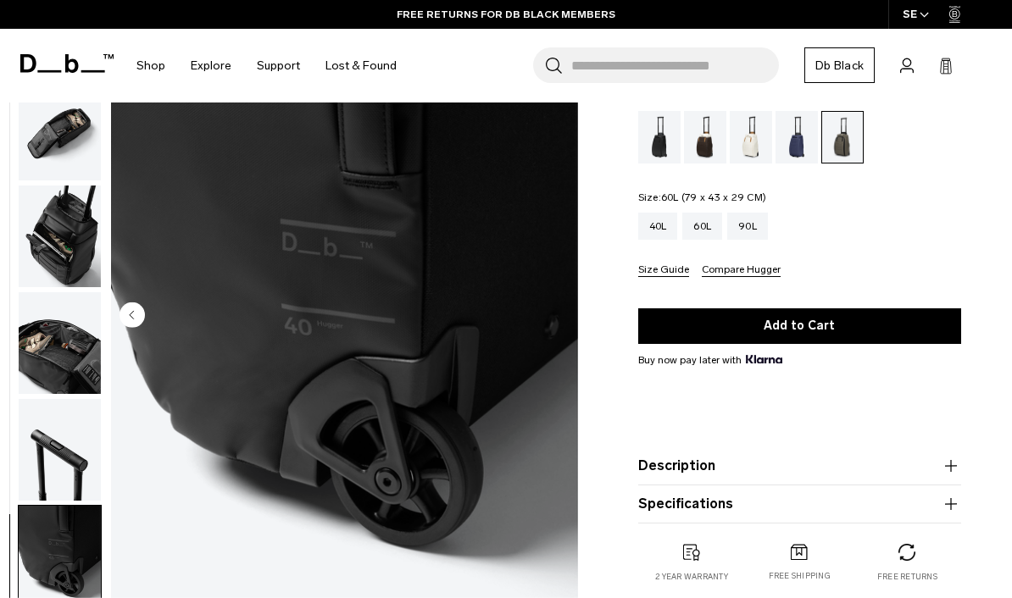
click at [706, 229] on div "60L" at bounding box center [702, 226] width 40 height 27
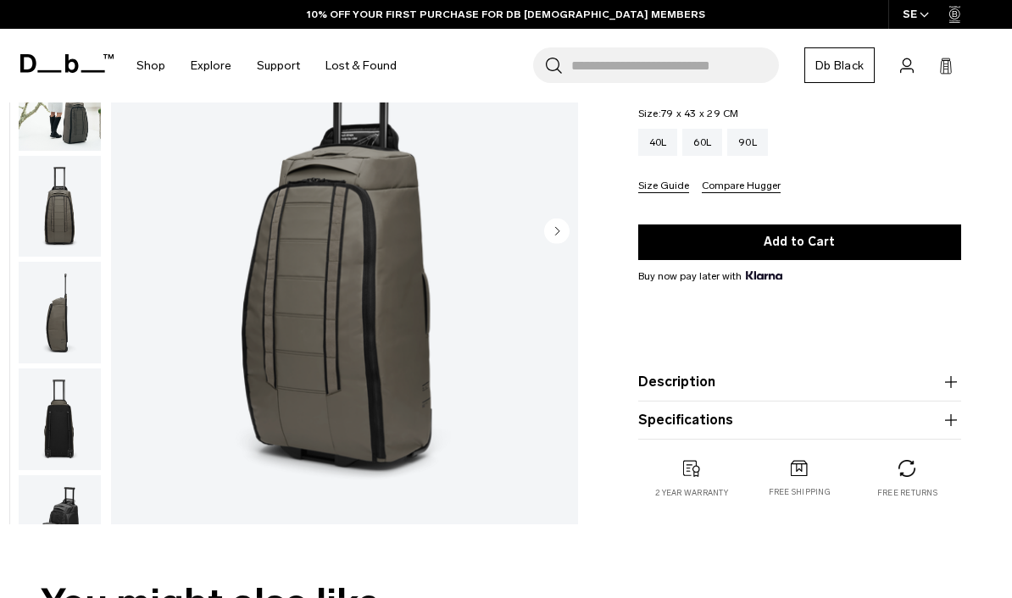
click at [559, 270] on img "1 / 11" at bounding box center [344, 233] width 467 height 583
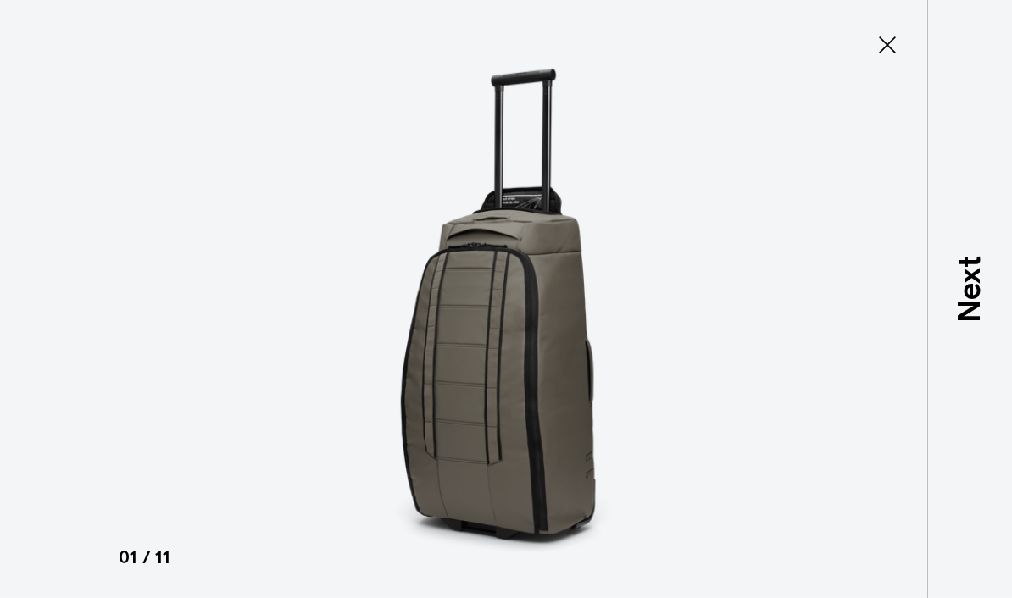
click at [957, 319] on p "Next" at bounding box center [970, 288] width 46 height 67
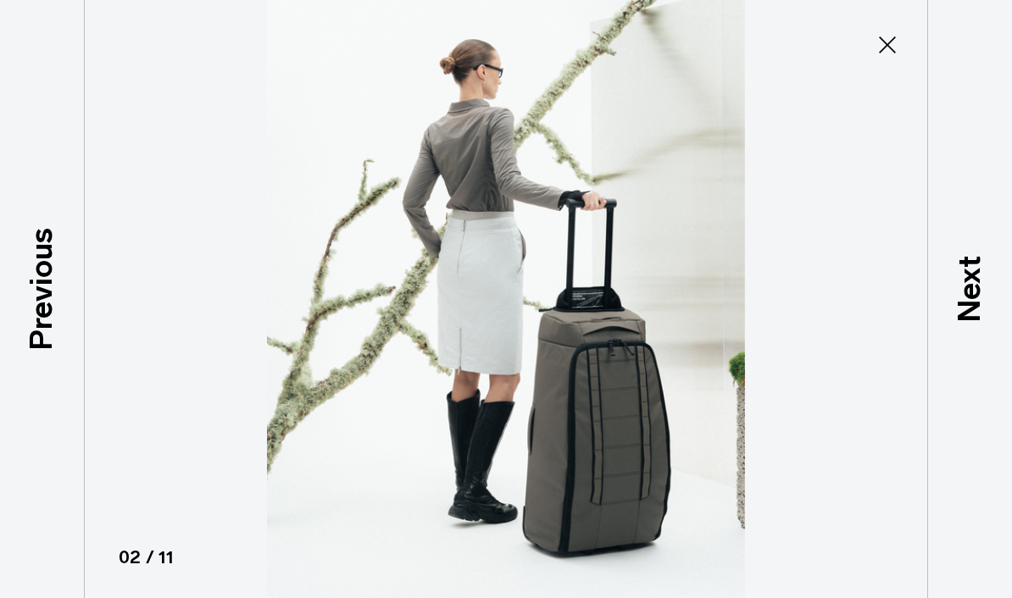
click at [963, 314] on p "Next" at bounding box center [970, 288] width 46 height 67
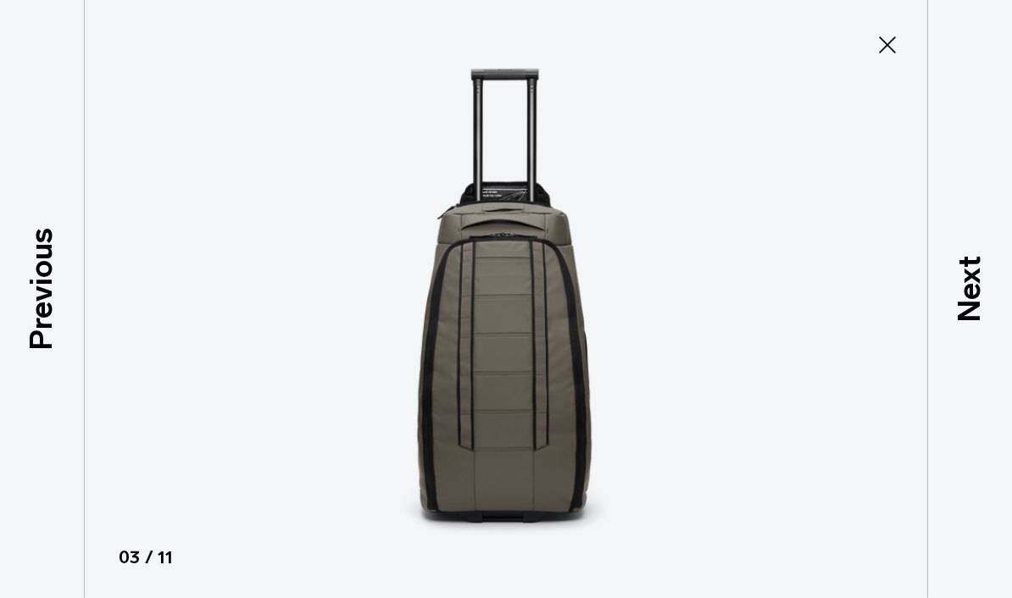
click at [958, 311] on p "Next" at bounding box center [970, 288] width 46 height 67
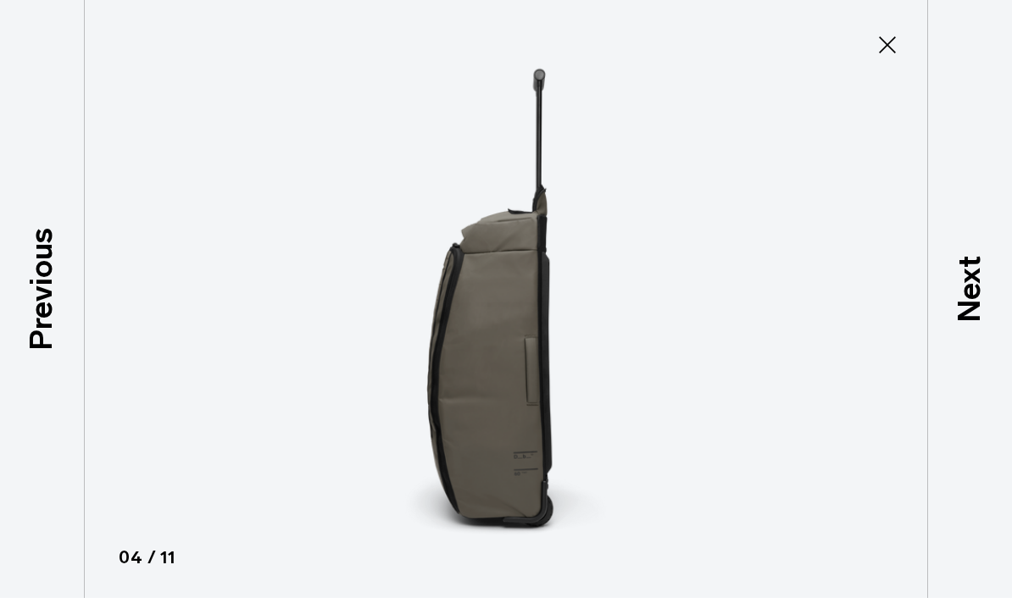
click at [954, 309] on p "Next" at bounding box center [970, 288] width 46 height 67
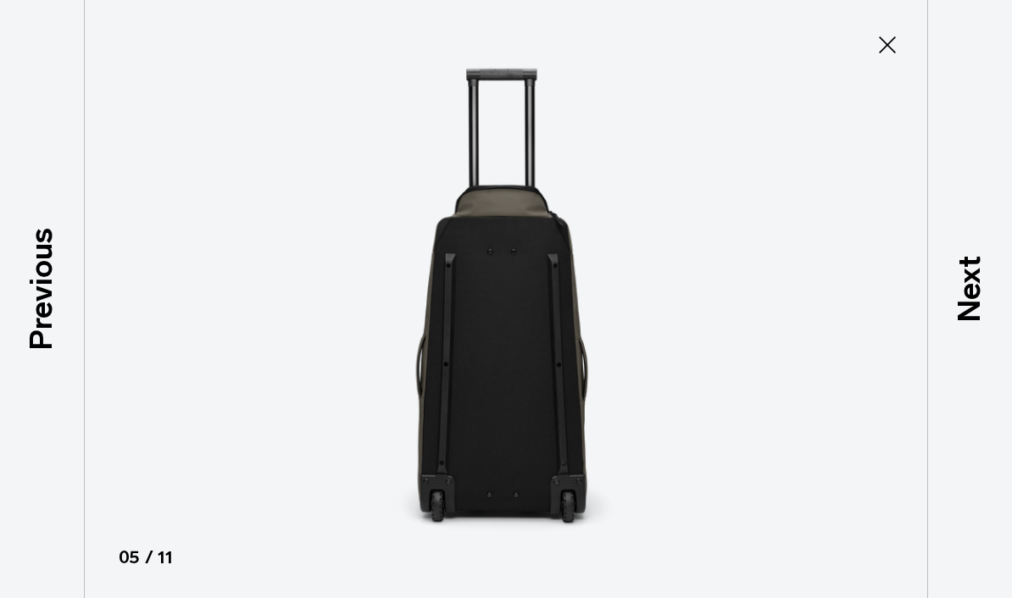
click at [957, 312] on p "Next" at bounding box center [970, 288] width 46 height 67
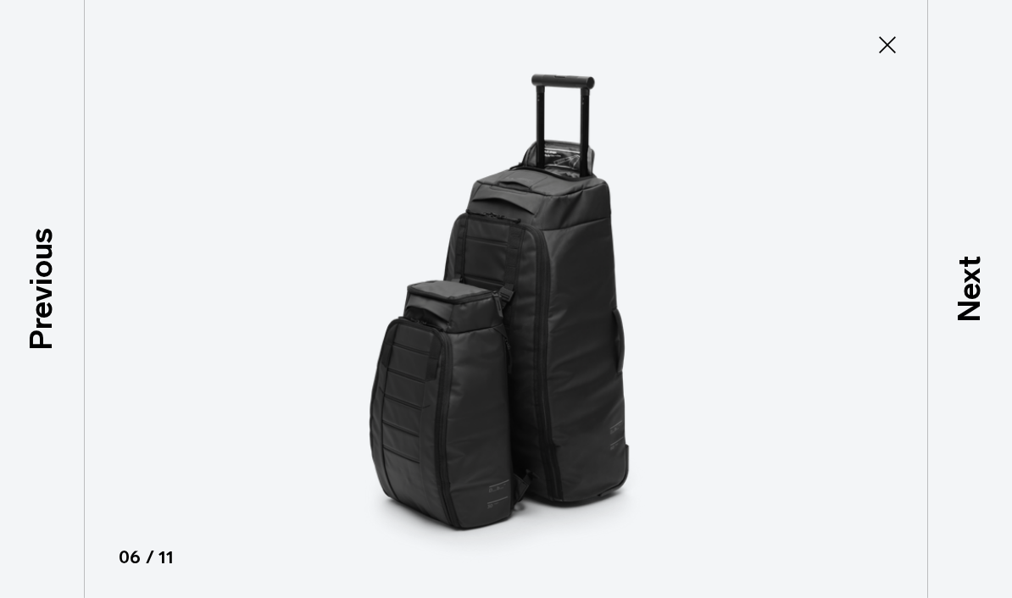
click at [959, 314] on p "Next" at bounding box center [970, 288] width 46 height 67
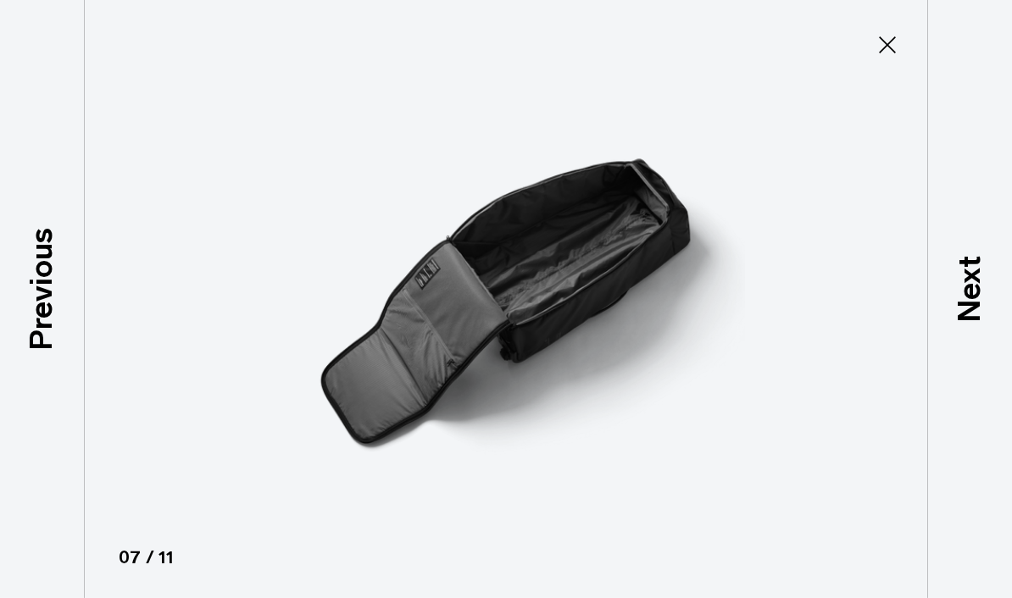
click at [954, 312] on p "Next" at bounding box center [970, 288] width 46 height 67
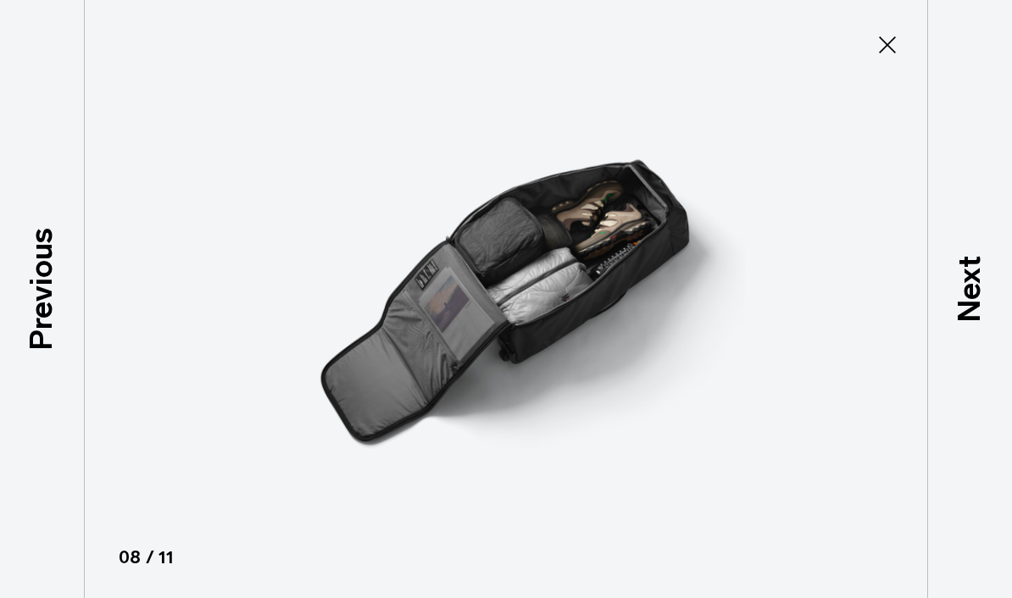
click at [954, 312] on p "Next" at bounding box center [970, 288] width 46 height 67
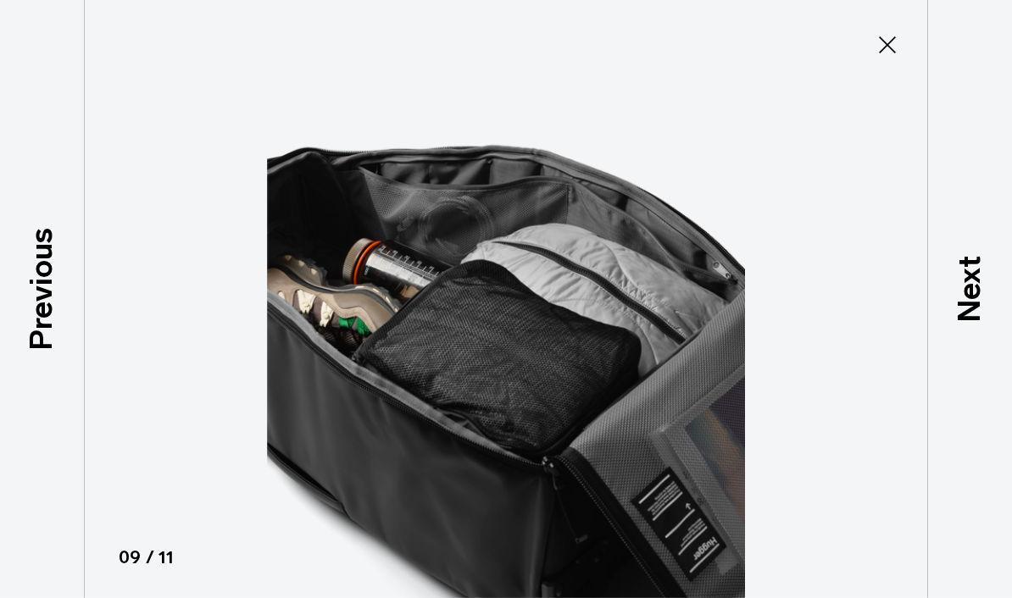
click at [953, 312] on p "Next" at bounding box center [970, 288] width 46 height 67
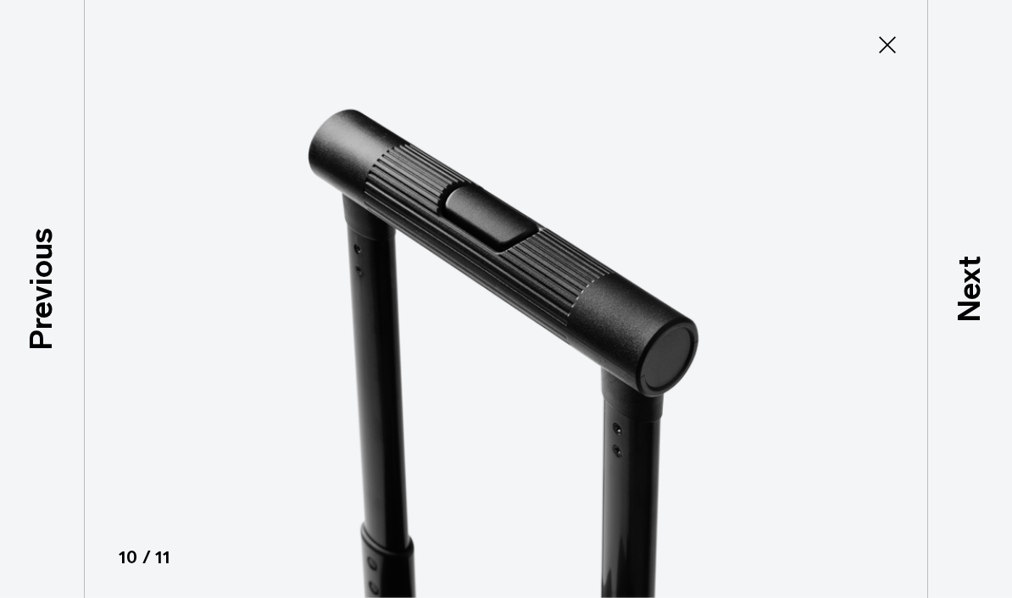
click at [954, 315] on p "Next" at bounding box center [970, 288] width 46 height 67
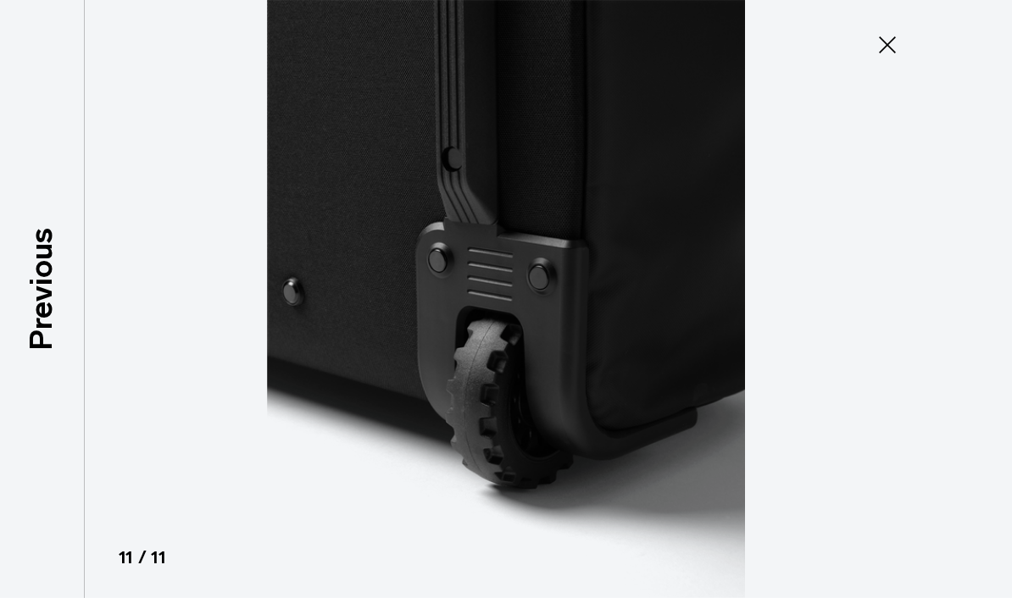
click at [954, 314] on div at bounding box center [506, 299] width 1012 height 598
click at [887, 42] on icon at bounding box center [887, 44] width 27 height 27
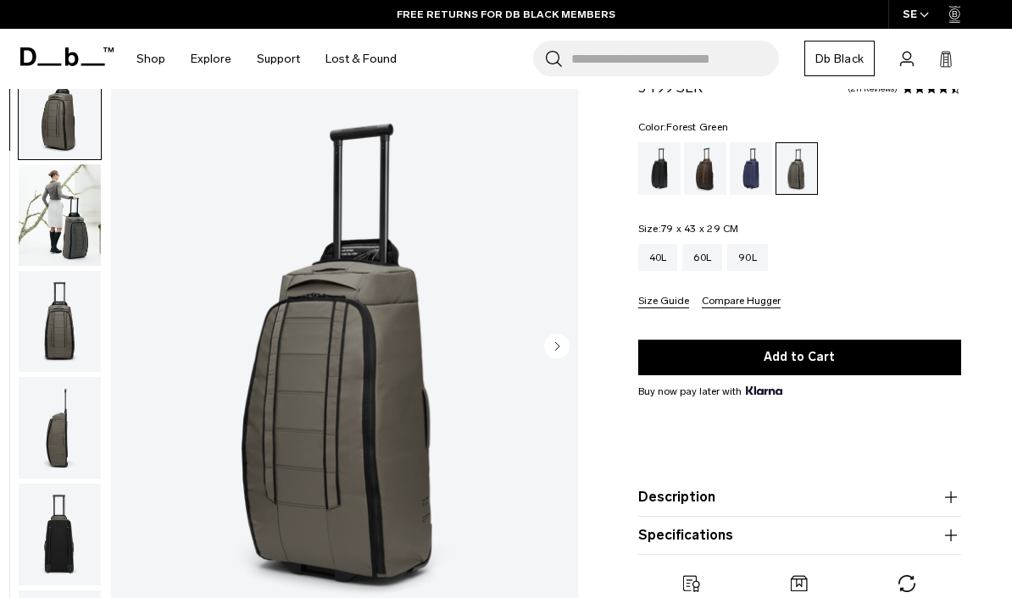
scroll to position [66, 0]
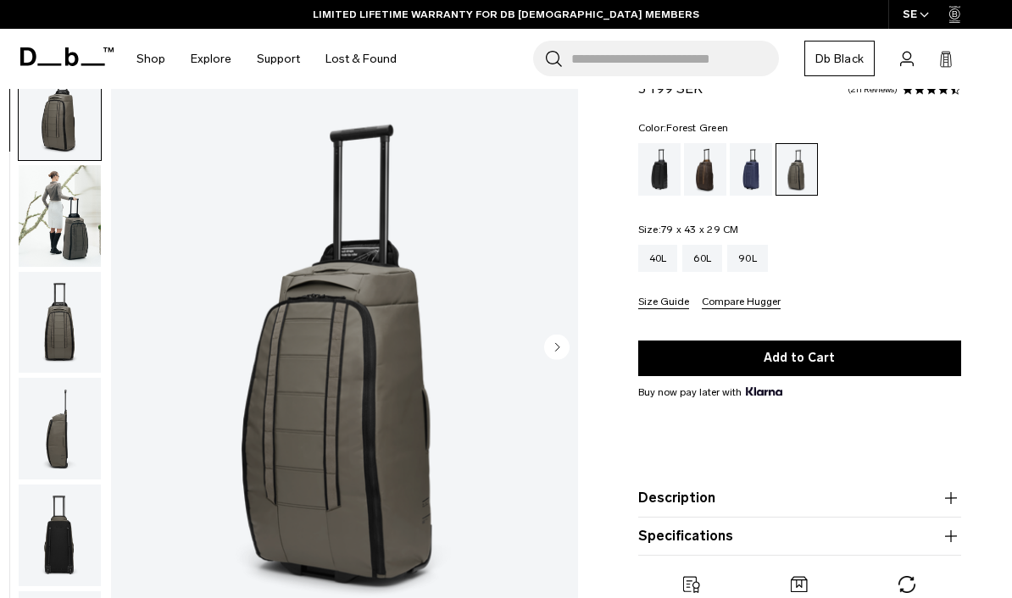
click at [745, 196] on div "Blue Hour" at bounding box center [751, 169] width 43 height 53
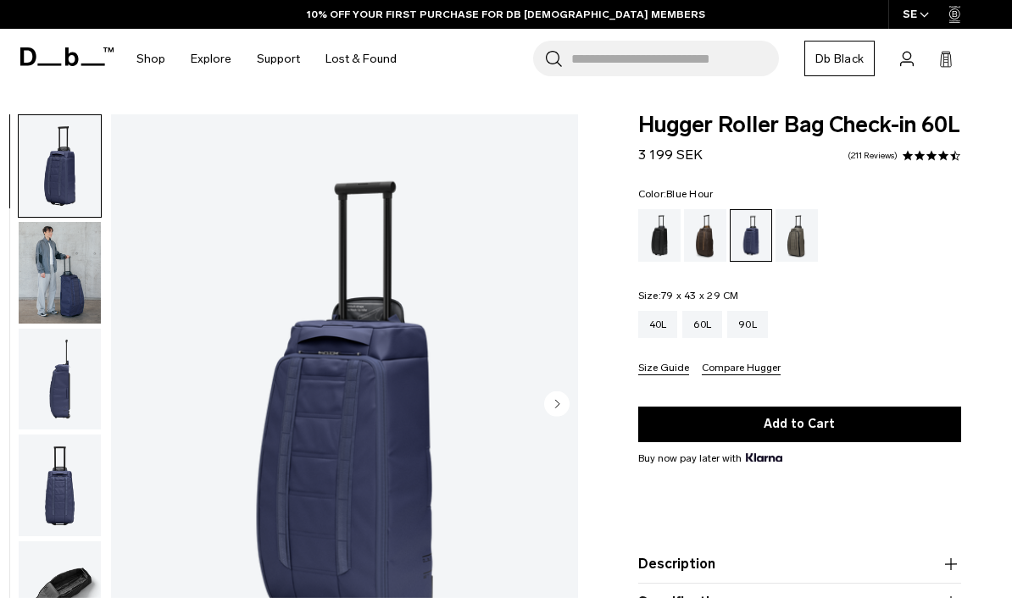
click at [66, 272] on img "button" at bounding box center [60, 273] width 82 height 102
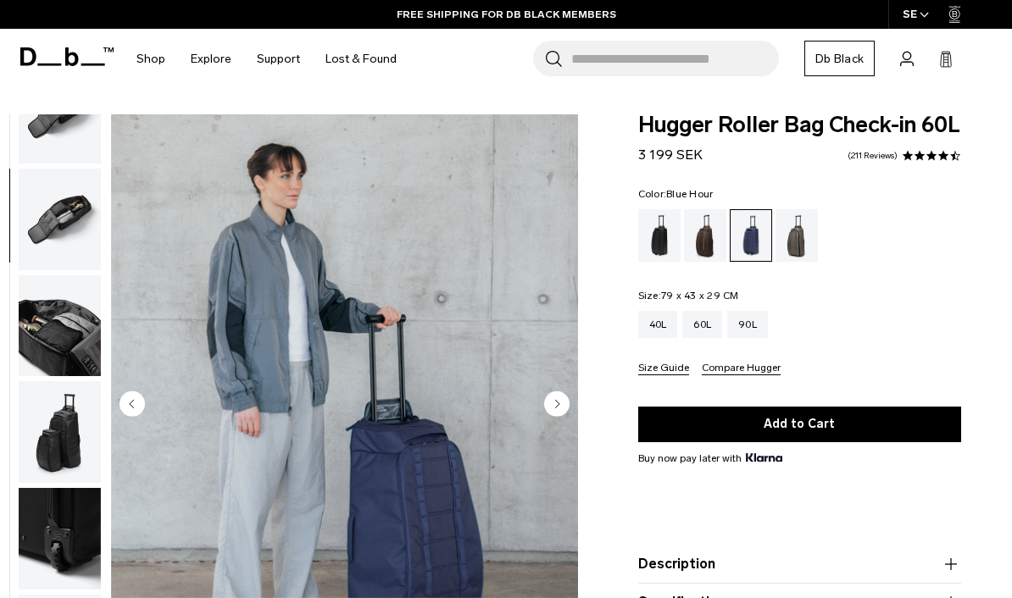
scroll to position [492, 0]
click at [52, 407] on img "button" at bounding box center [60, 432] width 82 height 102
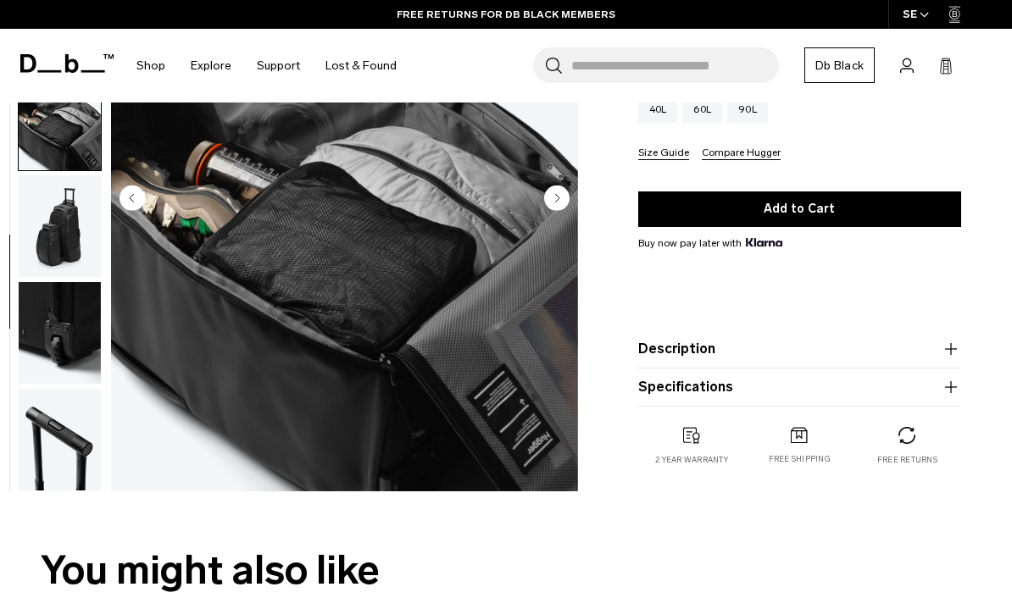
scroll to position [216, 0]
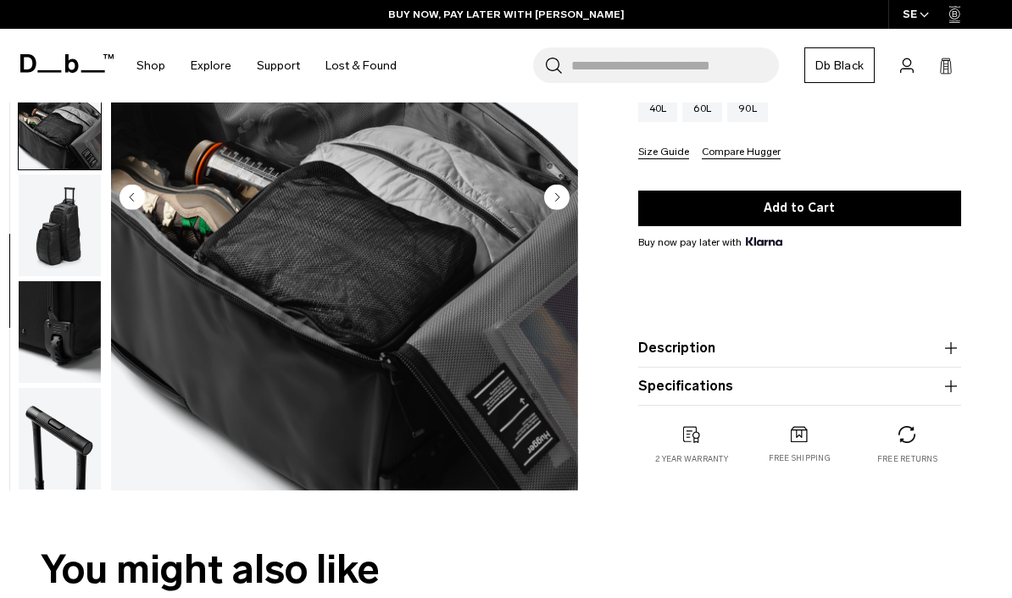
click at [948, 359] on icon "button" at bounding box center [951, 348] width 20 height 20
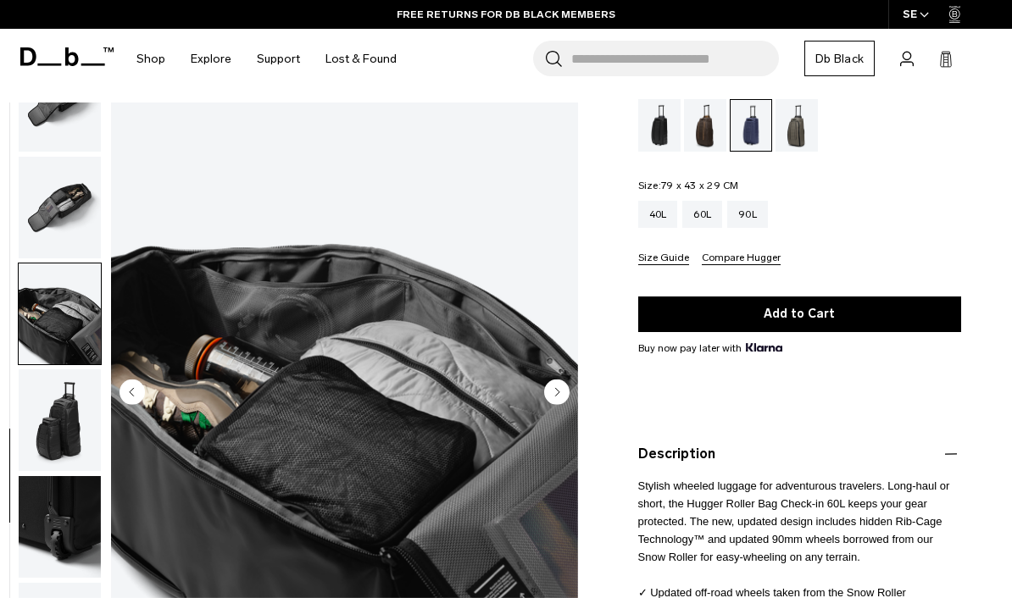
scroll to position [105, 0]
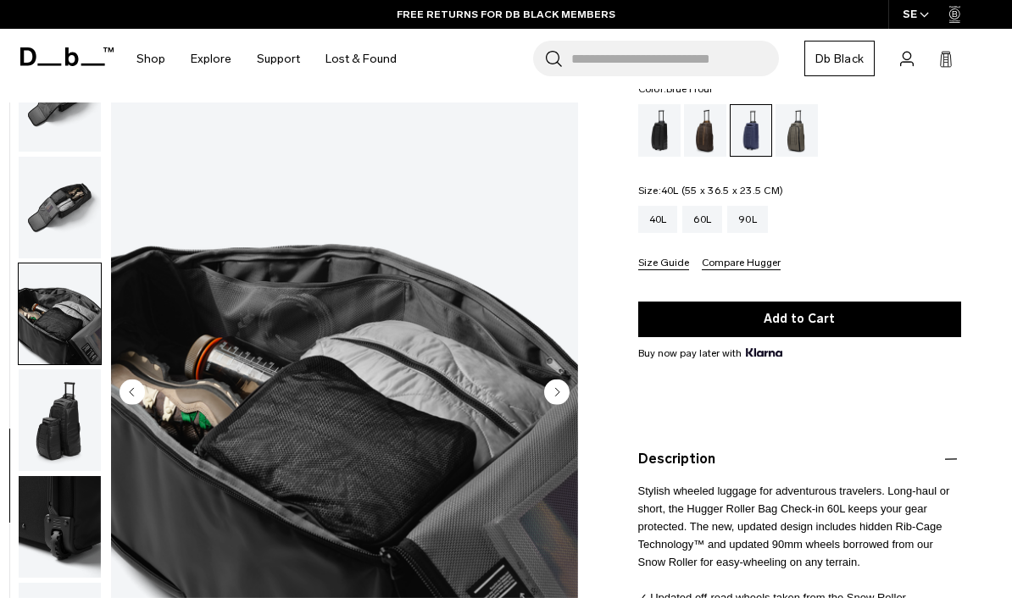
click at [666, 233] on div "40L" at bounding box center [658, 219] width 40 height 27
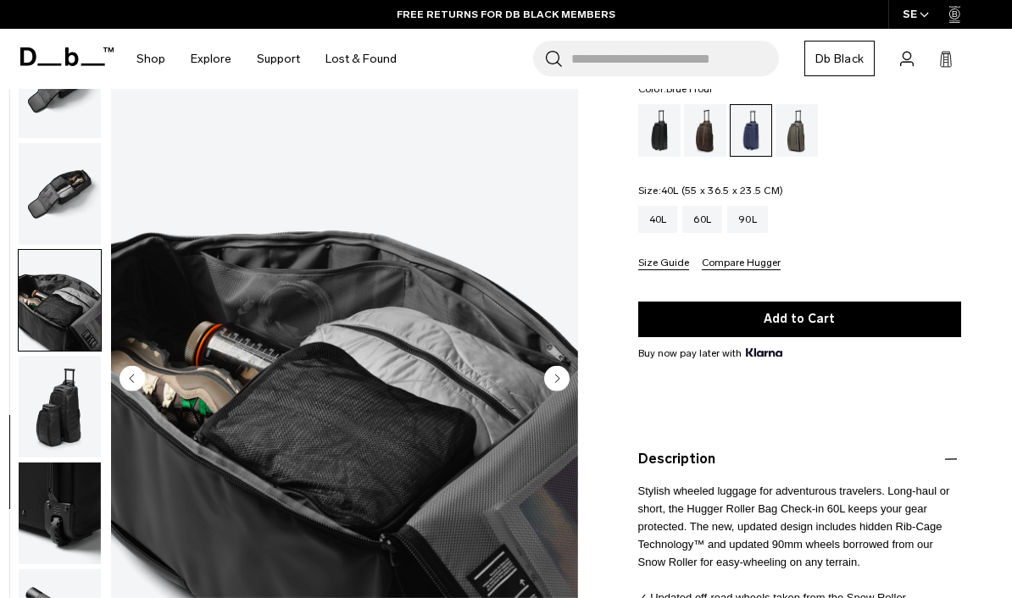
scroll to position [160, 0]
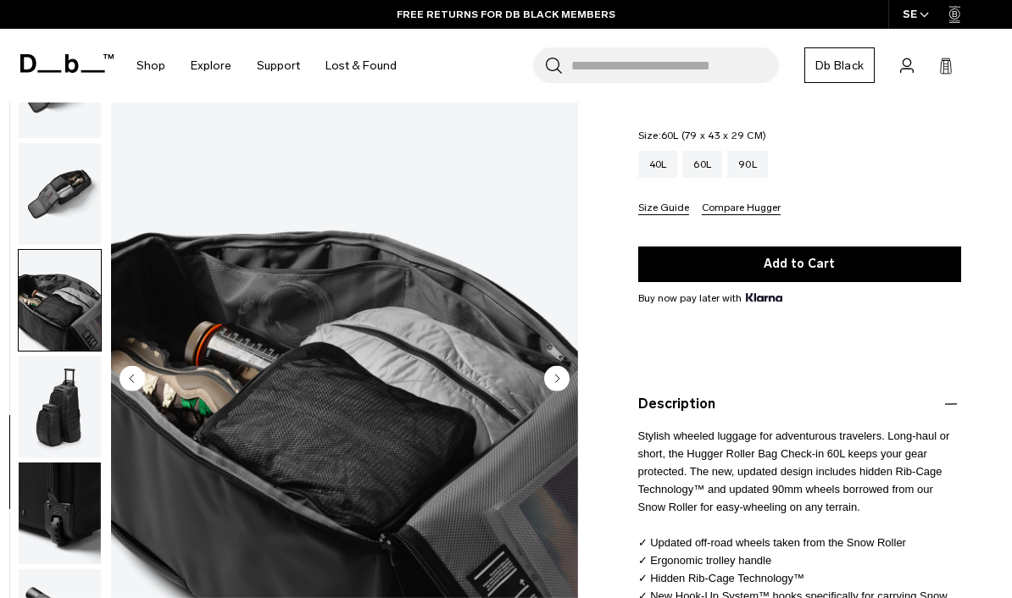
click at [704, 178] on div "60L" at bounding box center [702, 164] width 40 height 27
click at [666, 178] on div "40L" at bounding box center [658, 164] width 40 height 27
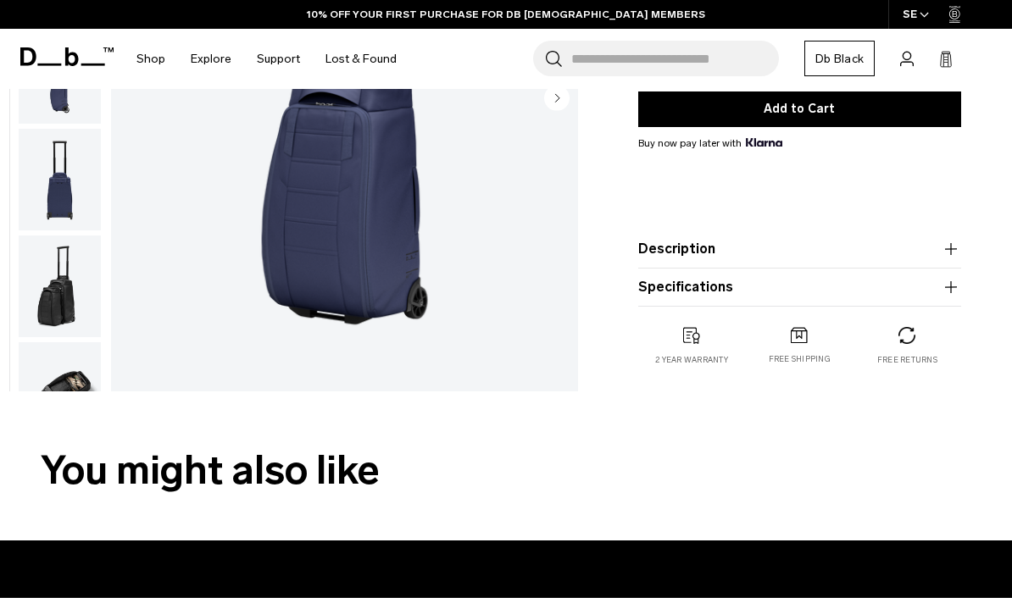
click at [947, 249] on icon "button" at bounding box center [951, 248] width 12 height 1
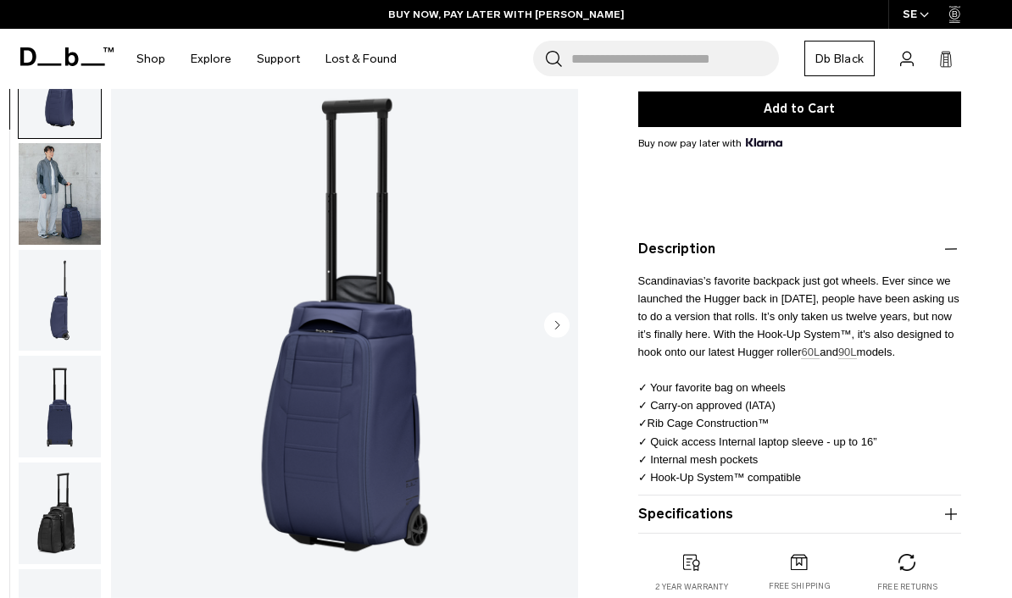
click at [51, 331] on img "button" at bounding box center [60, 300] width 82 height 102
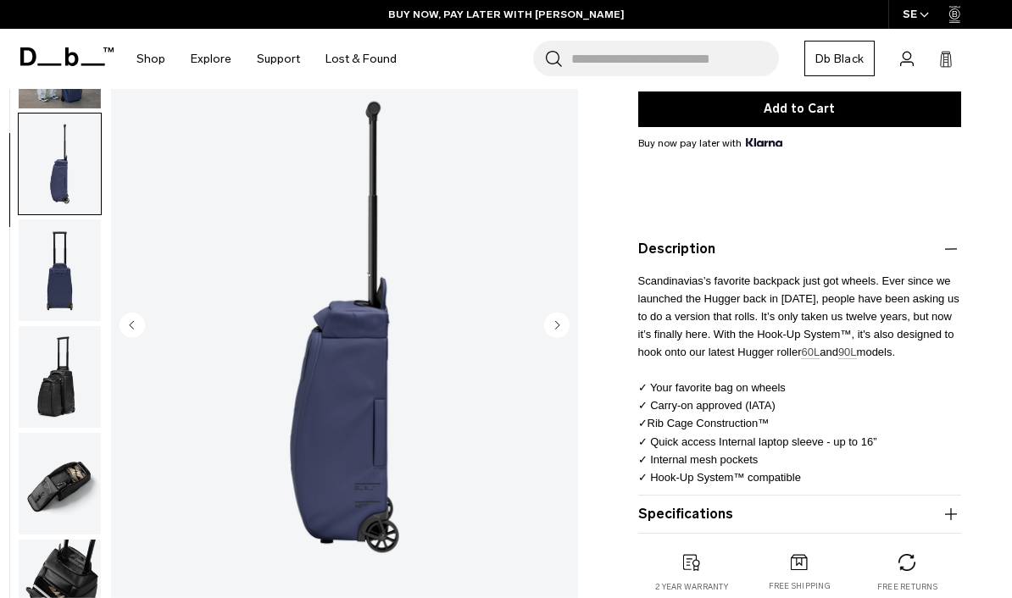
scroll to position [216, 0]
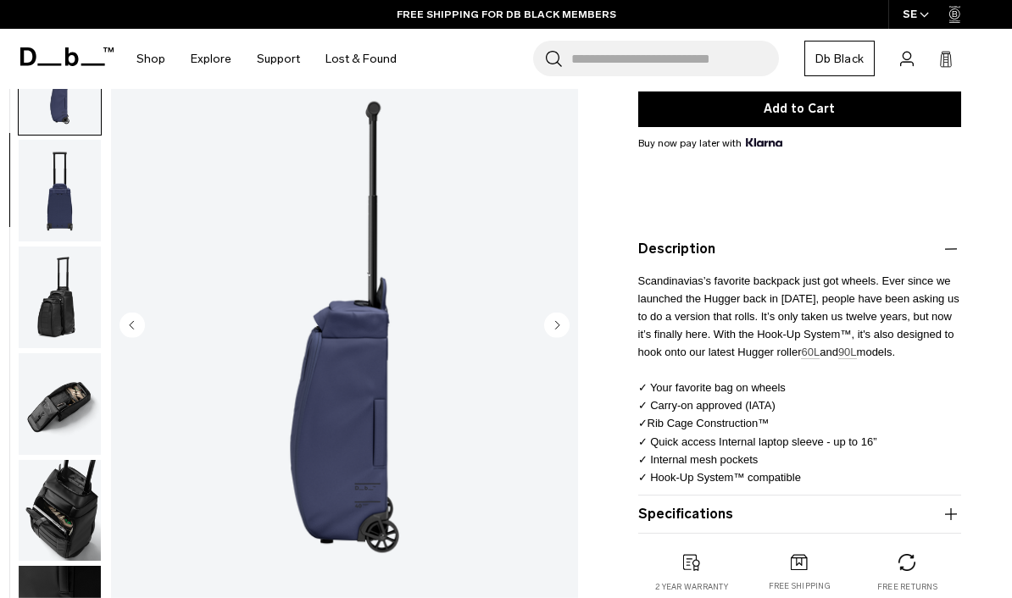
click at [569, 319] on icon "Next slide" at bounding box center [556, 324] width 25 height 25
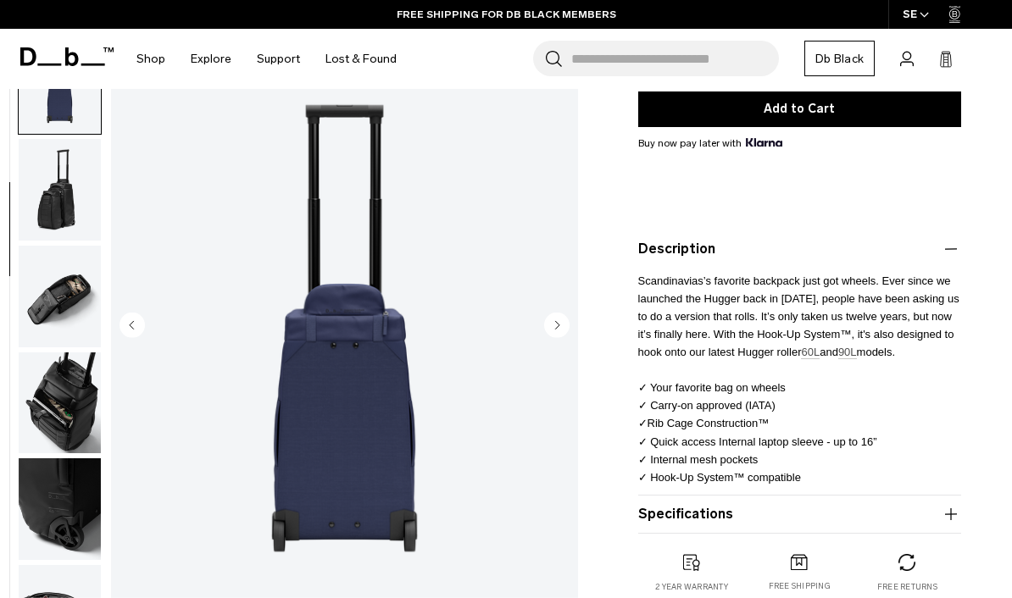
click at [559, 336] on circle "Next slide" at bounding box center [556, 324] width 25 height 25
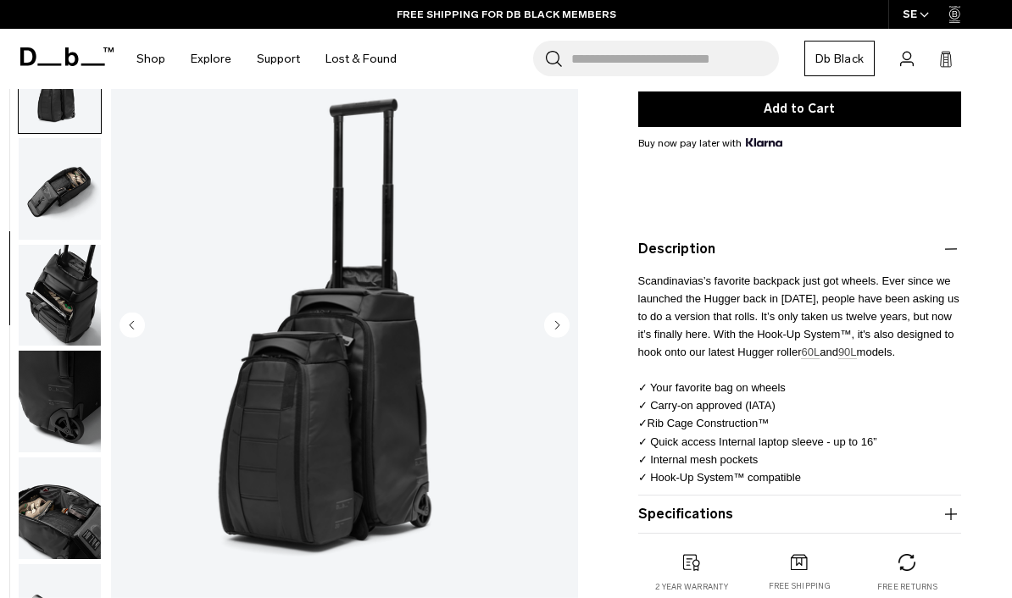
click at [561, 320] on circle "Next slide" at bounding box center [556, 324] width 25 height 25
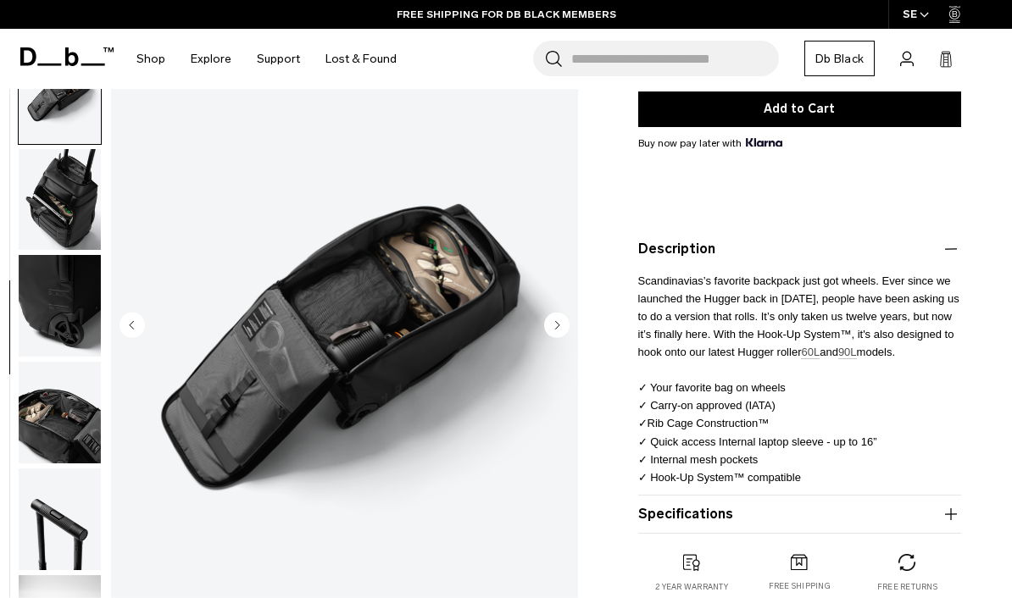
scroll to position [539, 0]
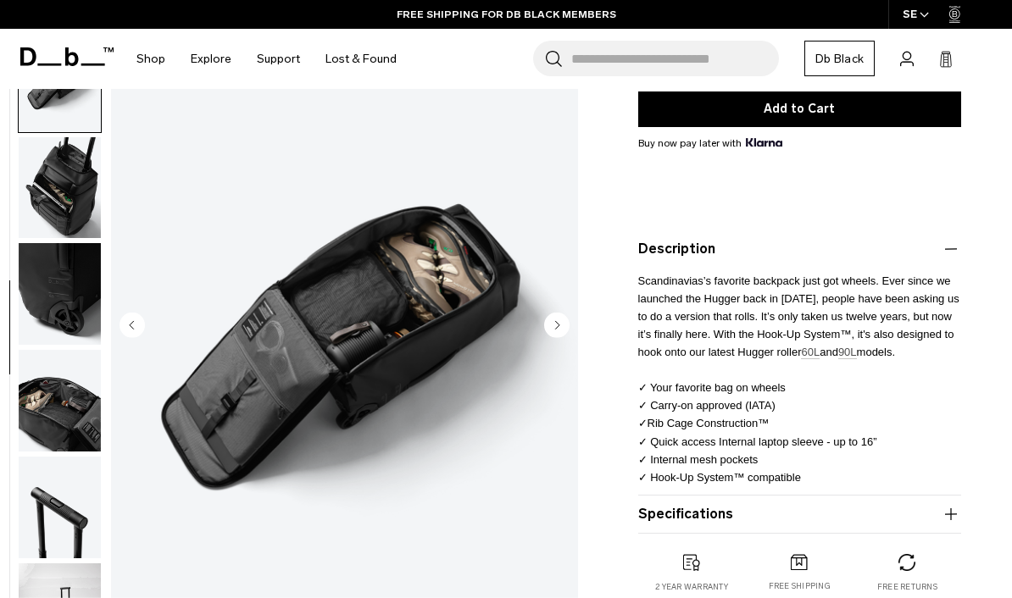
click at [137, 332] on circle "Previous slide" at bounding box center [132, 324] width 25 height 25
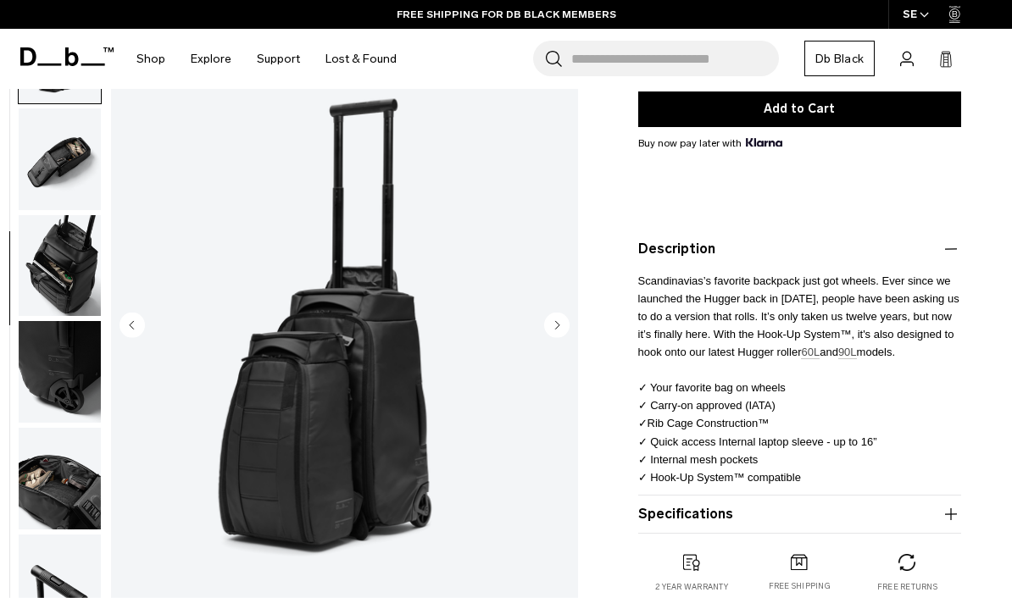
scroll to position [431, 0]
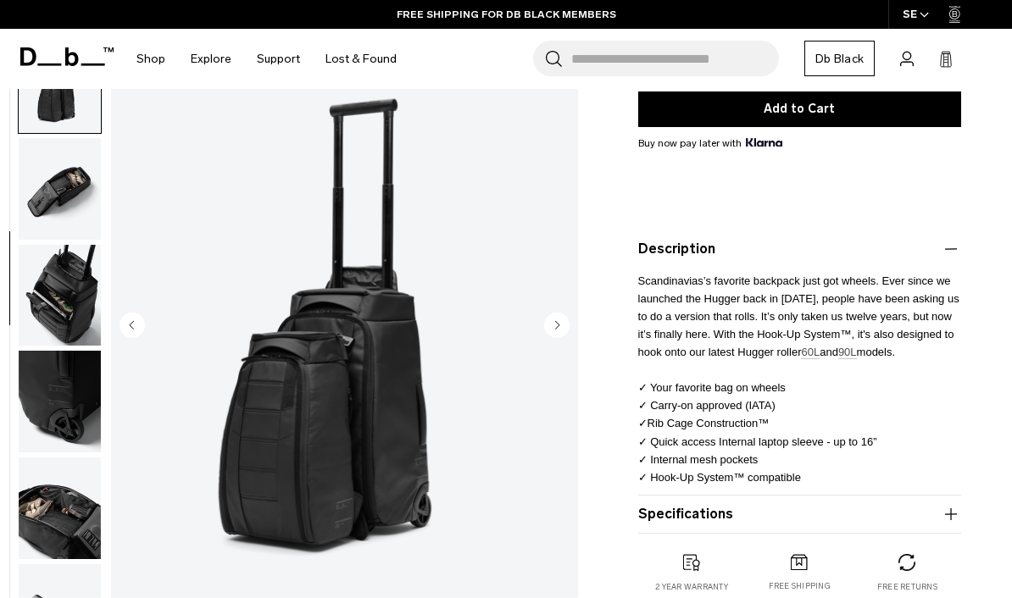
click at [555, 311] on img "5 / 11" at bounding box center [344, 327] width 467 height 583
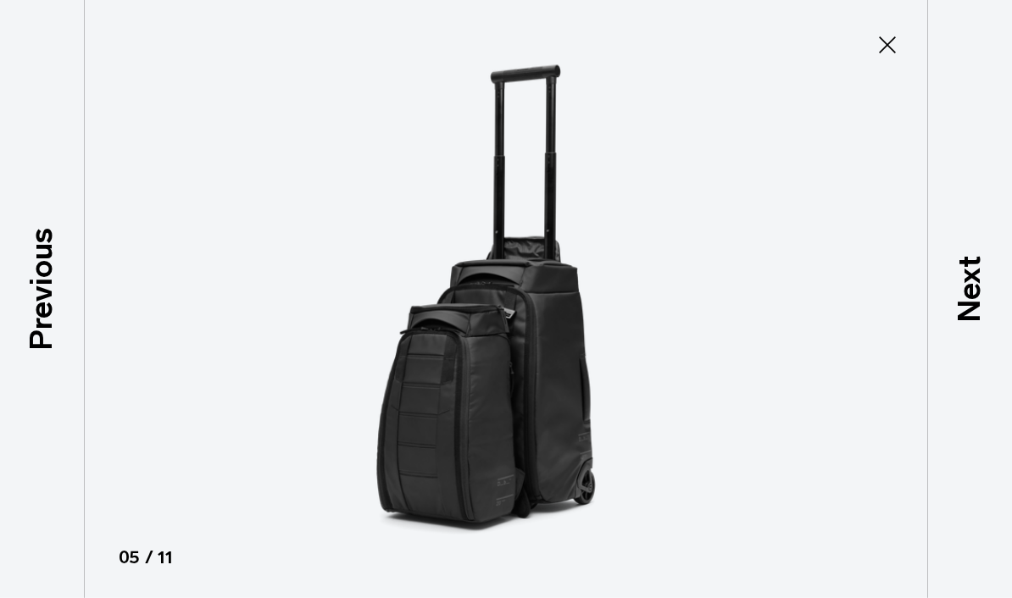
click at [983, 301] on p "Next" at bounding box center [970, 288] width 46 height 67
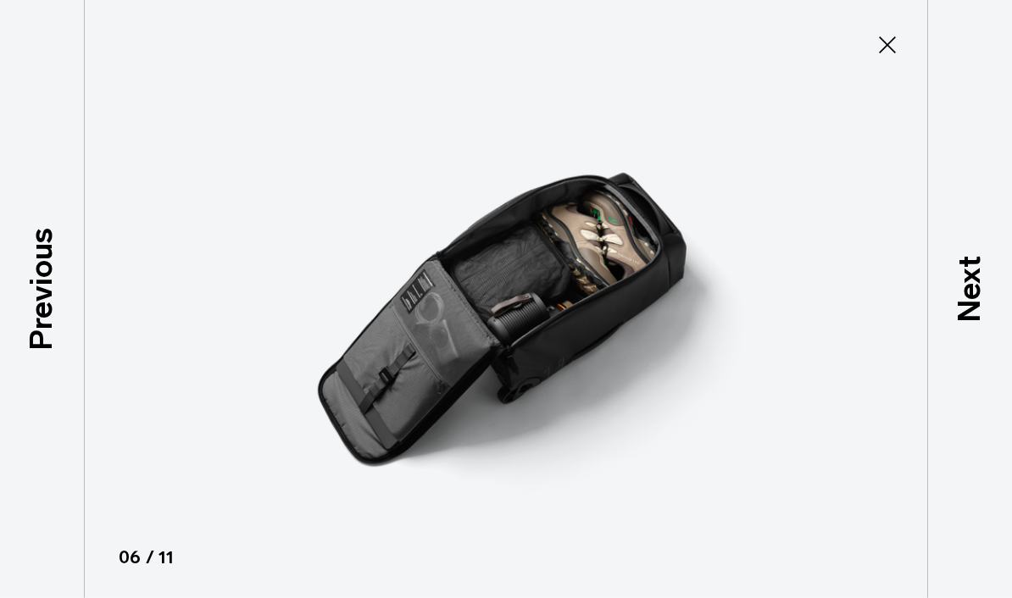
click at [957, 315] on p "Next" at bounding box center [970, 288] width 46 height 67
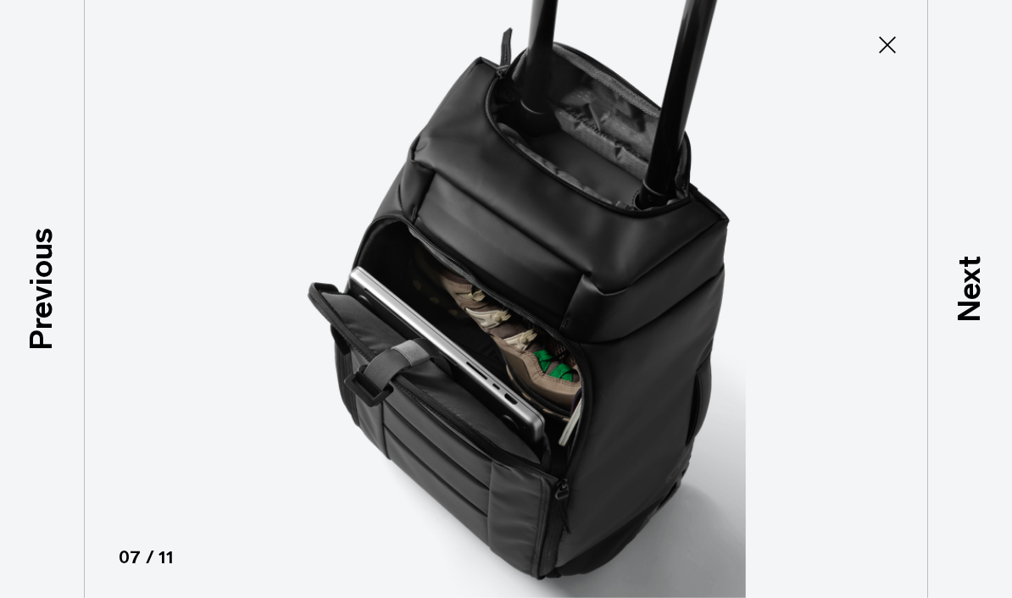
click at [53, 330] on p "Previous" at bounding box center [42, 288] width 46 height 123
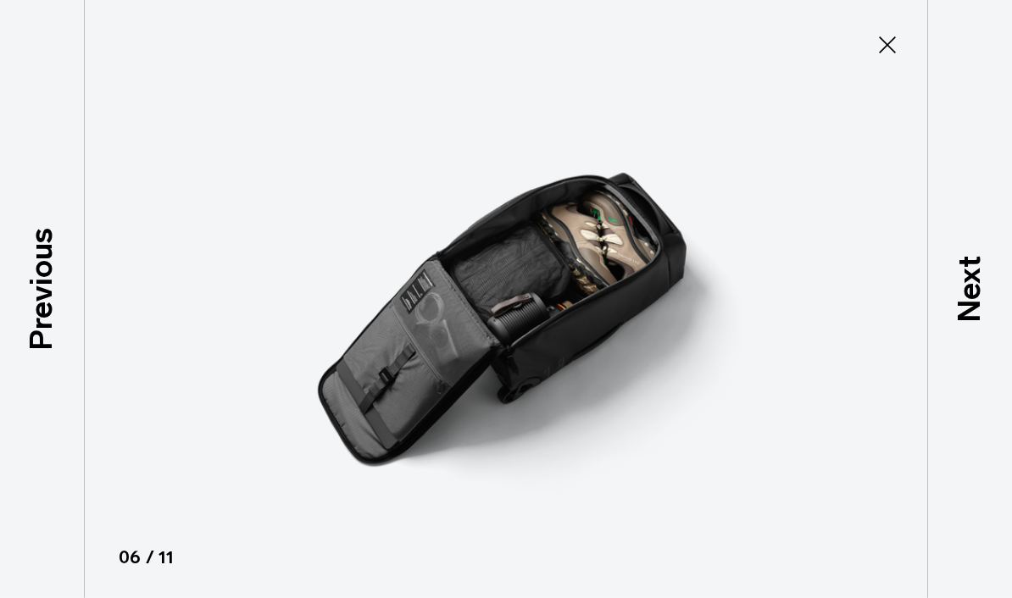
scroll to position [0, 0]
click at [884, 49] on icon at bounding box center [887, 44] width 17 height 17
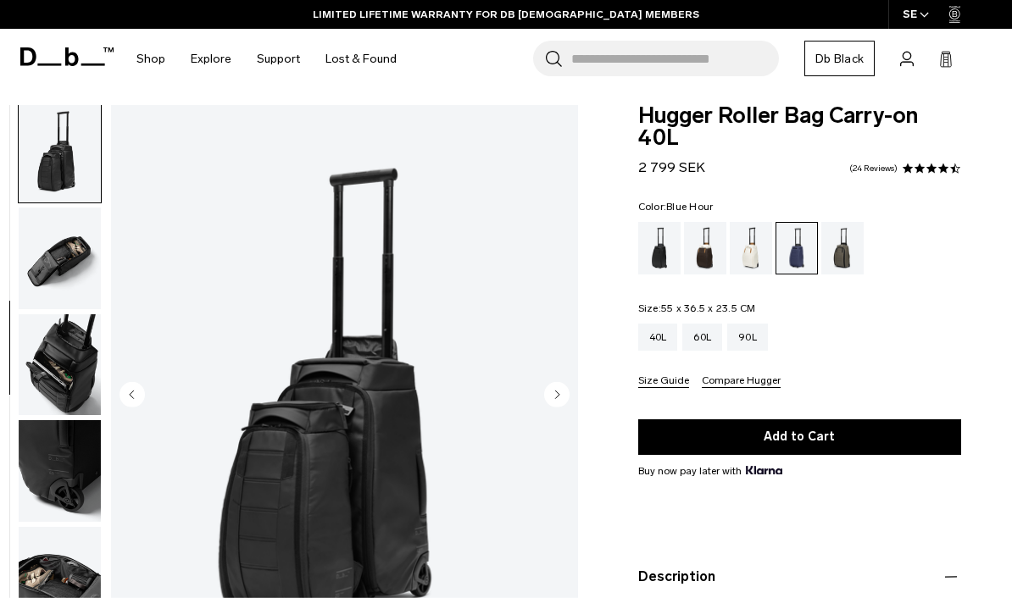
scroll to position [25, 0]
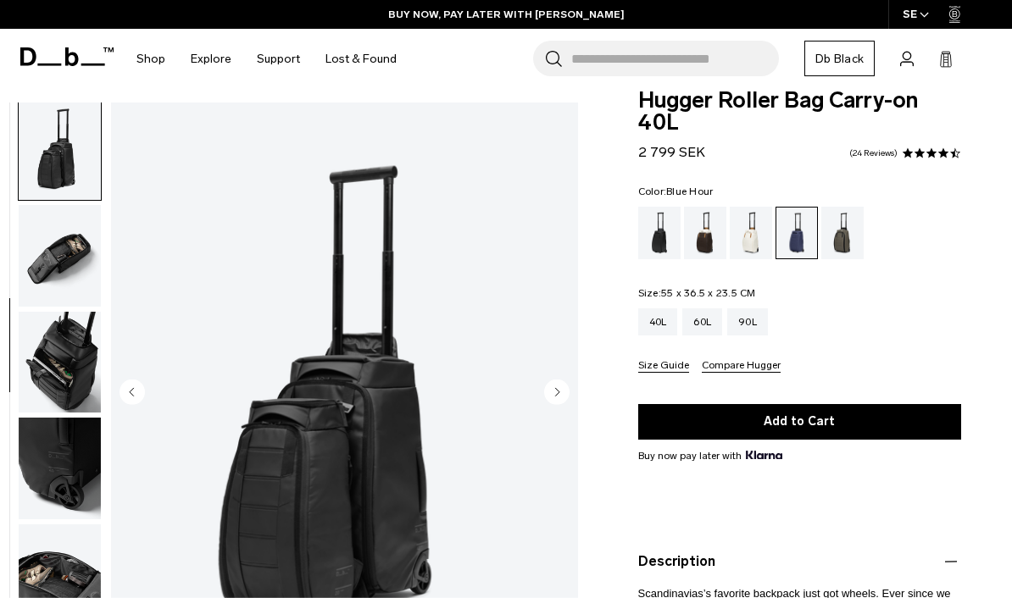
click at [932, 156] on span at bounding box center [932, 153] width 12 height 12
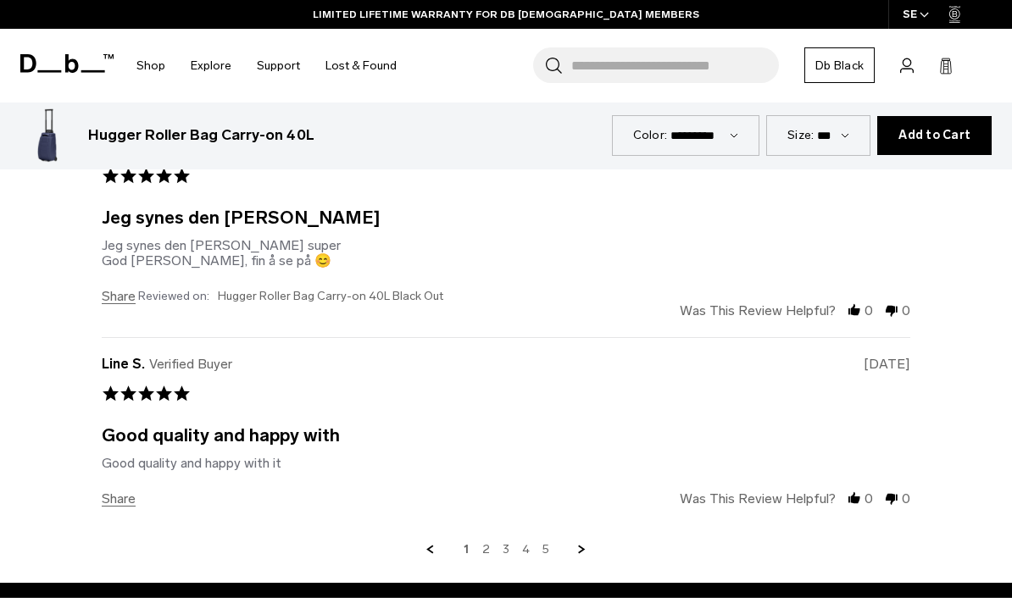
scroll to position [4866, 0]
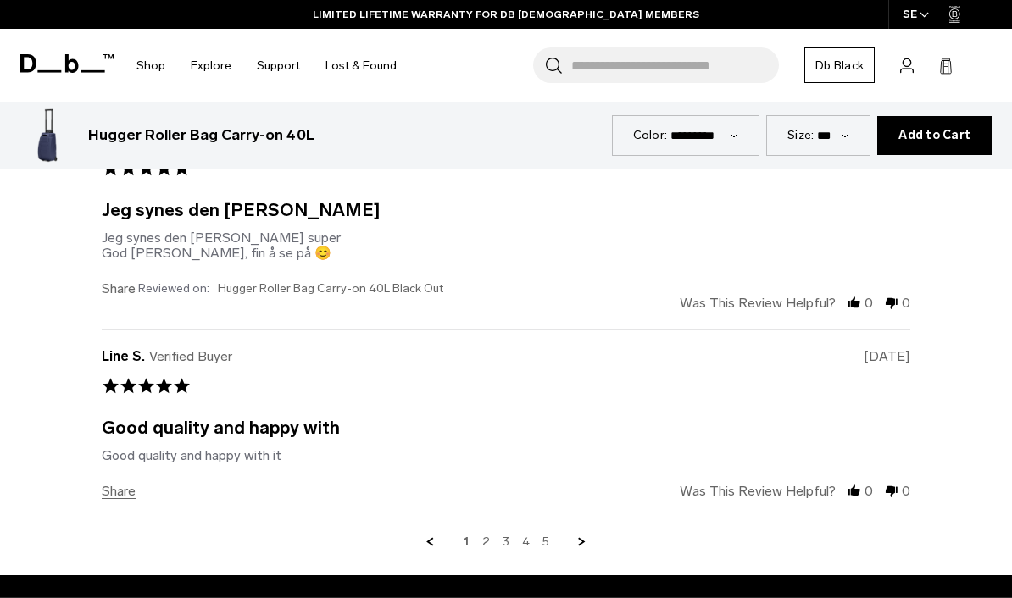
click at [587, 535] on link "Next Page" at bounding box center [582, 542] width 15 height 15
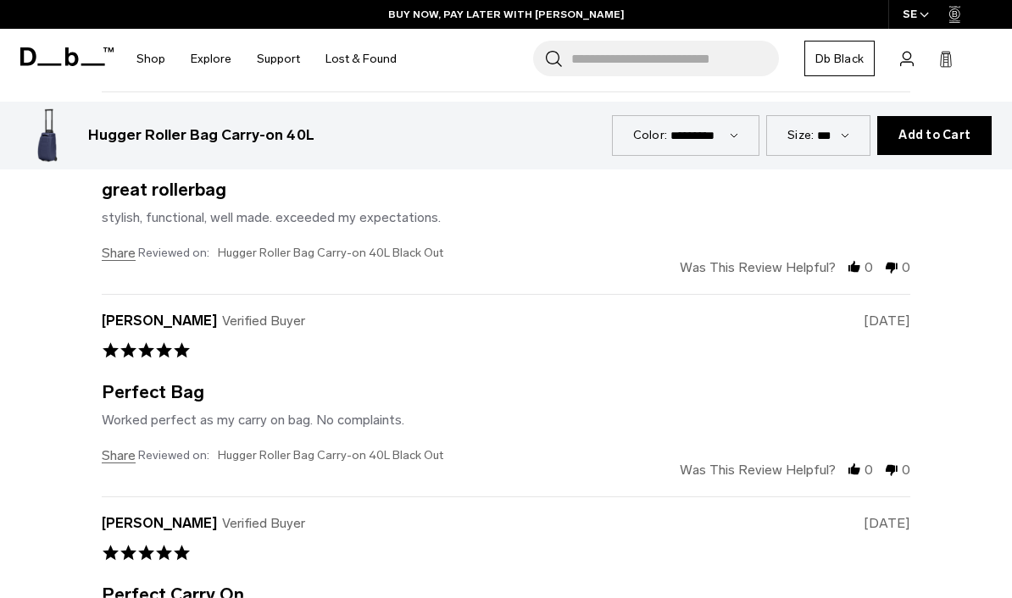
scroll to position [4236, 0]
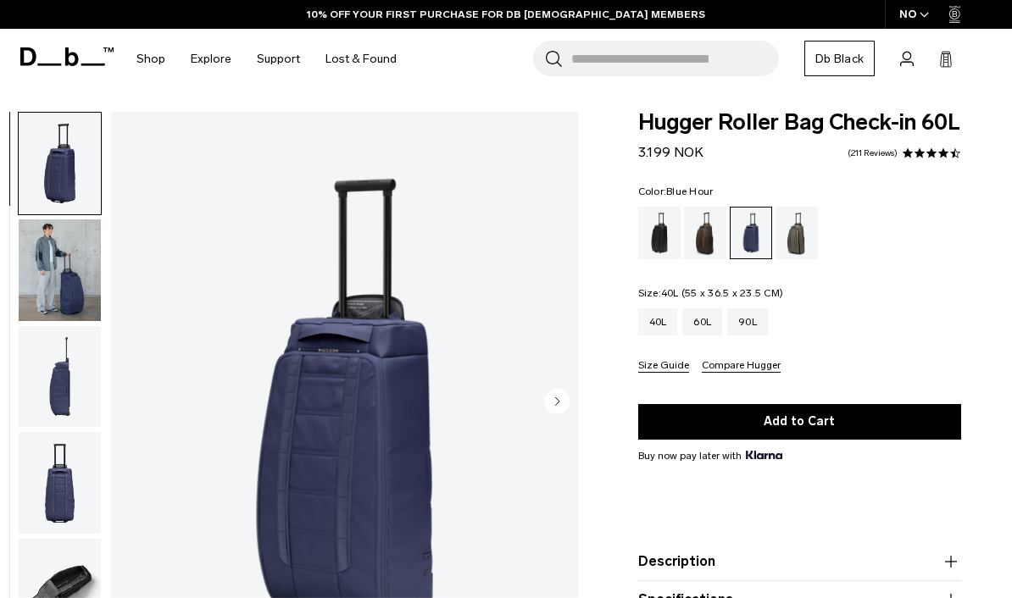
click at [670, 336] on div "40L" at bounding box center [658, 322] width 40 height 27
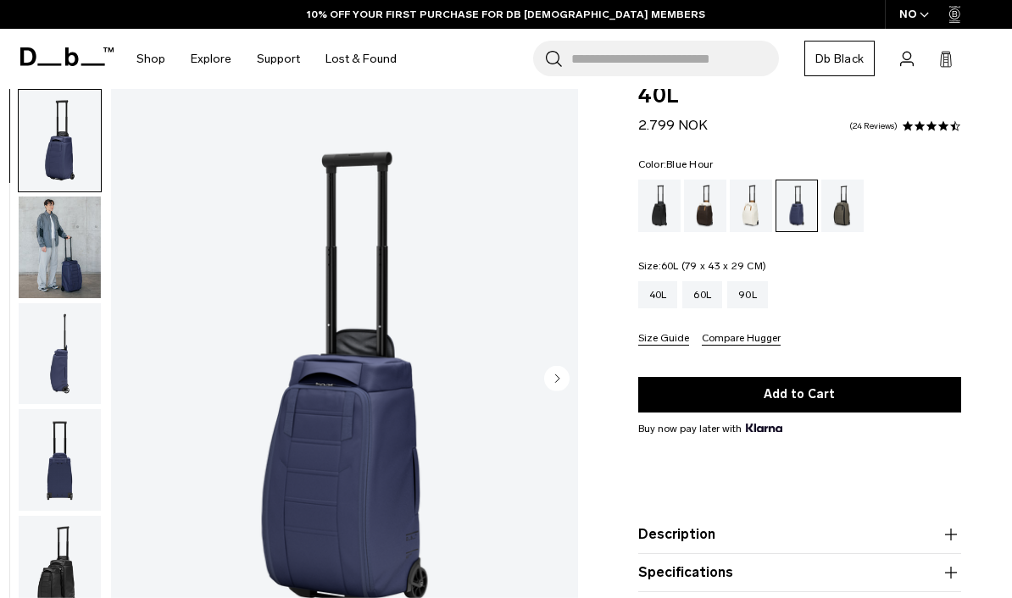
click at [712, 295] on div "60L" at bounding box center [702, 294] width 40 height 27
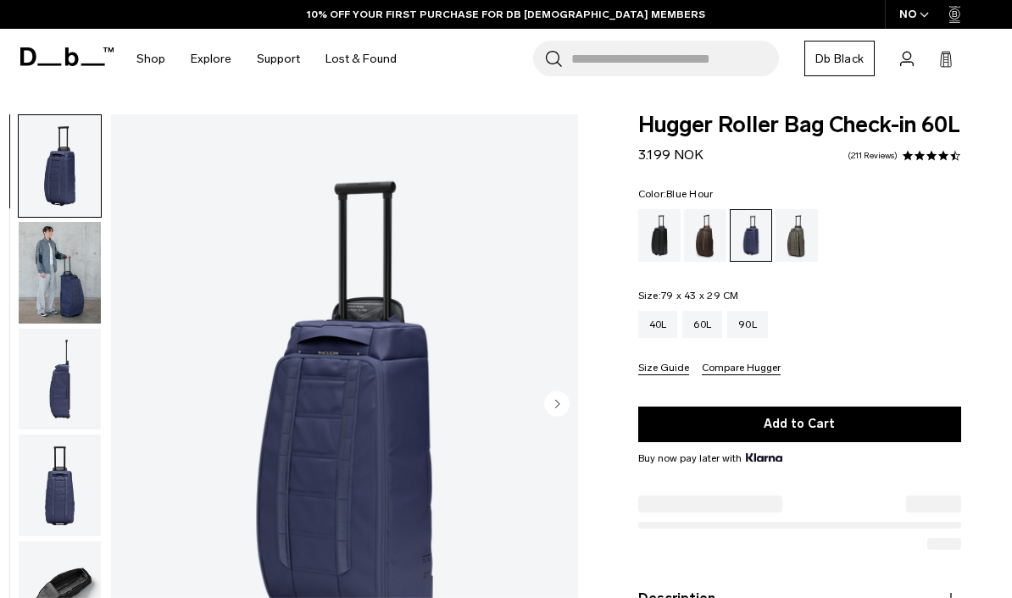
click at [670, 338] on div "40L" at bounding box center [658, 324] width 40 height 27
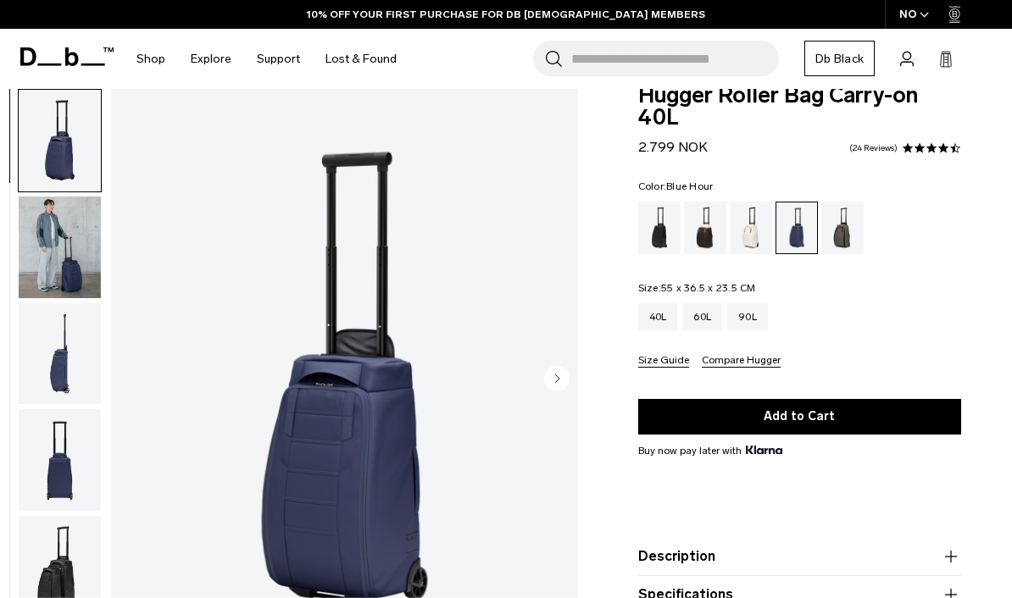
scroll to position [34, 0]
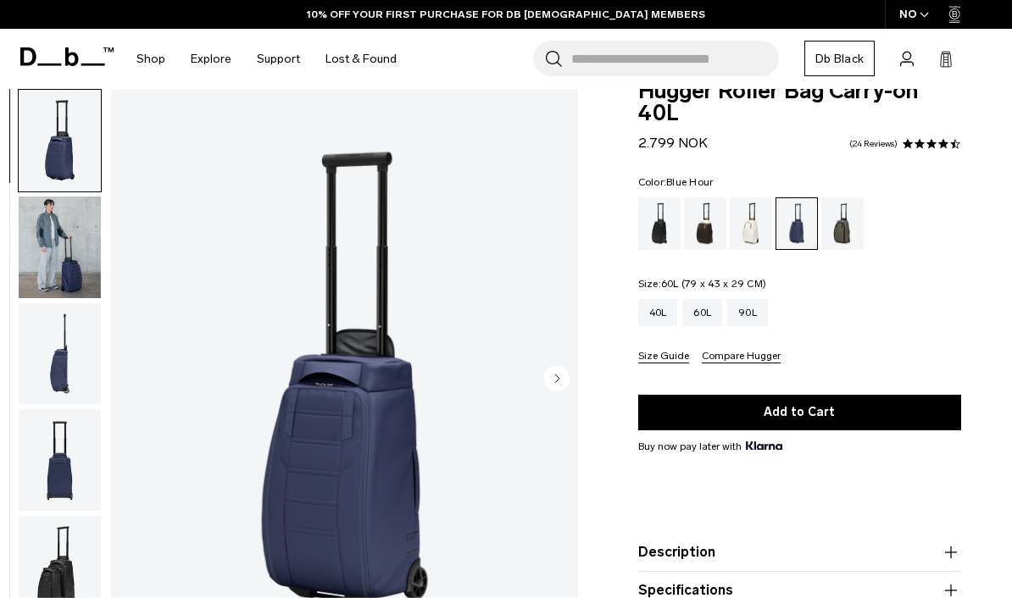
click at [762, 318] on div "90L" at bounding box center [747, 312] width 41 height 27
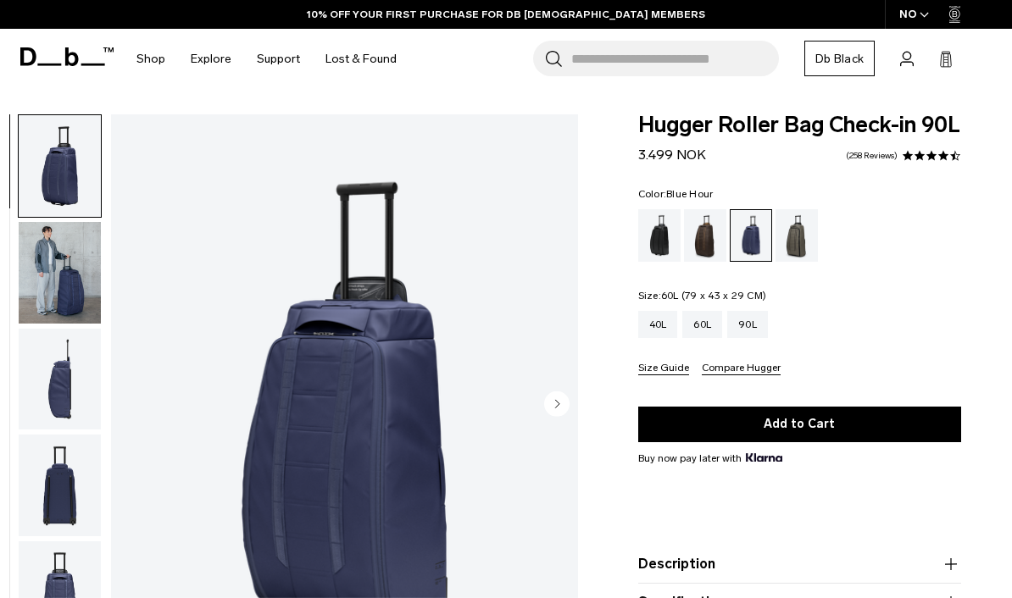
click at [708, 338] on div "60L" at bounding box center [702, 324] width 40 height 27
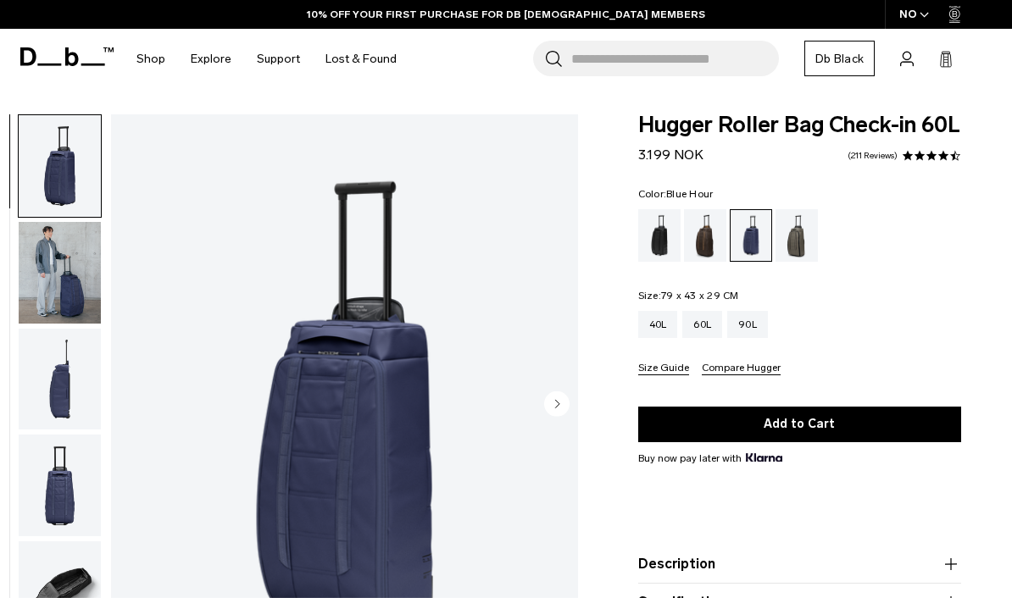
click at [887, 160] on link "211 Reviews" at bounding box center [873, 156] width 50 height 8
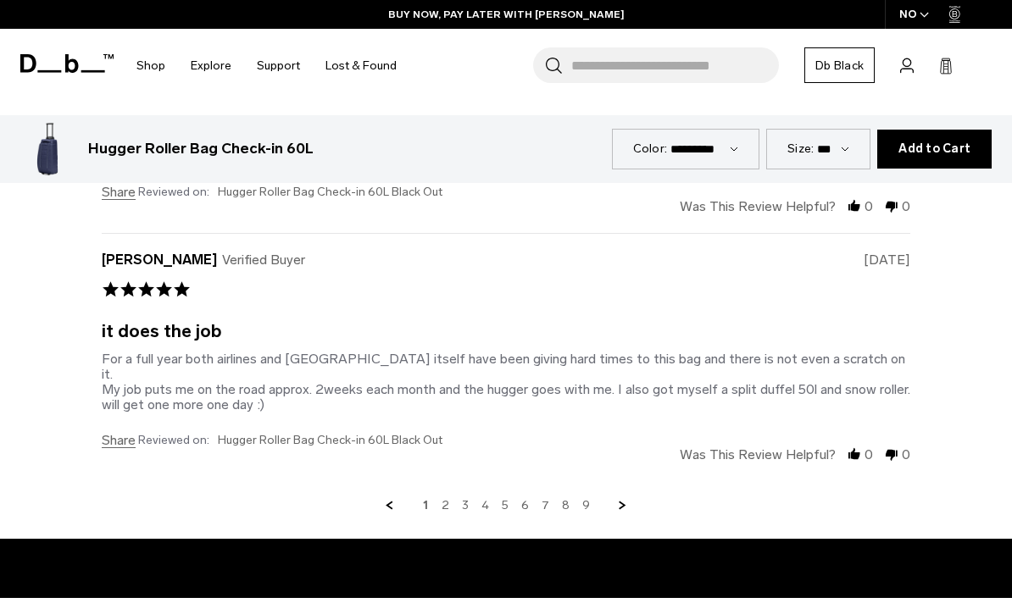
scroll to position [4665, 0]
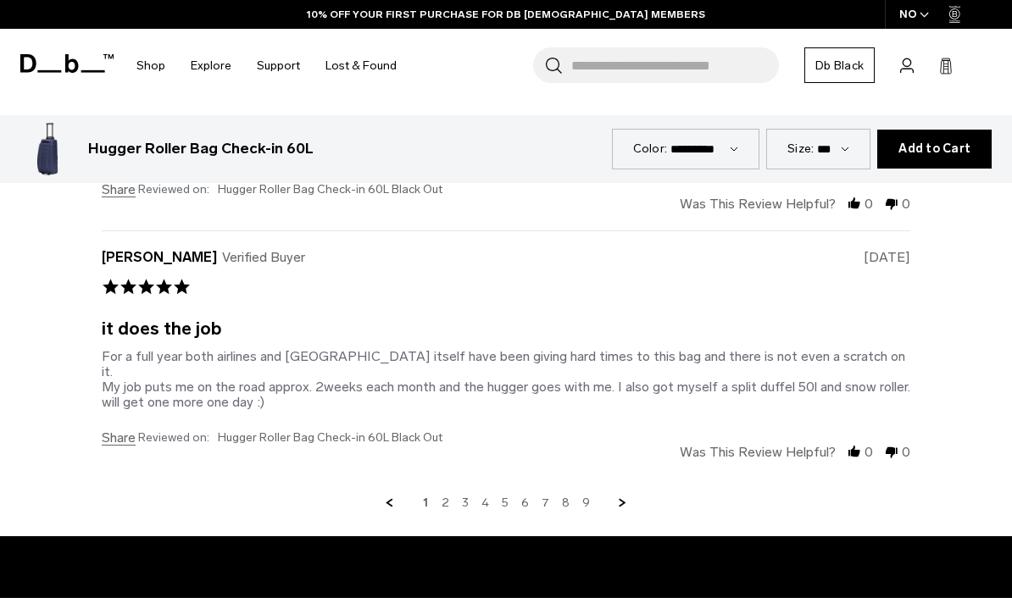
click at [627, 496] on link "Next Page" at bounding box center [622, 503] width 15 height 15
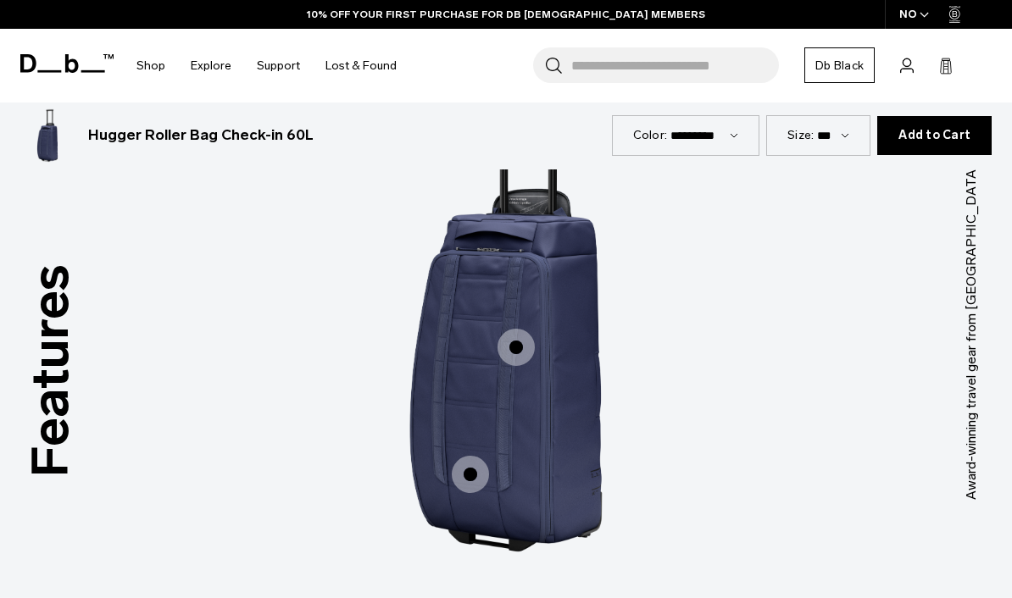
scroll to position [1982, 0]
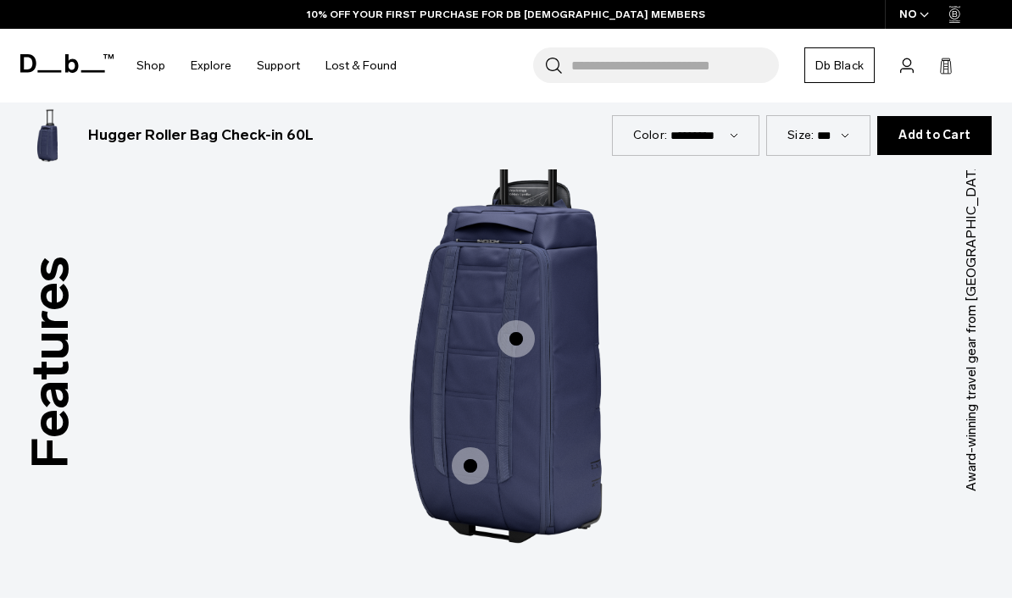
click at [523, 331] on span "1 / 3" at bounding box center [516, 338] width 37 height 37
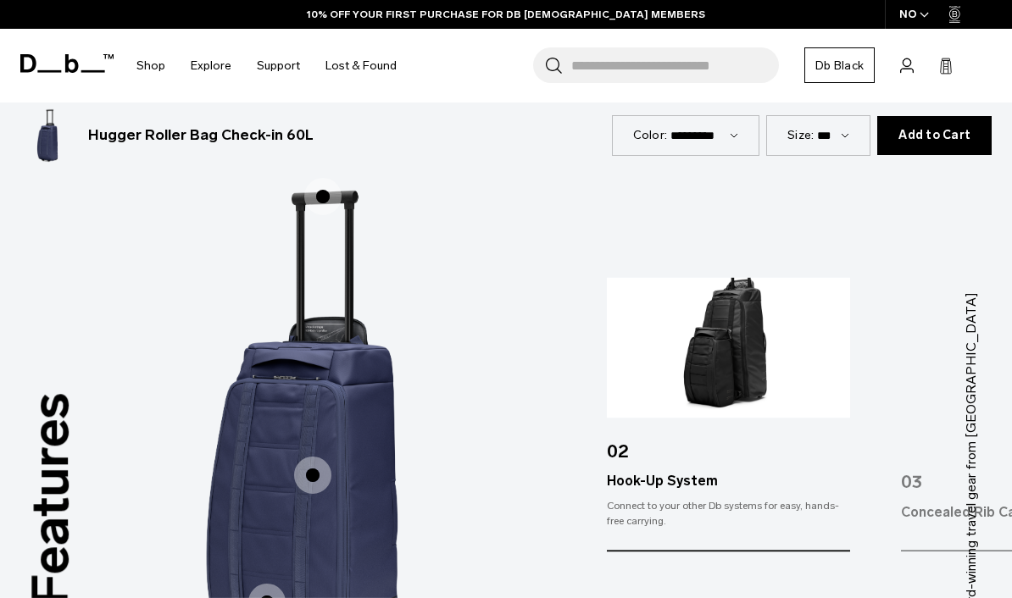
scroll to position [1844, 0]
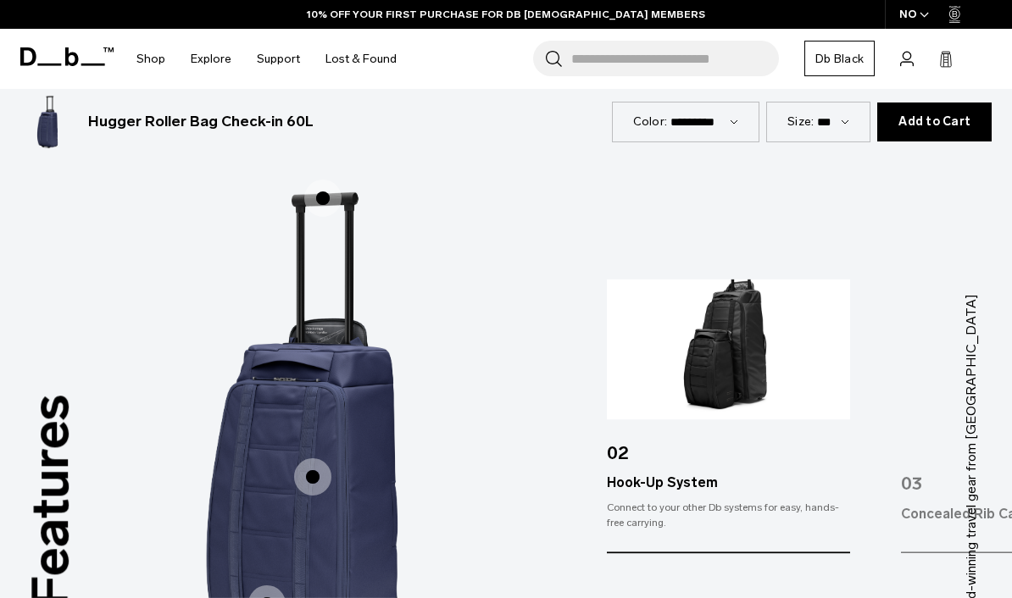
click at [276, 588] on span "1 / 3" at bounding box center [266, 604] width 37 height 37
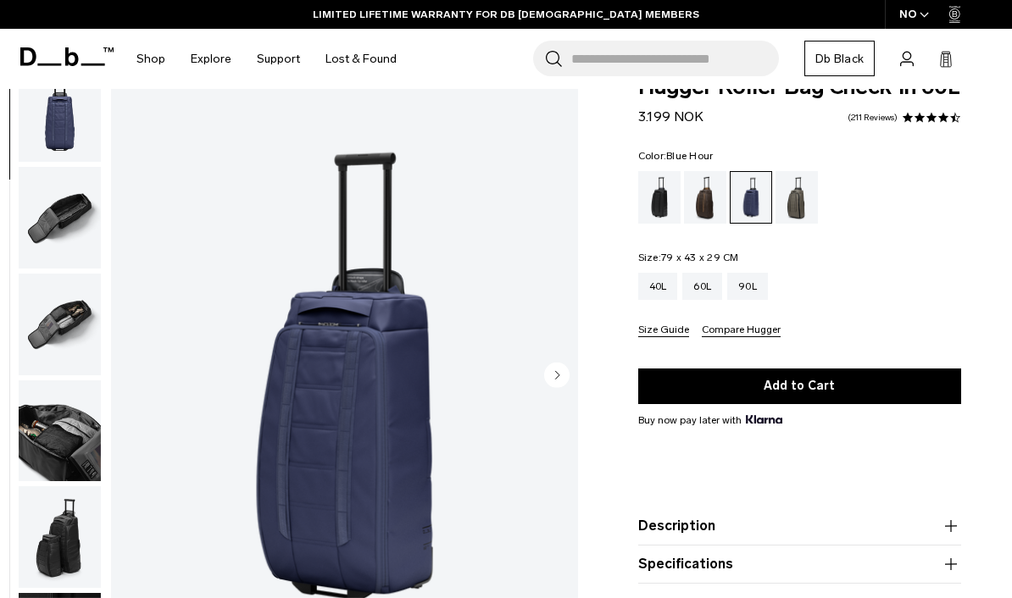
scroll to position [367, 0]
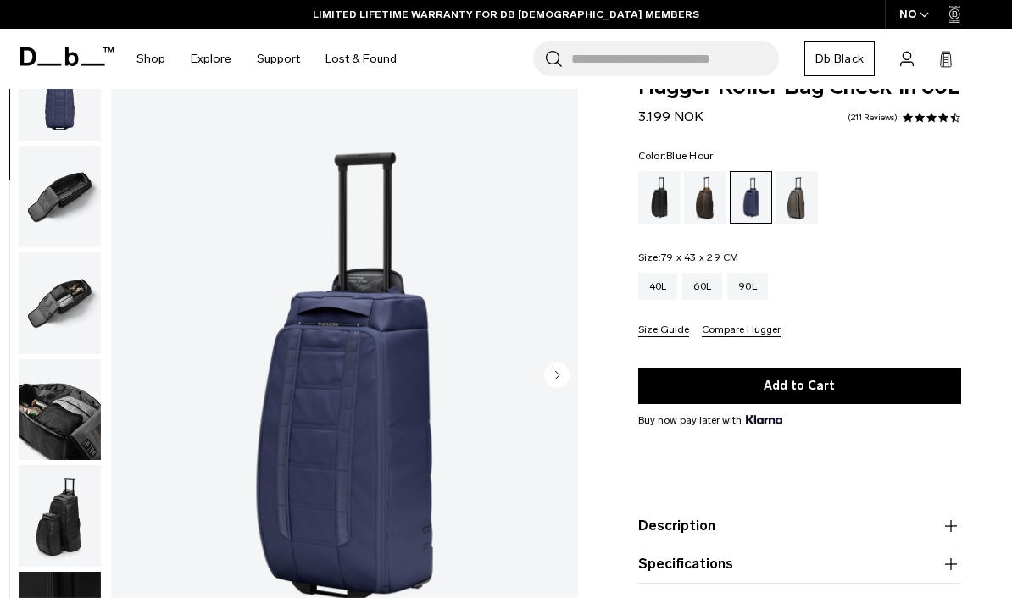
click at [57, 223] on img "button" at bounding box center [60, 197] width 82 height 102
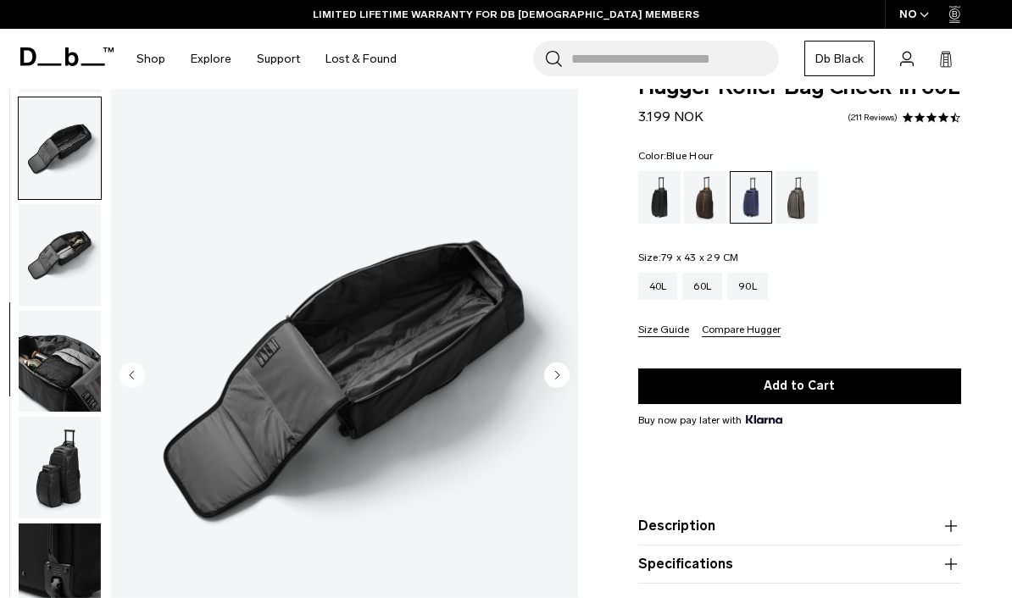
scroll to position [431, 0]
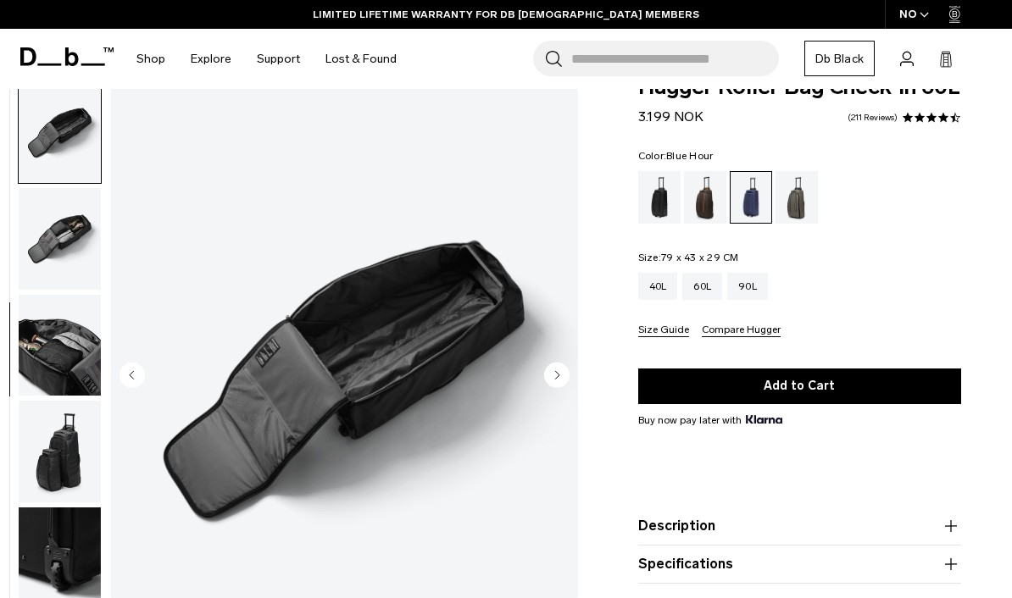
click at [498, 316] on img "5 / 10" at bounding box center [344, 377] width 467 height 583
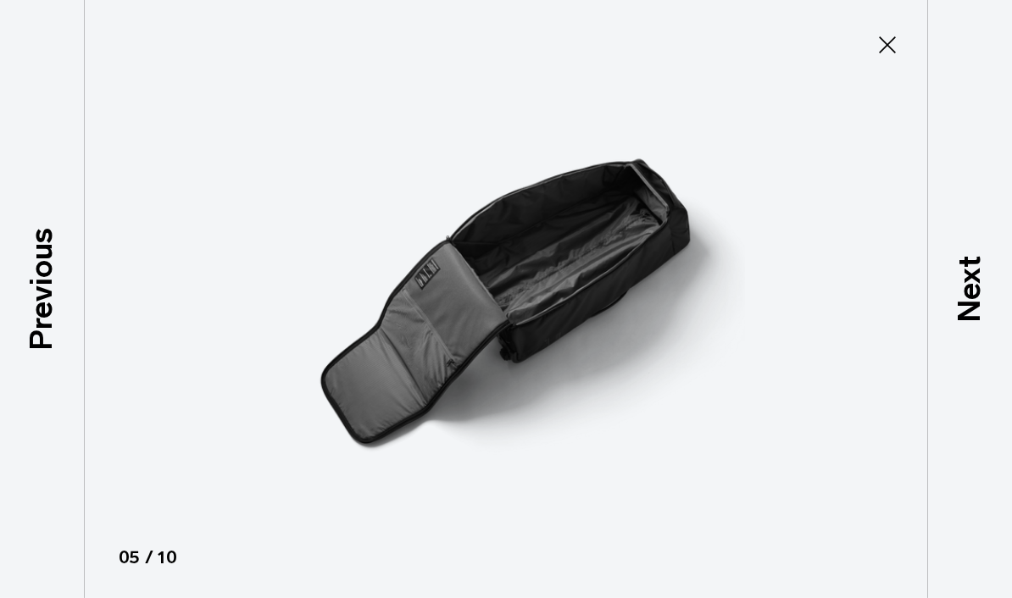
click at [960, 312] on p "Next" at bounding box center [970, 288] width 46 height 67
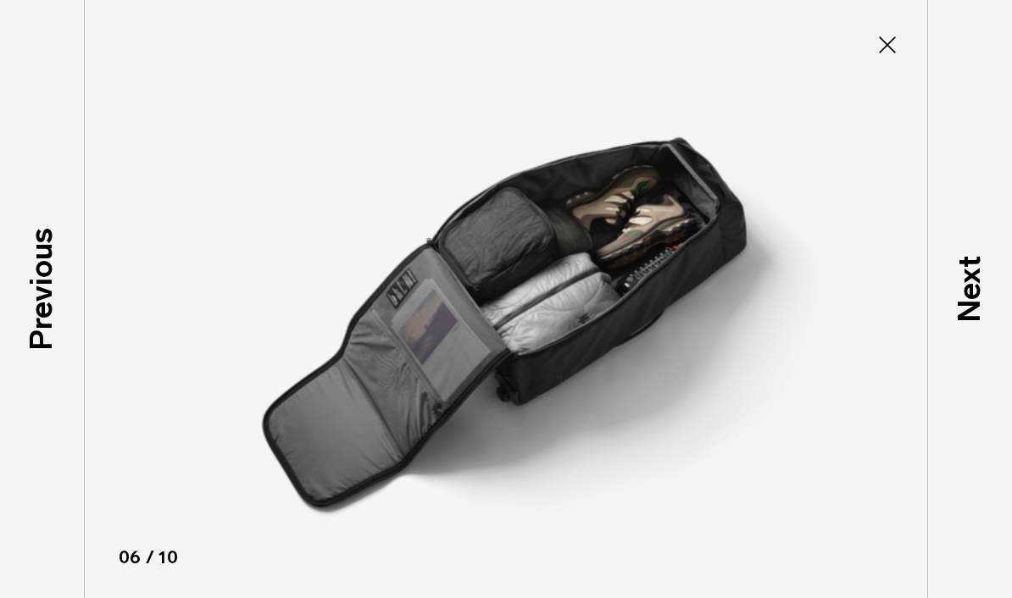
click at [973, 306] on p "Next" at bounding box center [970, 288] width 46 height 67
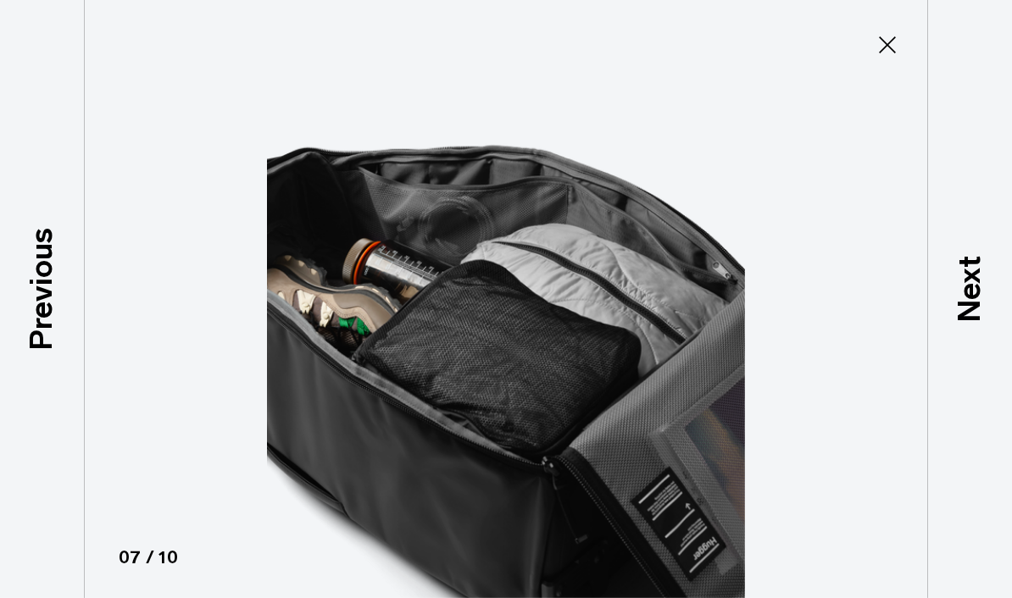
click at [957, 301] on p "Next" at bounding box center [970, 288] width 46 height 67
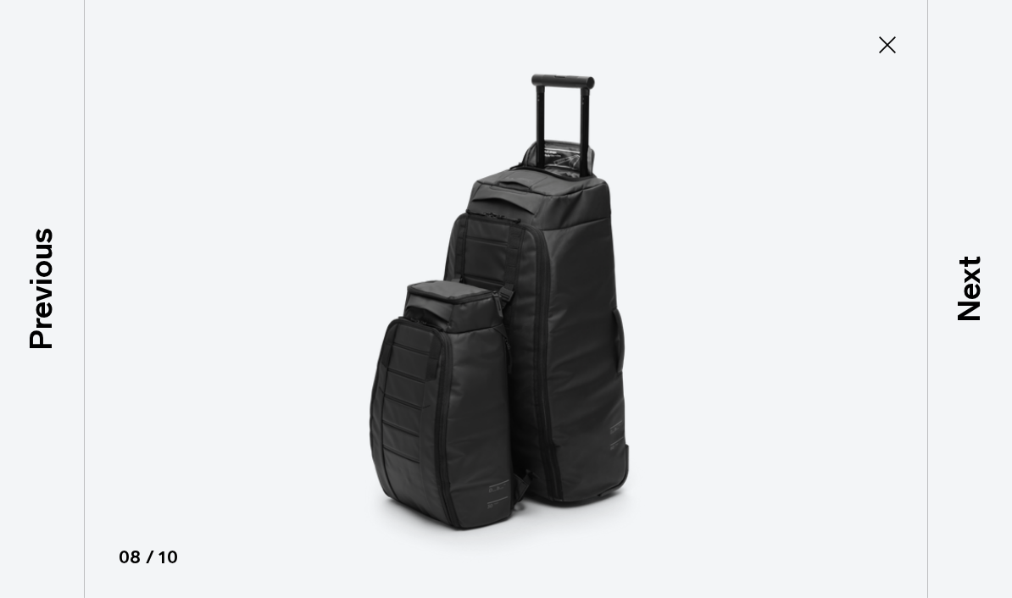
click at [956, 304] on p "Next" at bounding box center [970, 288] width 46 height 67
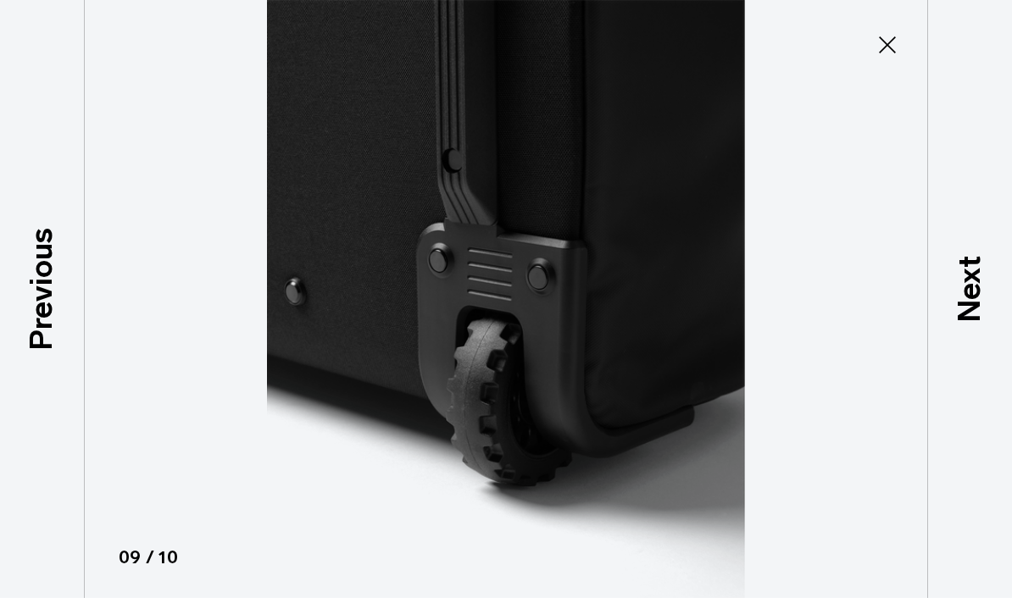
click at [956, 303] on p "Next" at bounding box center [970, 288] width 46 height 67
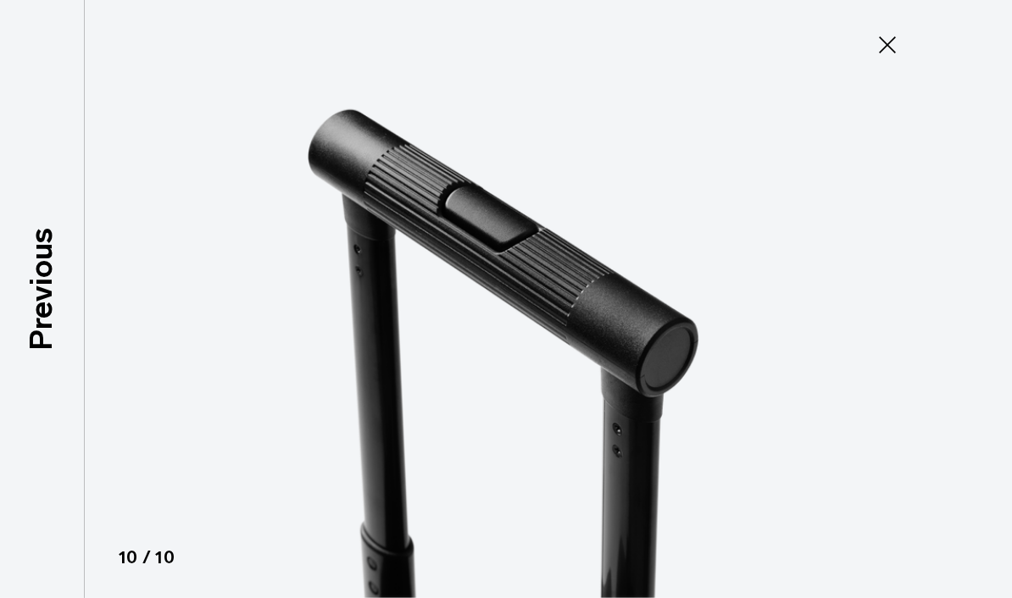
click at [955, 309] on div at bounding box center [506, 299] width 1012 height 598
click at [51, 298] on p "Previous" at bounding box center [42, 288] width 46 height 123
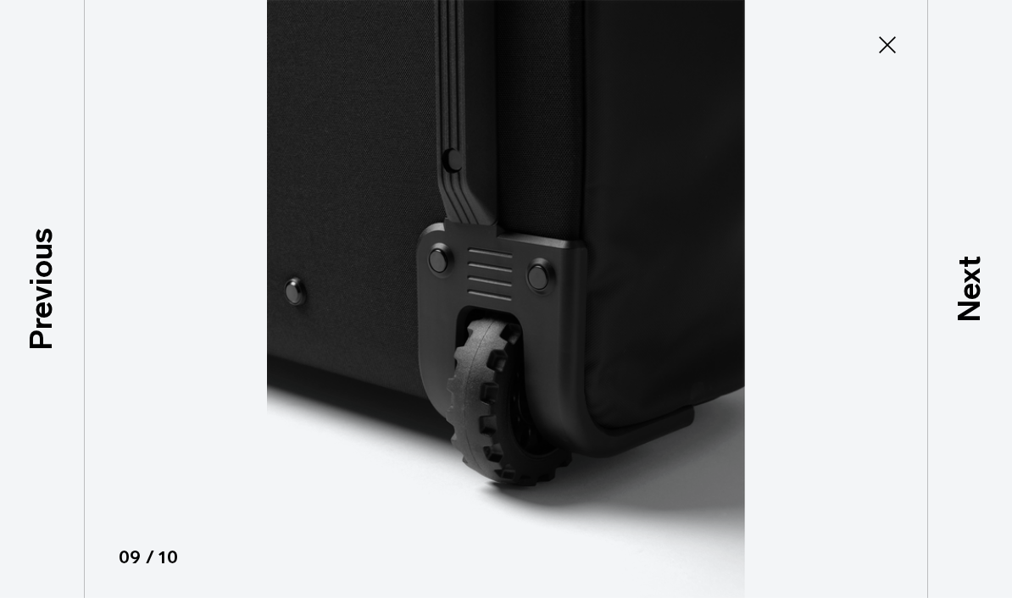
click at [49, 286] on p "Previous" at bounding box center [42, 288] width 46 height 123
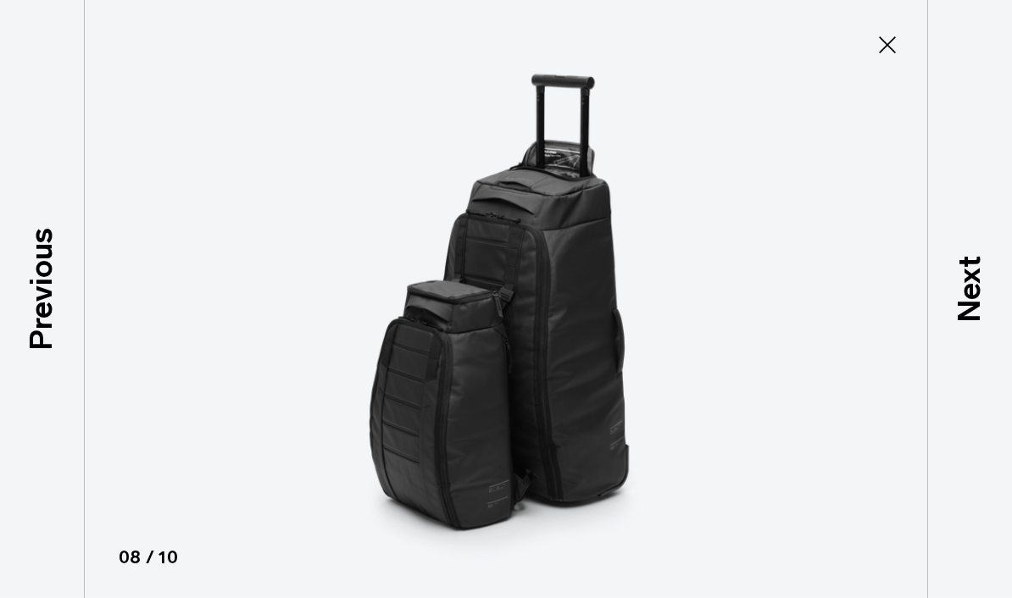
click at [54, 292] on p "Previous" at bounding box center [42, 288] width 46 height 123
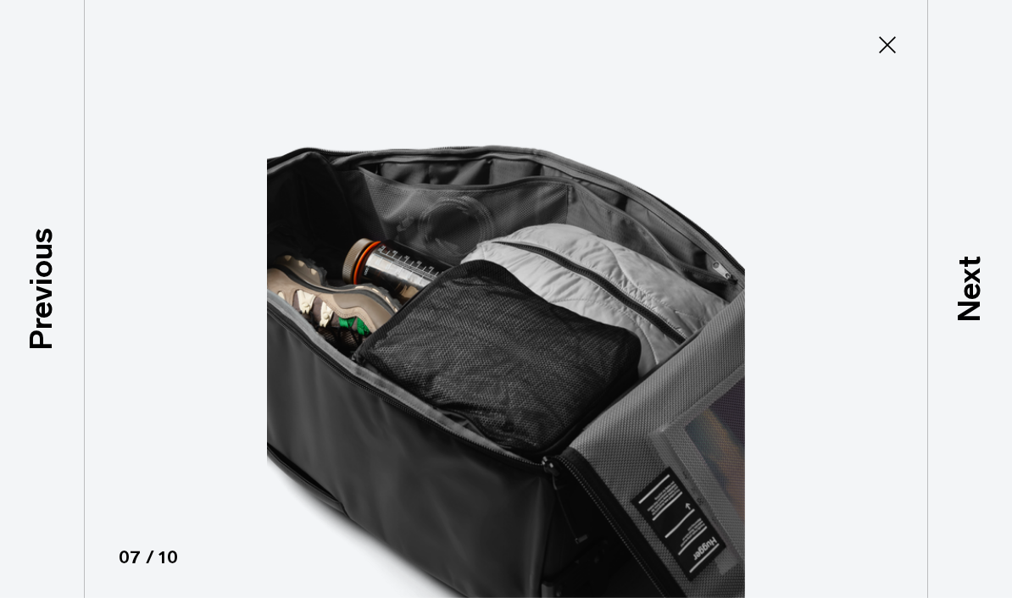
click at [968, 298] on p "Next" at bounding box center [970, 288] width 46 height 67
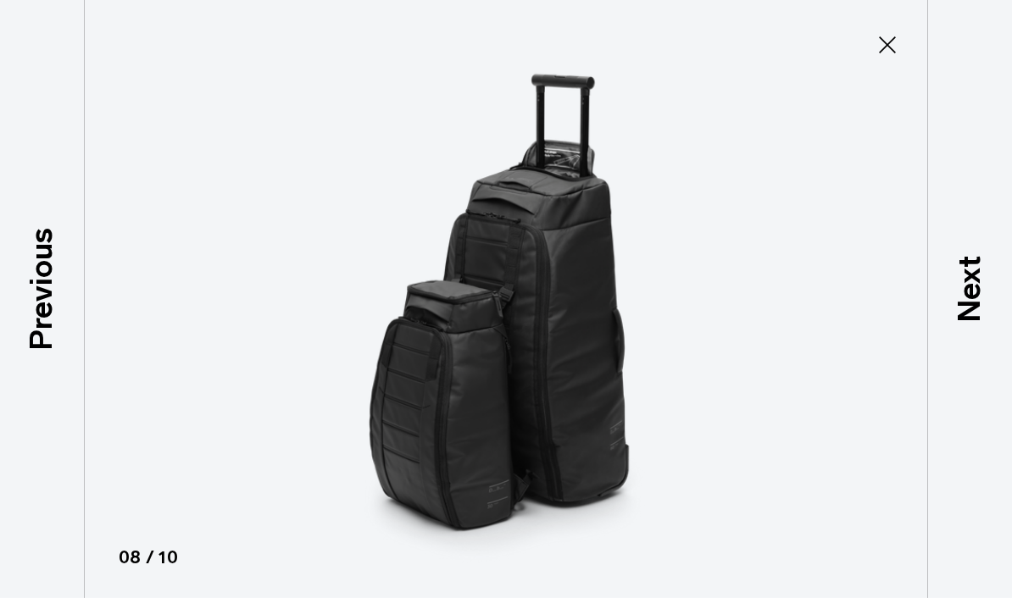
click at [54, 298] on p "Previous" at bounding box center [42, 288] width 46 height 123
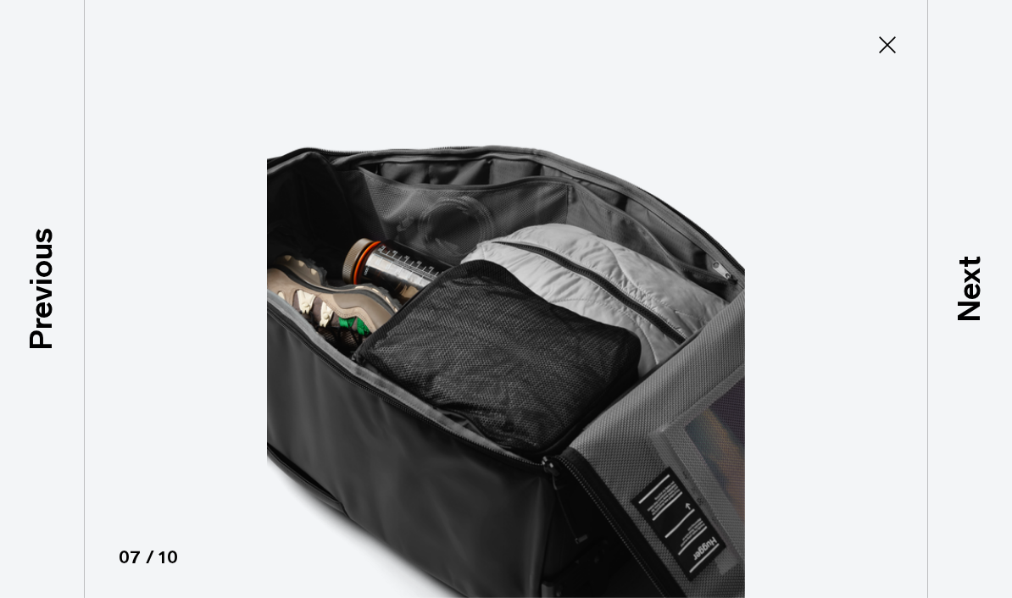
click at [47, 286] on p "Previous" at bounding box center [42, 288] width 46 height 123
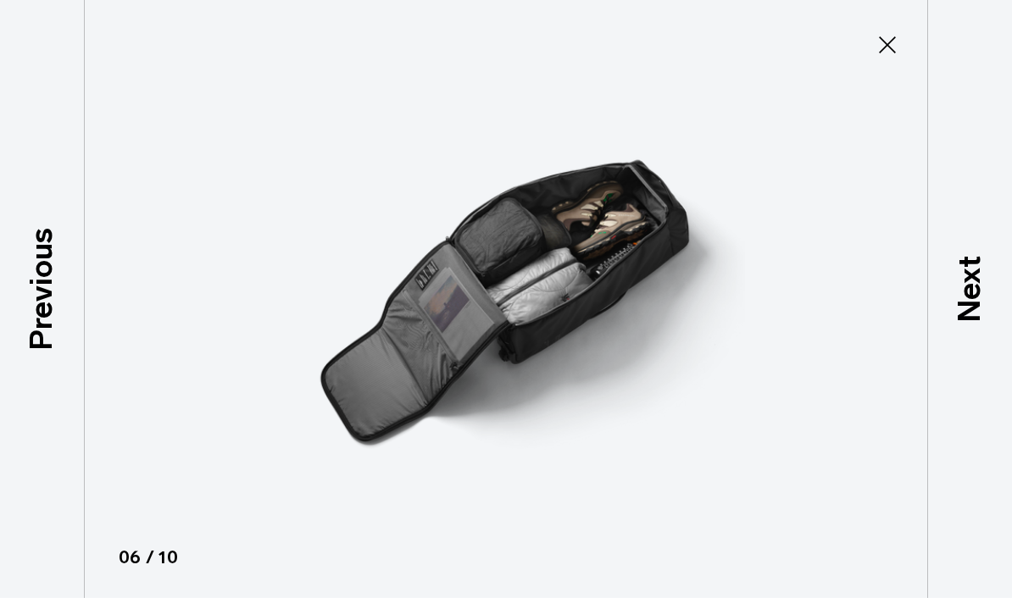
click at [50, 284] on p "Previous" at bounding box center [42, 288] width 46 height 123
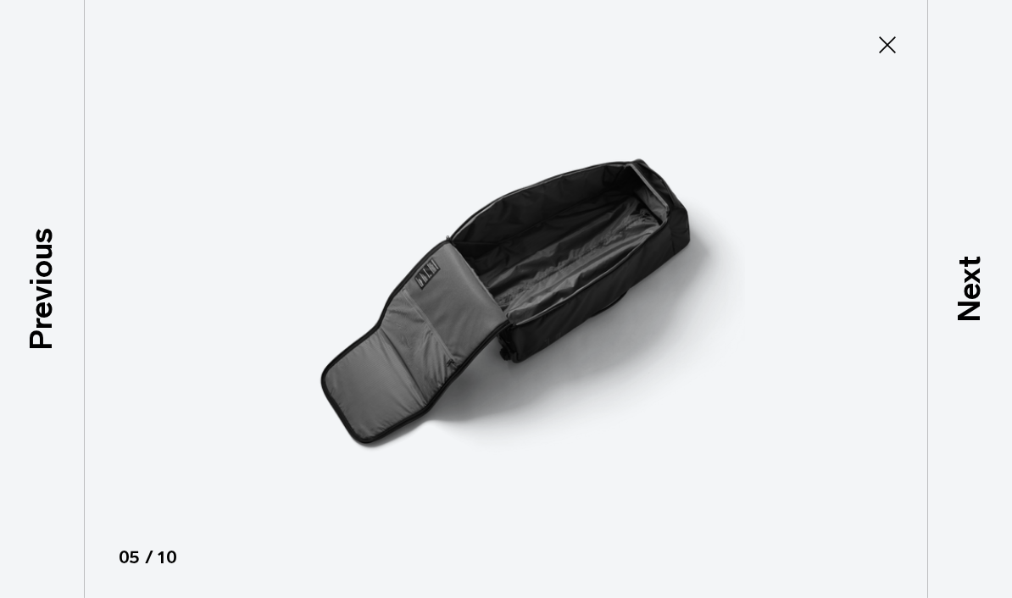
click at [51, 292] on p "Previous" at bounding box center [42, 288] width 46 height 123
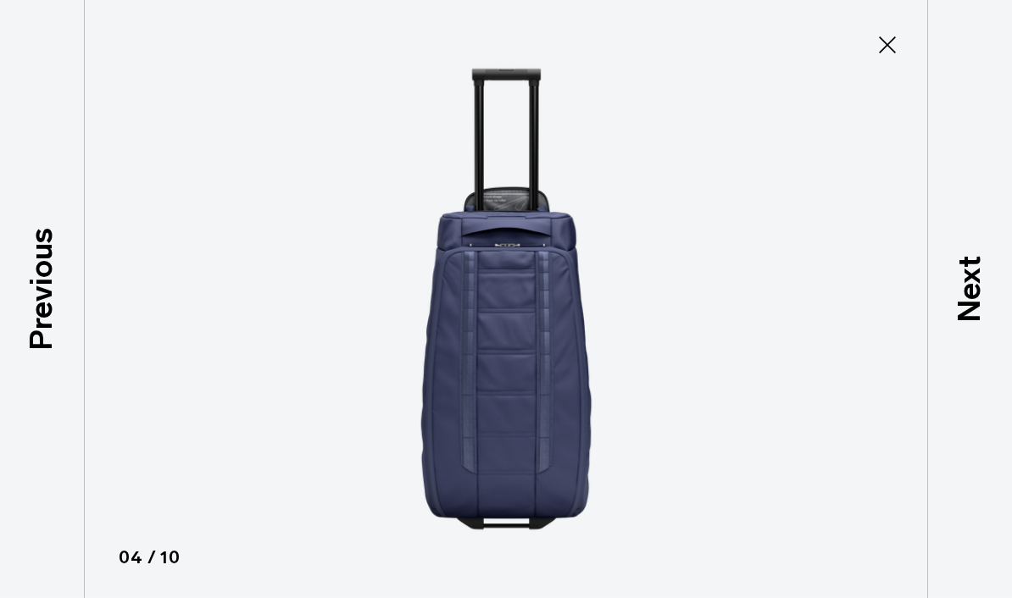
click at [881, 36] on icon at bounding box center [887, 44] width 27 height 27
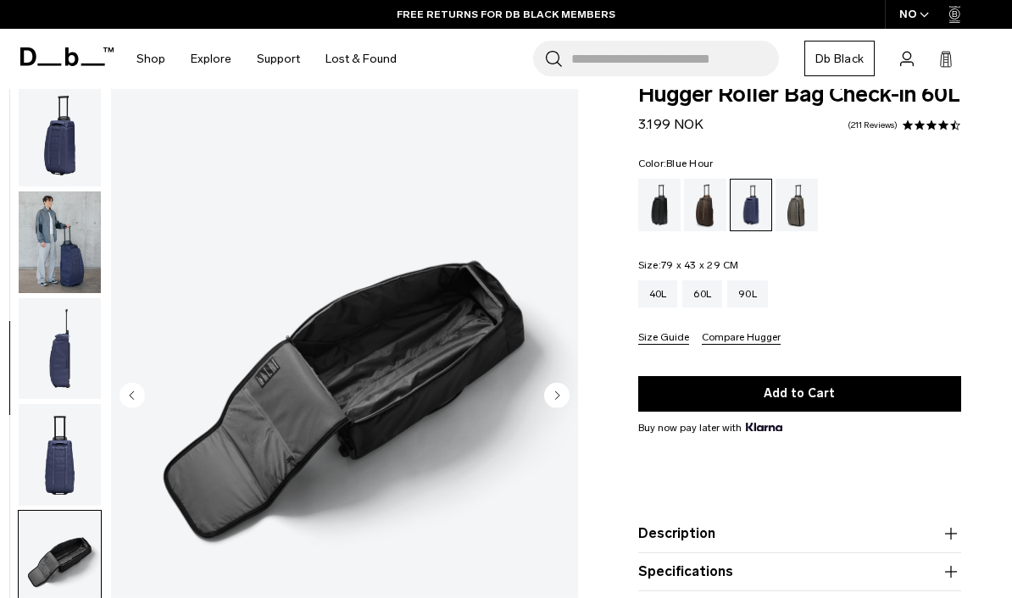
scroll to position [0, 0]
